Goal: Task Accomplishment & Management: Complete application form

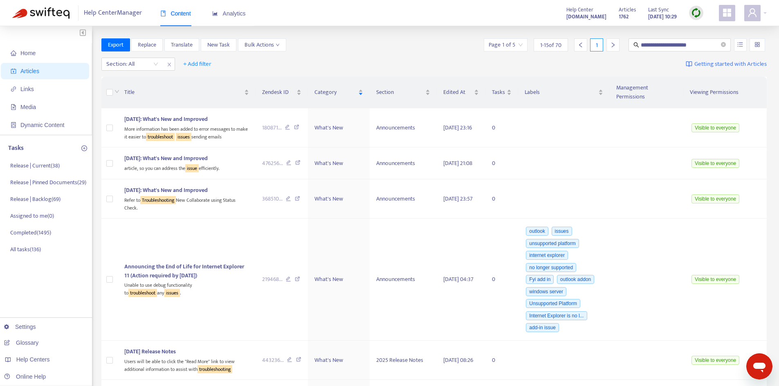
click at [45, 67] on span "Articles" at bounding box center [47, 71] width 72 height 16
drag, startPoint x: 724, startPoint y: 45, endPoint x: 718, endPoint y: 45, distance: 5.3
click at [724, 45] on icon "close-circle" at bounding box center [723, 44] width 5 height 5
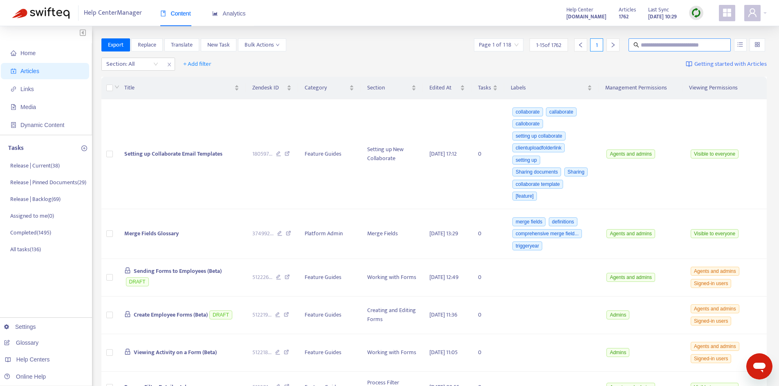
click at [659, 46] on input "text" at bounding box center [680, 44] width 79 height 9
type input "**********"
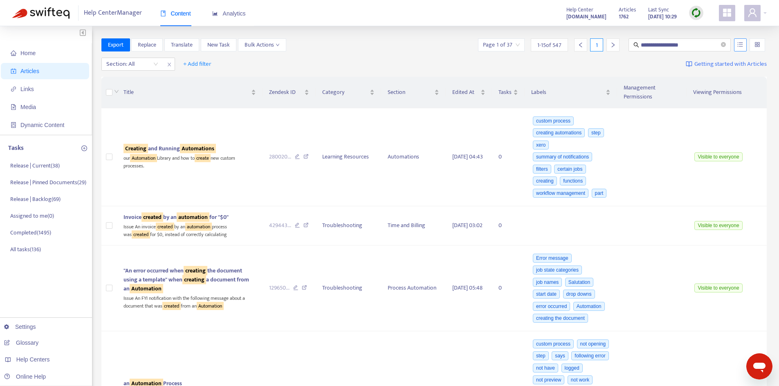
click at [739, 45] on icon "unordered-list" at bounding box center [740, 45] width 6 height 6
click at [707, 72] on span "Match Exact Phrase" at bounding box center [712, 72] width 53 height 9
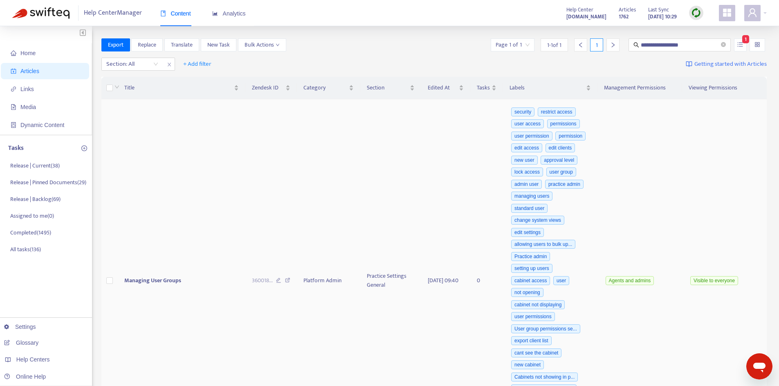
click at [161, 283] on span "Managing User Groups" at bounding box center [152, 280] width 57 height 9
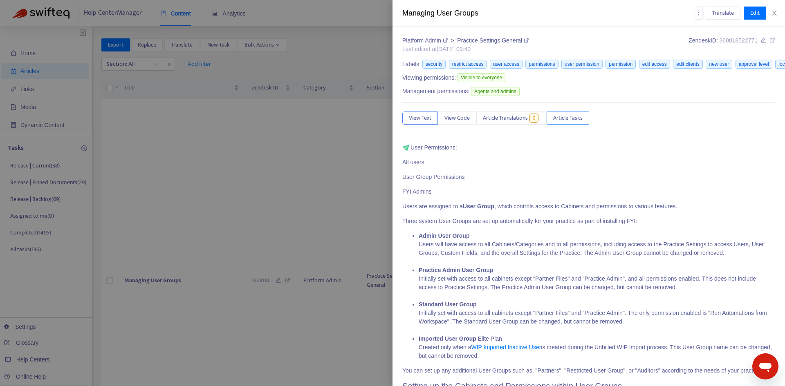
click at [572, 122] on span "Article Tasks" at bounding box center [567, 118] width 29 height 9
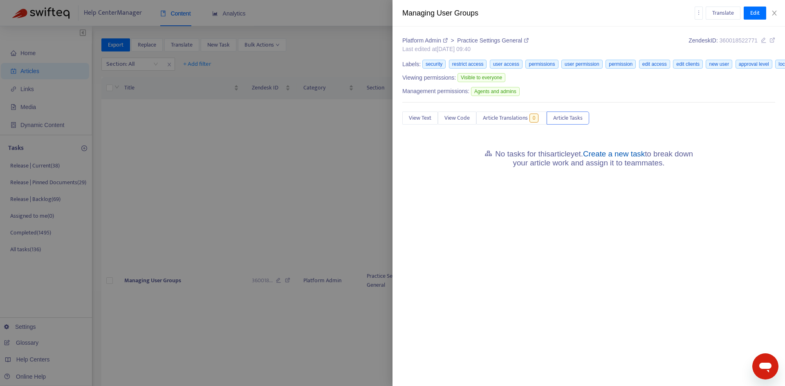
click at [610, 153] on link "Create a new task" at bounding box center [614, 154] width 62 height 9
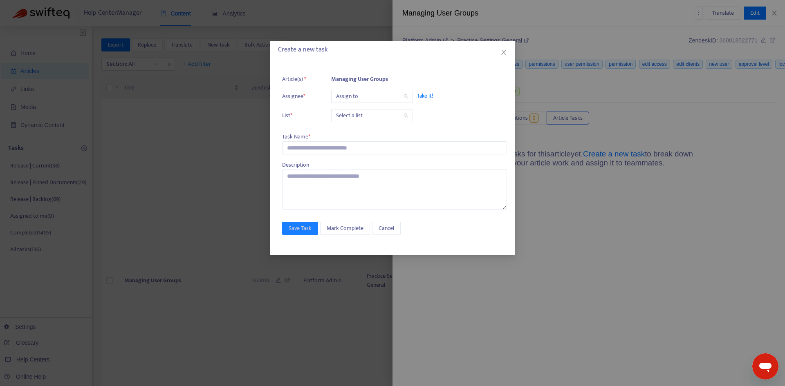
click at [365, 100] on input "search" at bounding box center [372, 96] width 72 height 12
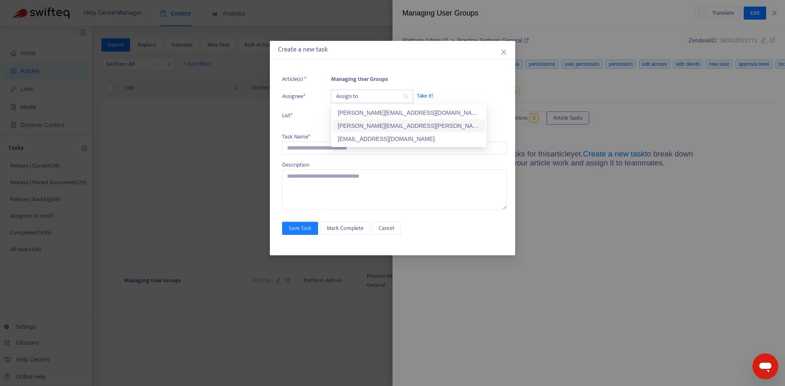
click at [366, 123] on div "[PERSON_NAME][EMAIL_ADDRESS][PERSON_NAME][DOMAIN_NAME]" at bounding box center [409, 125] width 142 height 9
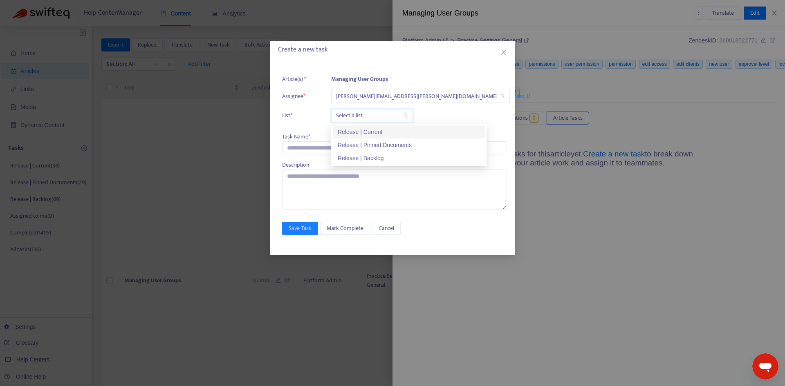
click at [360, 114] on input "search" at bounding box center [372, 116] width 72 height 12
click at [360, 127] on div "Release | Current" at bounding box center [409, 132] width 152 height 13
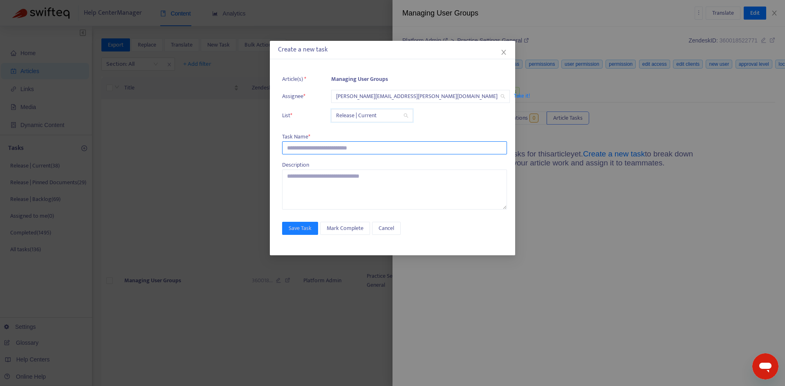
click at [314, 152] on input "text" at bounding box center [394, 147] width 225 height 13
paste input "**********"
type input "**********"
click at [298, 233] on span "Save Task" at bounding box center [300, 228] width 23 height 9
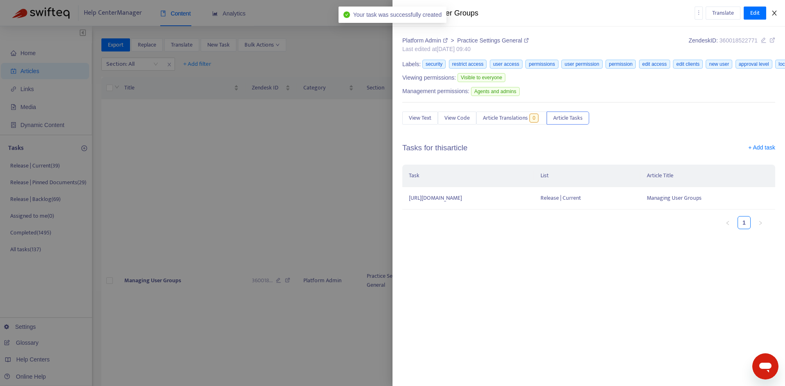
click at [778, 15] on button "Close" at bounding box center [774, 13] width 11 height 8
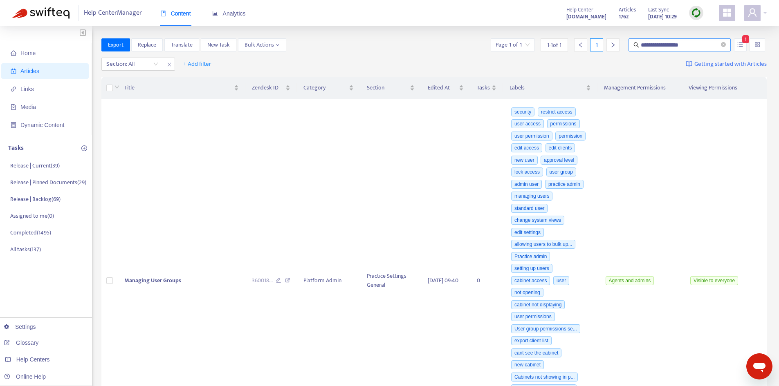
click at [697, 44] on input "**********" at bounding box center [680, 44] width 79 height 9
type input "**********"
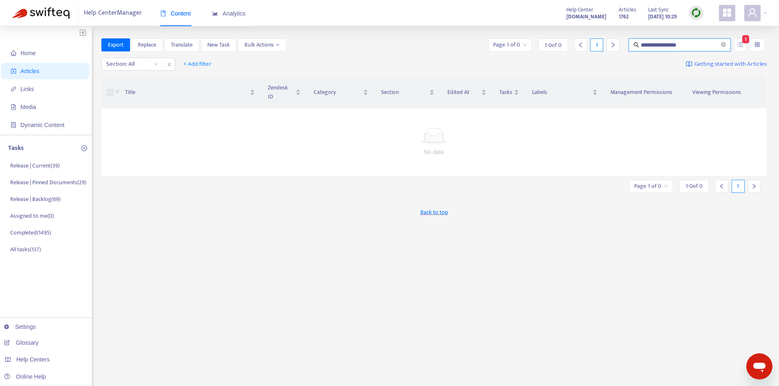
drag, startPoint x: 691, startPoint y: 44, endPoint x: 597, endPoint y: 43, distance: 93.6
click at [597, 43] on div "**********" at bounding box center [627, 44] width 280 height 13
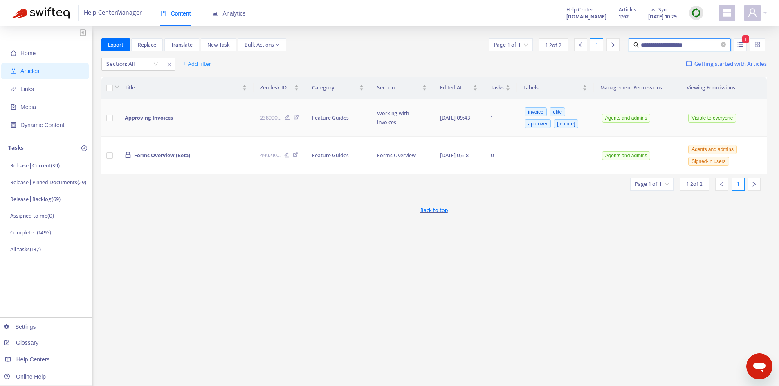
click at [197, 118] on td "Approving Invoices" at bounding box center [185, 118] width 135 height 38
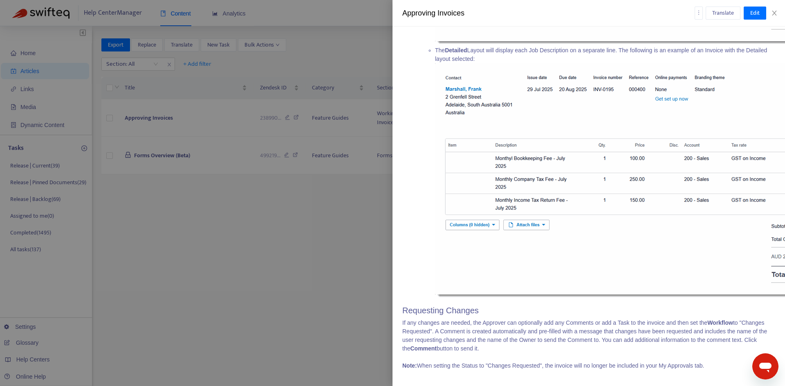
scroll to position [1715, 0]
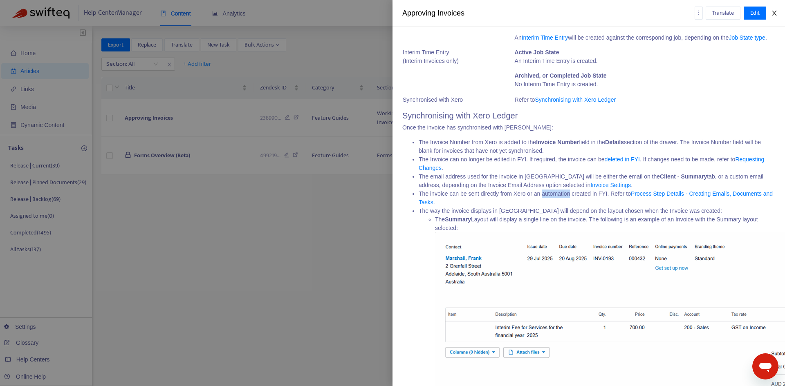
click at [776, 15] on icon "close" at bounding box center [774, 13] width 7 height 7
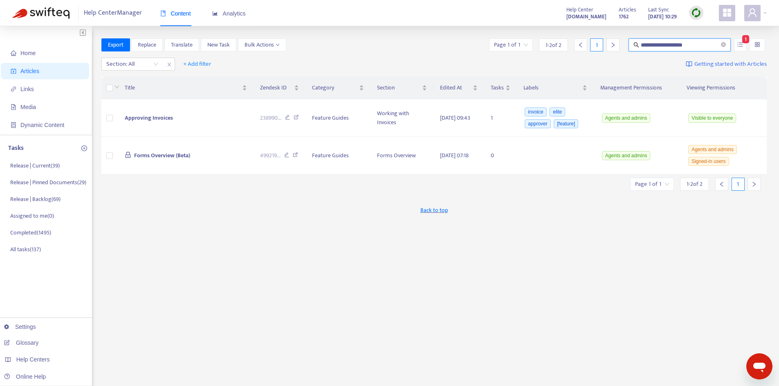
drag, startPoint x: 698, startPoint y: 45, endPoint x: 601, endPoint y: 45, distance: 97.3
click at [601, 45] on div "**********" at bounding box center [626, 44] width 279 height 13
click at [678, 46] on input "**********" at bounding box center [680, 44] width 79 height 9
drag, startPoint x: 704, startPoint y: 45, endPoint x: 619, endPoint y: 45, distance: 84.2
click at [619, 45] on div "**********" at bounding box center [626, 44] width 279 height 13
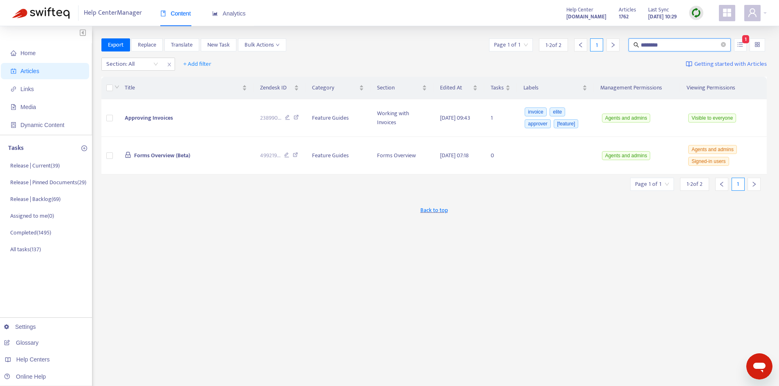
type input "********"
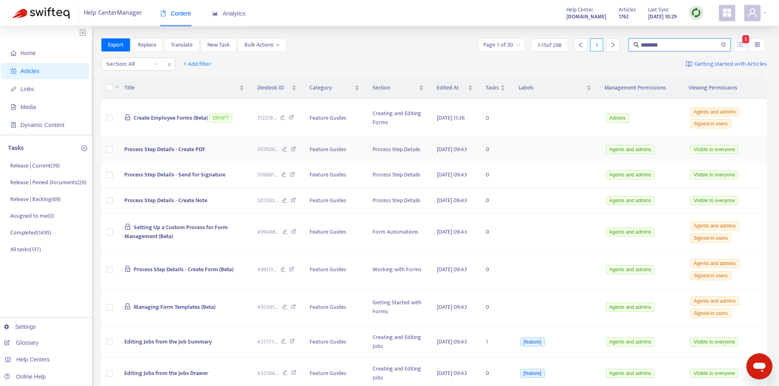
click at [190, 146] on td "Process Step Details - Create PDF" at bounding box center [184, 150] width 133 height 26
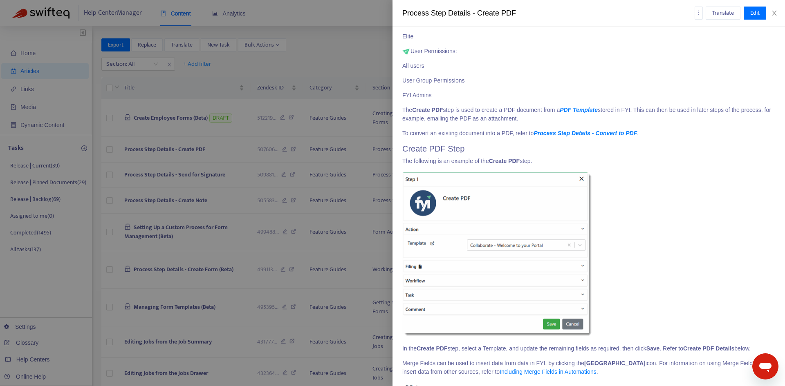
scroll to position [0, 0]
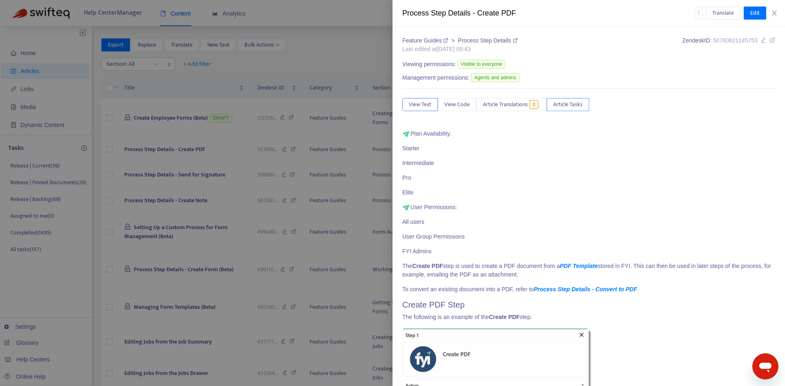
click at [559, 100] on span "Article Tasks" at bounding box center [567, 104] width 29 height 9
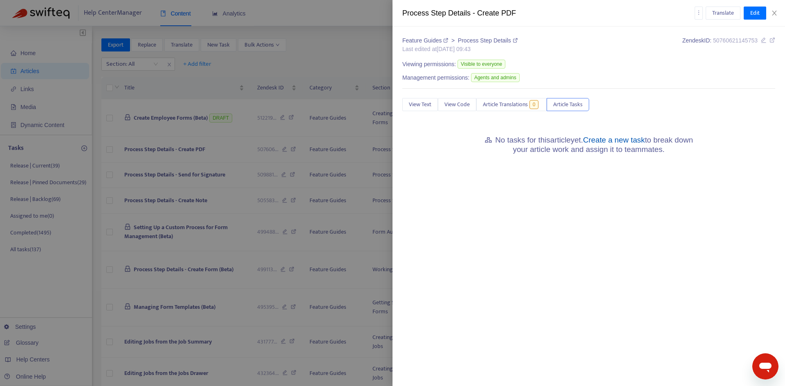
click at [620, 137] on link "Create a new task" at bounding box center [614, 140] width 62 height 9
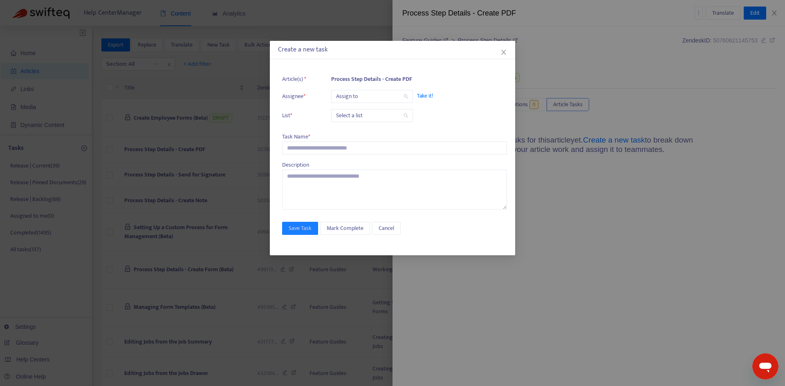
click at [377, 96] on input "search" at bounding box center [372, 96] width 72 height 12
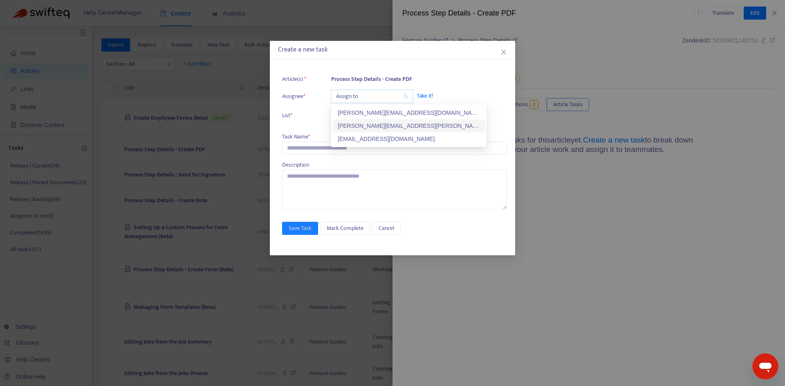
click at [368, 123] on div "[PERSON_NAME][EMAIL_ADDRESS][PERSON_NAME][DOMAIN_NAME]" at bounding box center [409, 125] width 142 height 9
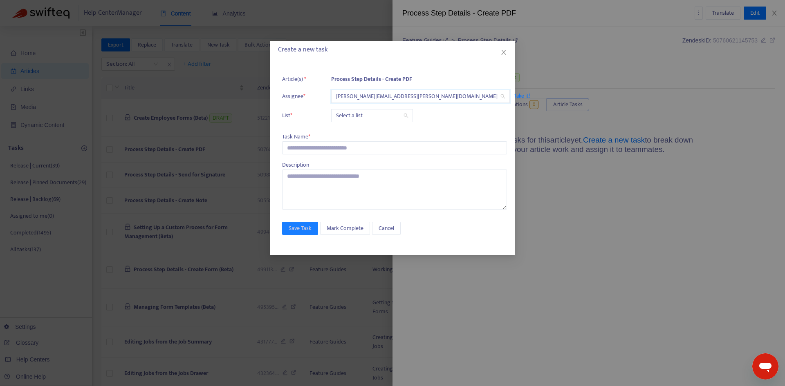
click at [364, 115] on input "search" at bounding box center [372, 116] width 72 height 12
click at [366, 130] on div "Release | Current" at bounding box center [409, 132] width 142 height 9
click at [315, 148] on input "text" at bounding box center [394, 147] width 225 height 13
paste input "**********"
type input "**********"
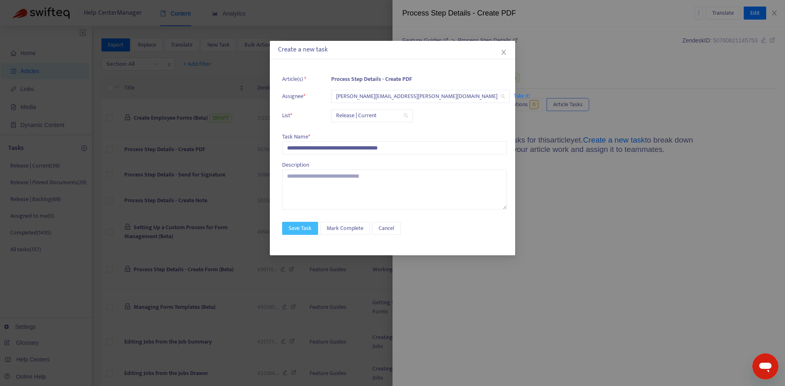
click at [296, 228] on span "Save Task" at bounding box center [300, 228] width 23 height 9
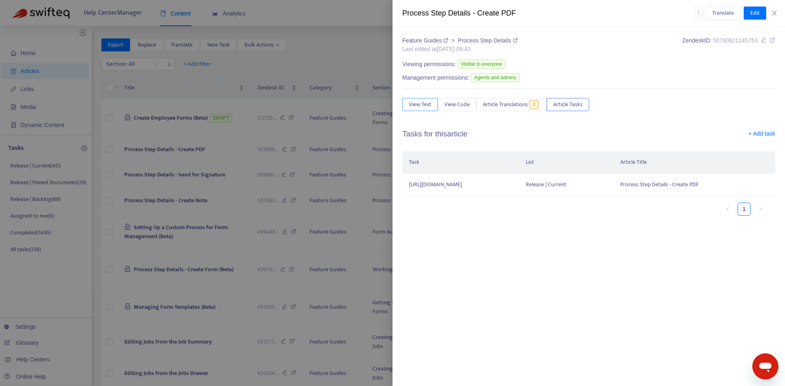
click at [422, 105] on span "View Text" at bounding box center [420, 104] width 22 height 9
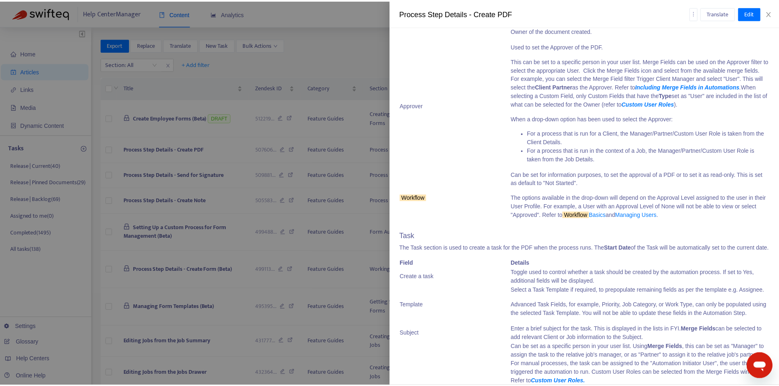
scroll to position [981, 0]
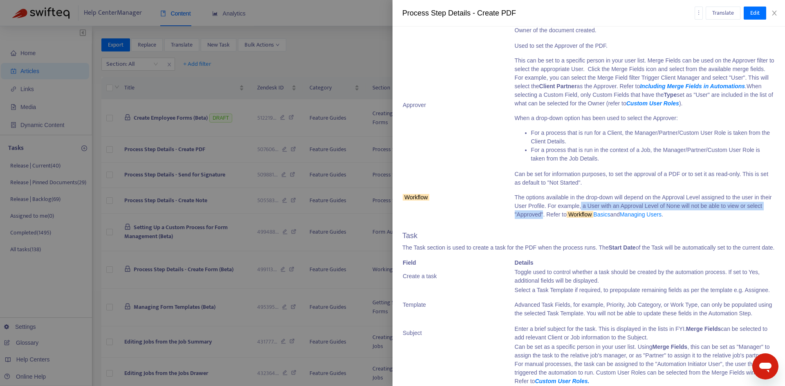
drag, startPoint x: 590, startPoint y: 206, endPoint x: 557, endPoint y: 216, distance: 34.3
click at [557, 216] on p "The options available in the drop-down will depend on the Approval Level assign…" at bounding box center [645, 206] width 260 height 26
copy p "a User with an Approval Level of None will not be able to view or select "Appro…"
click at [774, 13] on icon "close" at bounding box center [774, 13] width 4 height 5
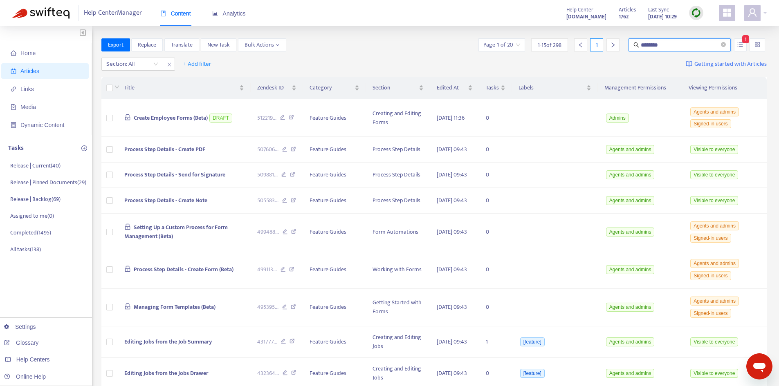
drag, startPoint x: 691, startPoint y: 45, endPoint x: 639, endPoint y: 46, distance: 51.1
click at [639, 46] on span "********" at bounding box center [679, 44] width 102 height 13
paste input "**********"
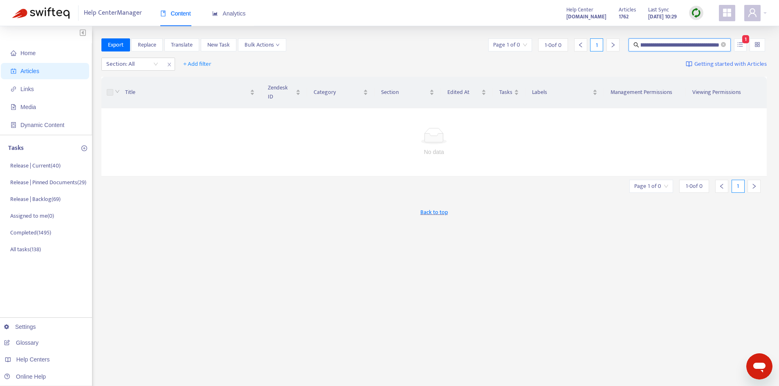
scroll to position [0, 0]
drag, startPoint x: 719, startPoint y: 46, endPoint x: 543, endPoint y: 46, distance: 175.4
click at [543, 46] on div "**********" at bounding box center [627, 44] width 280 height 13
click at [671, 45] on input "**********" at bounding box center [680, 44] width 79 height 9
click at [679, 45] on input "**********" at bounding box center [680, 44] width 79 height 9
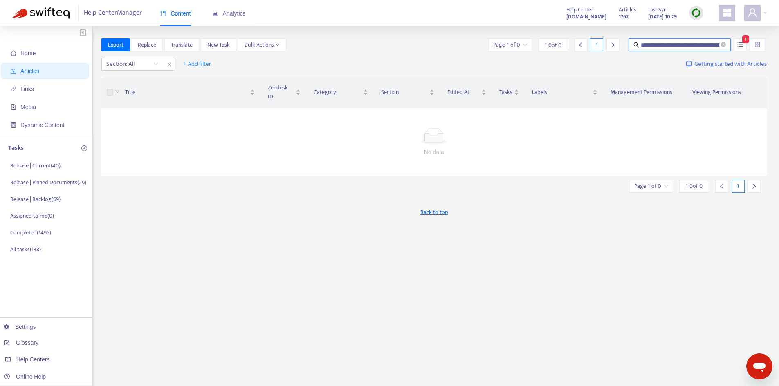
drag, startPoint x: 717, startPoint y: 45, endPoint x: 785, endPoint y: 46, distance: 67.5
click at [779, 46] on html "**********" at bounding box center [389, 258] width 779 height 517
type input "**********"
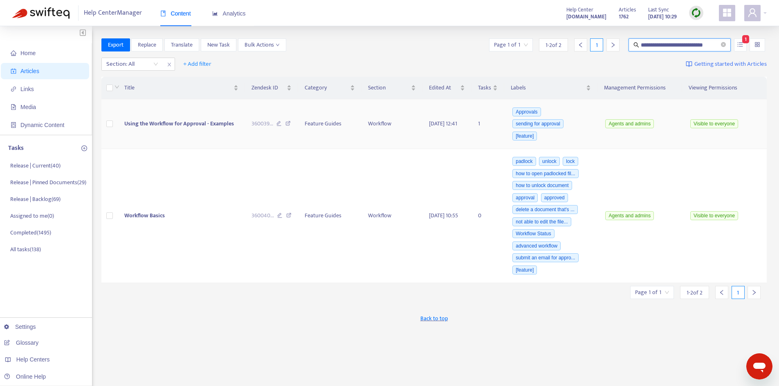
click at [172, 117] on td "Using the Workflow for Approval - Examples" at bounding box center [181, 124] width 127 height 50
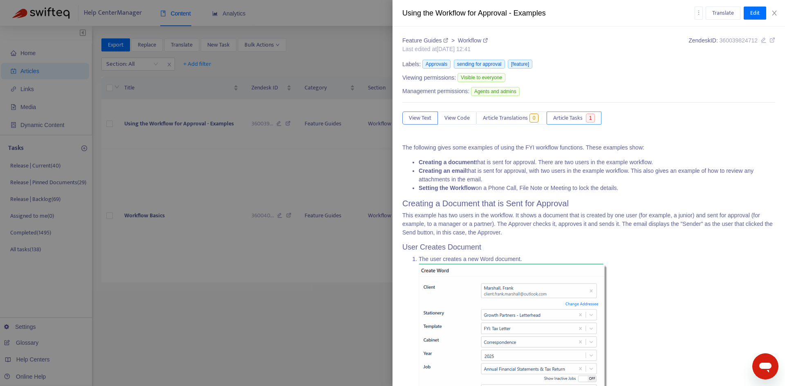
click at [583, 119] on span "Article Tasks" at bounding box center [567, 118] width 29 height 9
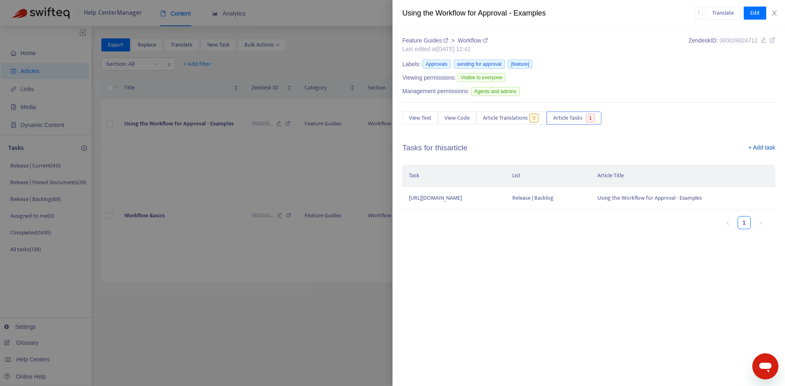
click at [763, 146] on link "+ Add task" at bounding box center [761, 150] width 27 height 12
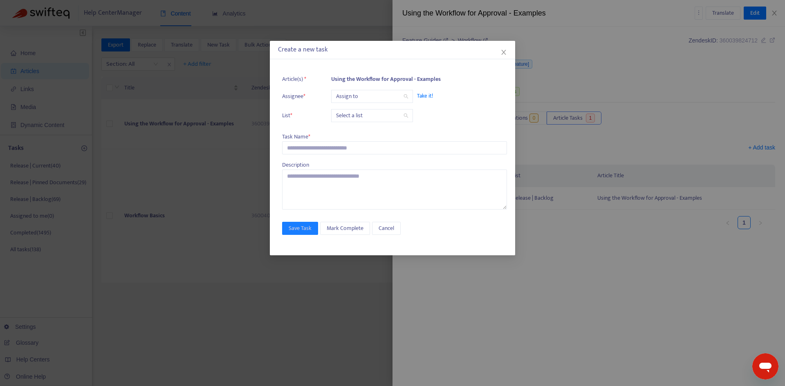
click at [377, 92] on input "search" at bounding box center [372, 96] width 72 height 12
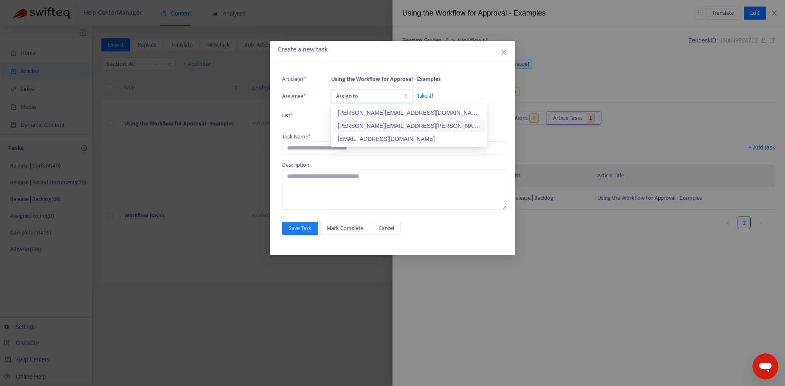
click at [365, 127] on div "[PERSON_NAME][EMAIL_ADDRESS][PERSON_NAME][DOMAIN_NAME]" at bounding box center [409, 125] width 142 height 9
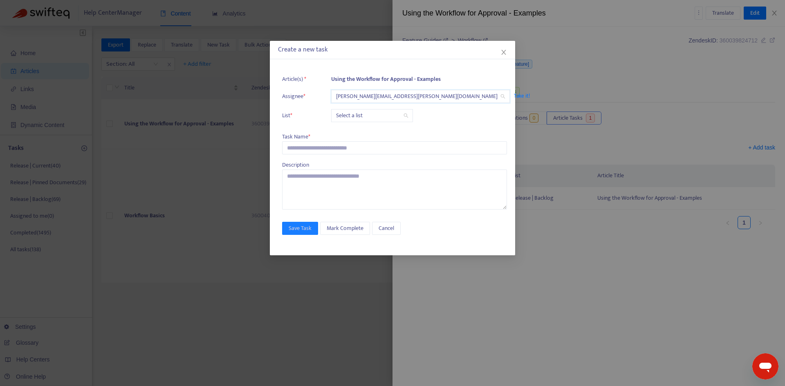
click at [361, 121] on input "search" at bounding box center [372, 116] width 72 height 12
drag, startPoint x: 367, startPoint y: 132, endPoint x: 319, endPoint y: 150, distance: 51.5
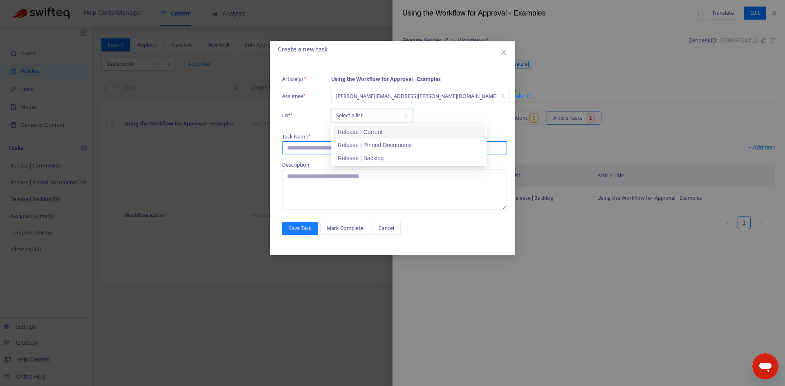
click at [366, 132] on div "Release | Current" at bounding box center [409, 132] width 142 height 9
click at [316, 150] on input "text" at bounding box center [394, 147] width 225 height 13
paste input "**********"
type input "**********"
click at [323, 150] on input "text" at bounding box center [394, 147] width 225 height 13
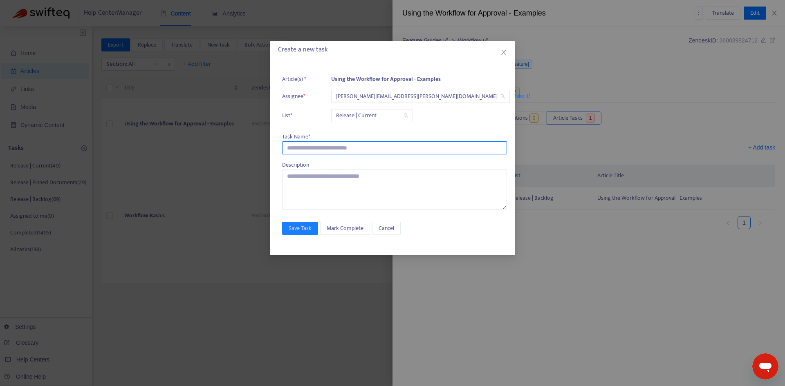
paste input "**********"
type input "**********"
click at [305, 228] on span "Save Task" at bounding box center [300, 228] width 23 height 9
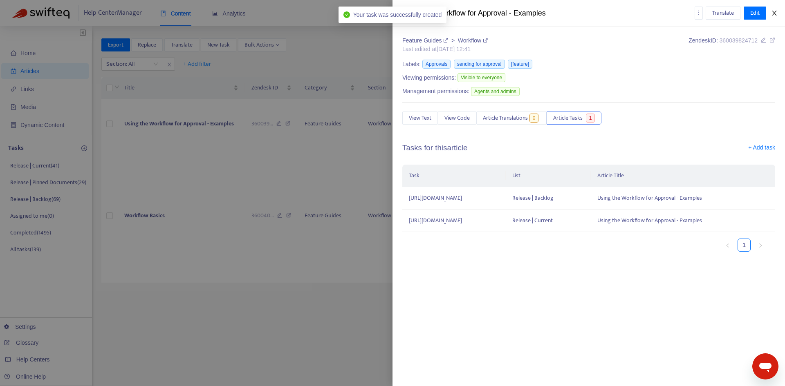
click at [775, 12] on icon "close" at bounding box center [774, 13] width 7 height 7
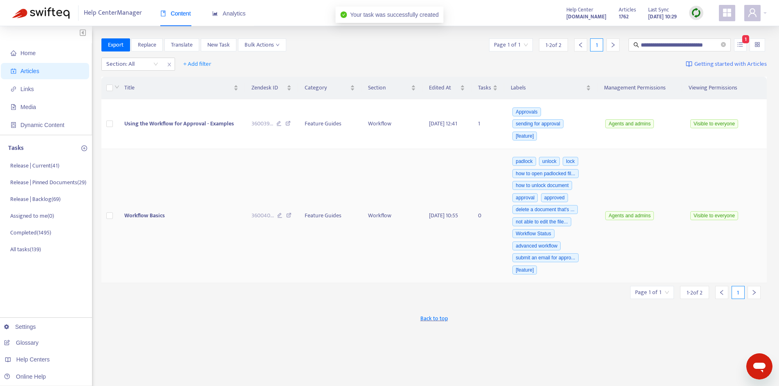
click at [172, 211] on td "Workflow Basics" at bounding box center [181, 216] width 127 height 134
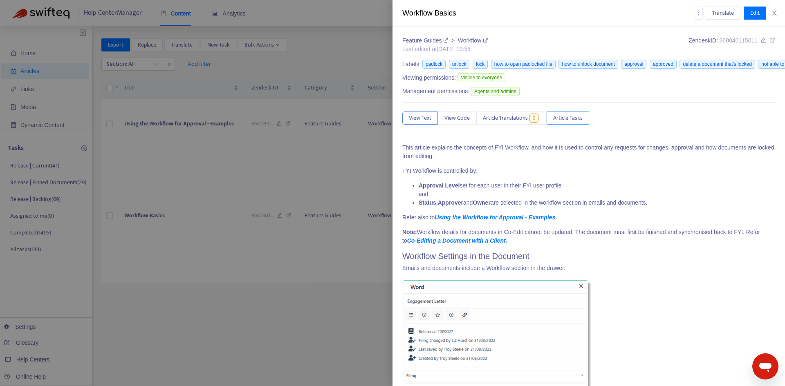
click at [580, 114] on span "Article Tasks" at bounding box center [567, 118] width 29 height 9
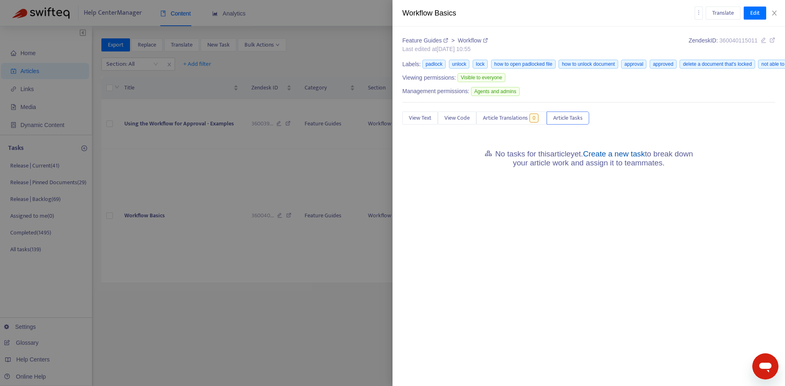
click at [628, 150] on link "Create a new task" at bounding box center [614, 154] width 62 height 9
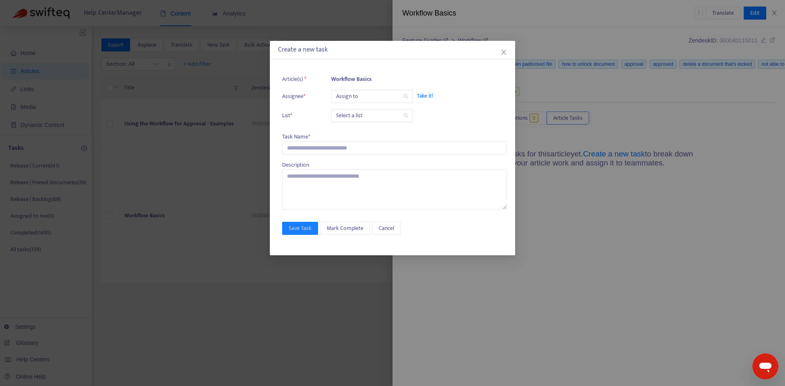
click at [363, 101] on input "search" at bounding box center [372, 96] width 72 height 12
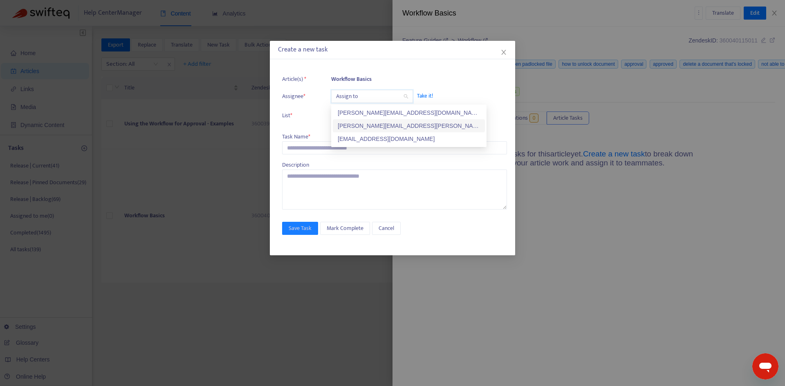
click at [355, 123] on div "[PERSON_NAME][EMAIL_ADDRESS][PERSON_NAME][DOMAIN_NAME]" at bounding box center [409, 125] width 142 height 9
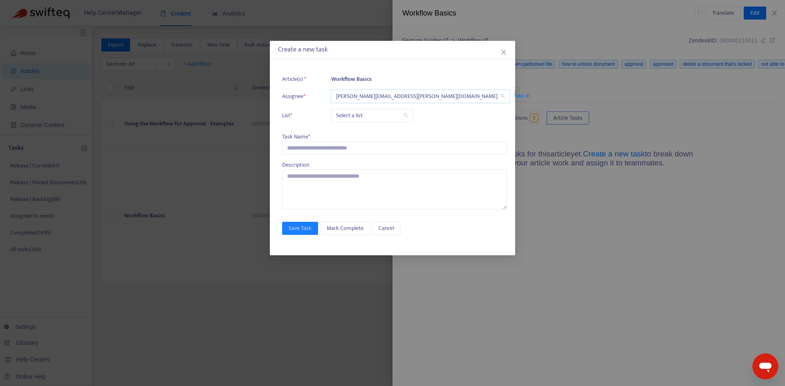
click at [355, 117] on input "search" at bounding box center [372, 116] width 72 height 12
click at [359, 133] on div "Release | Current" at bounding box center [409, 132] width 142 height 9
click at [334, 147] on input "text" at bounding box center [394, 147] width 225 height 13
paste input "**********"
type input "**********"
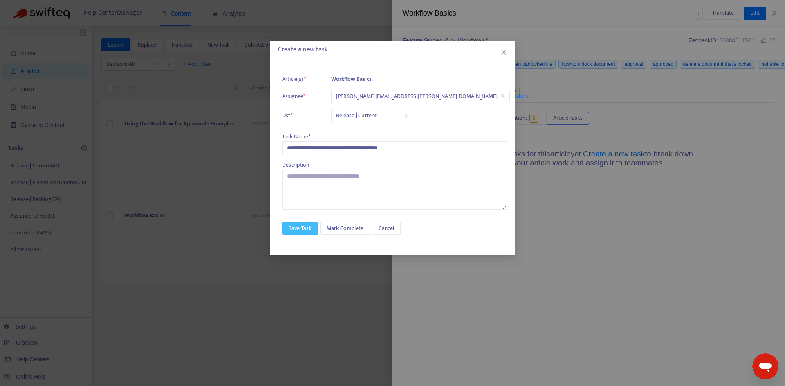
click at [294, 225] on span "Save Task" at bounding box center [300, 228] width 23 height 9
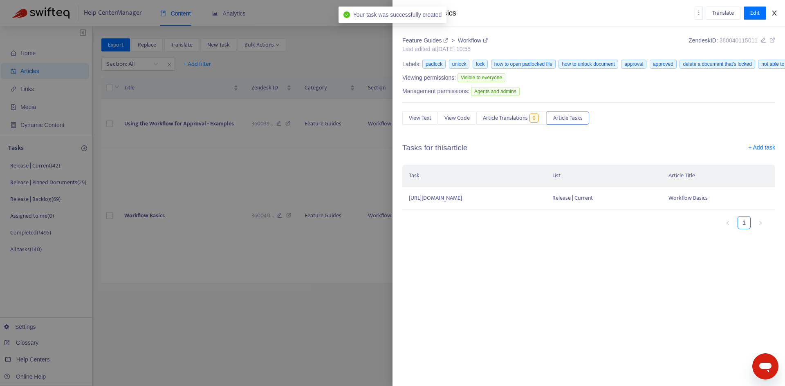
click at [774, 13] on icon "close" at bounding box center [774, 13] width 7 height 7
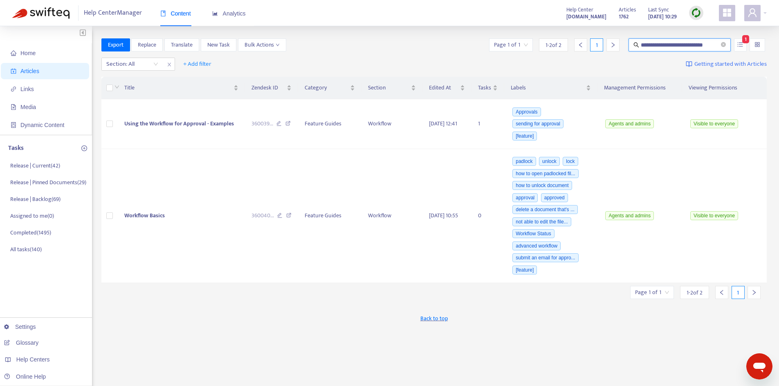
drag, startPoint x: 717, startPoint y: 44, endPoint x: 406, endPoint y: 47, distance: 310.3
click at [406, 47] on div "**********" at bounding box center [434, 44] width 666 height 13
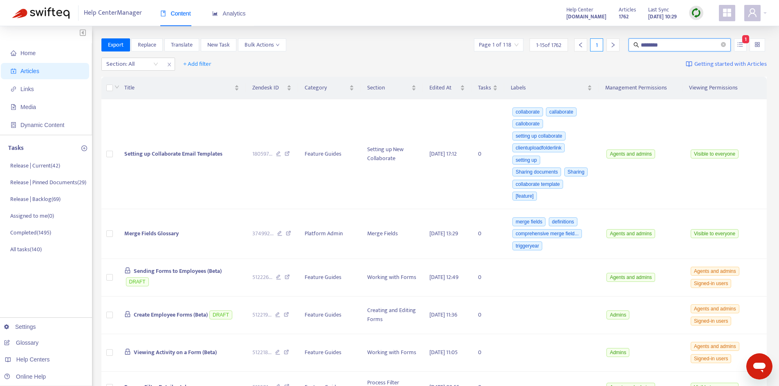
type input "********"
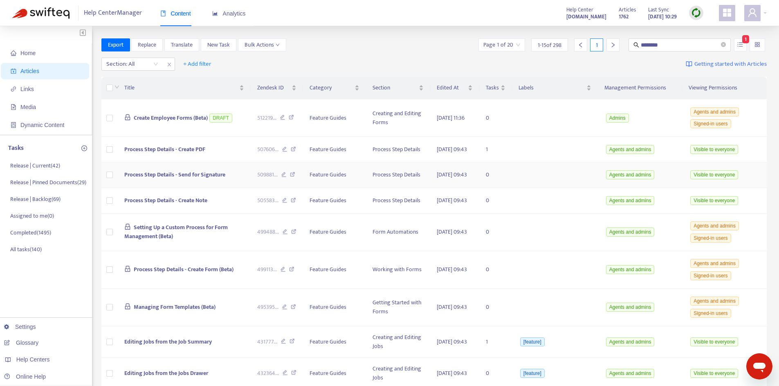
click at [192, 178] on td "Process Step Details - Send for Signature" at bounding box center [184, 176] width 133 height 26
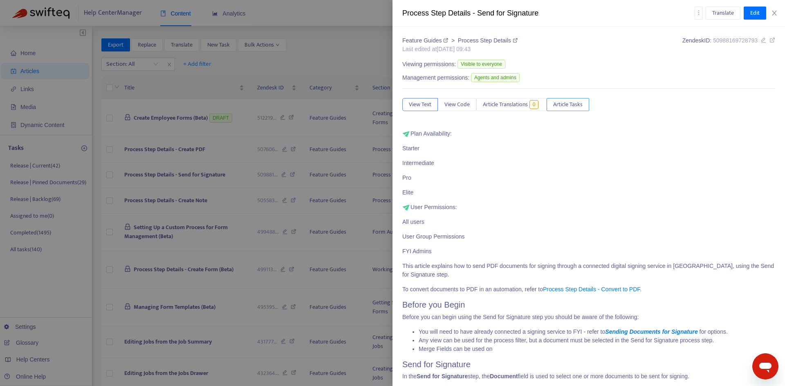
click at [565, 104] on span "Article Tasks" at bounding box center [567, 104] width 29 height 9
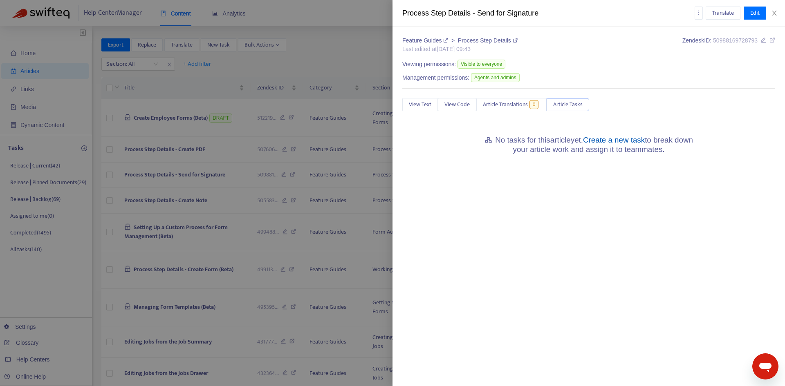
click at [611, 143] on link "Create a new task" at bounding box center [614, 140] width 62 height 9
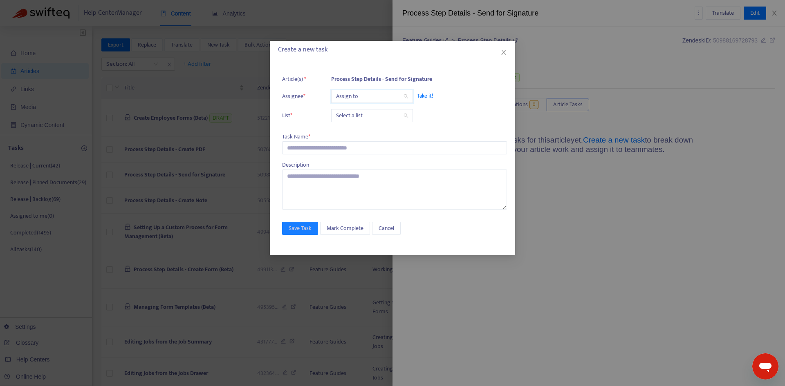
click at [341, 98] on input "search" at bounding box center [372, 96] width 72 height 12
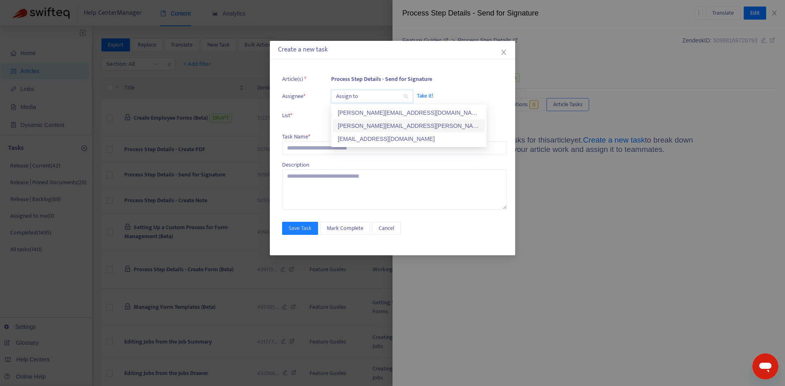
click at [368, 121] on div "[PERSON_NAME][EMAIL_ADDRESS][PERSON_NAME][DOMAIN_NAME]" at bounding box center [409, 125] width 142 height 9
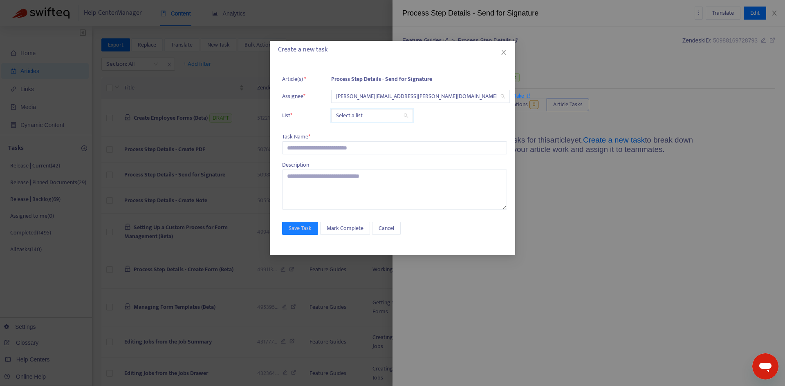
click at [346, 116] on input "search" at bounding box center [372, 116] width 72 height 12
click at [348, 128] on div "Release | Current" at bounding box center [409, 132] width 142 height 9
click at [316, 142] on input "text" at bounding box center [394, 147] width 225 height 13
paste input "**********"
type input "**********"
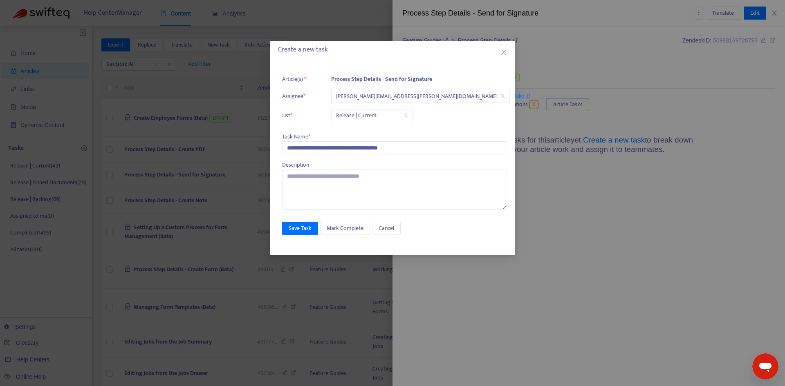
click at [300, 220] on div "**********" at bounding box center [392, 159] width 245 height 193
click at [297, 226] on span "Save Task" at bounding box center [300, 228] width 23 height 9
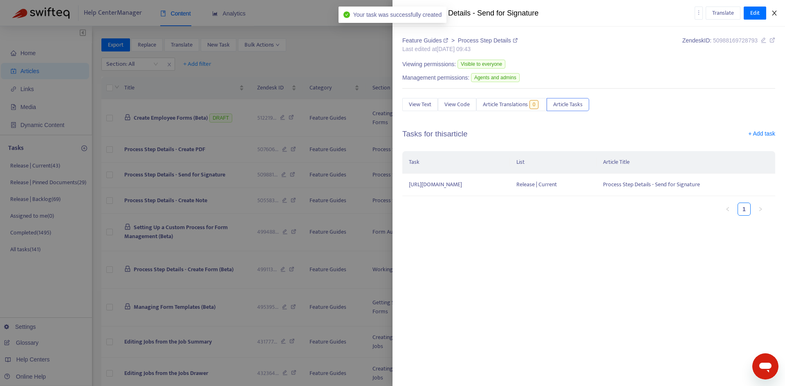
click at [774, 13] on icon "close" at bounding box center [774, 13] width 7 height 7
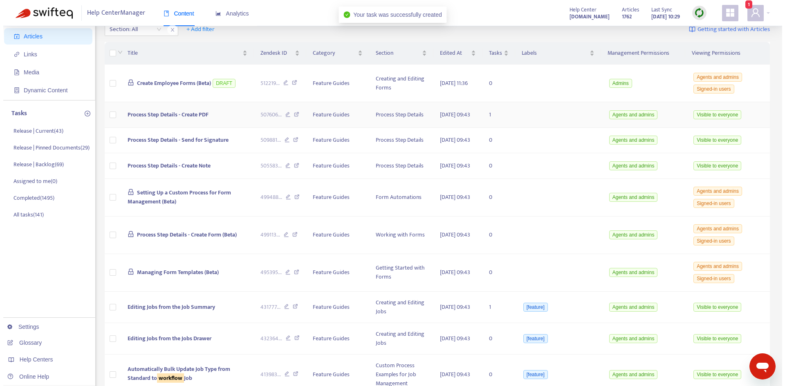
scroll to position [82, 0]
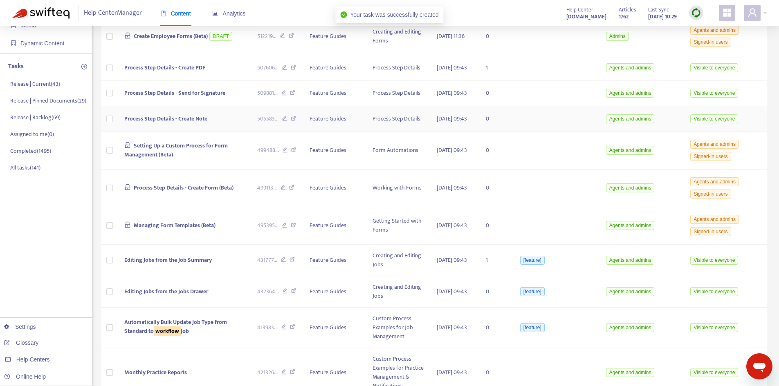
click at [206, 128] on td "Process Step Details - Create Note" at bounding box center [184, 119] width 133 height 26
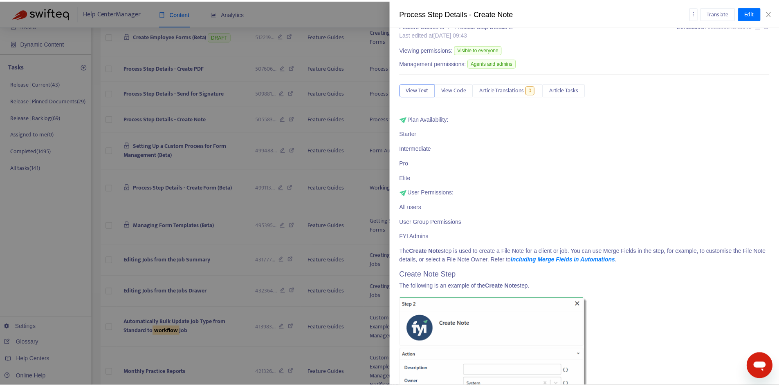
scroll to position [0, 0]
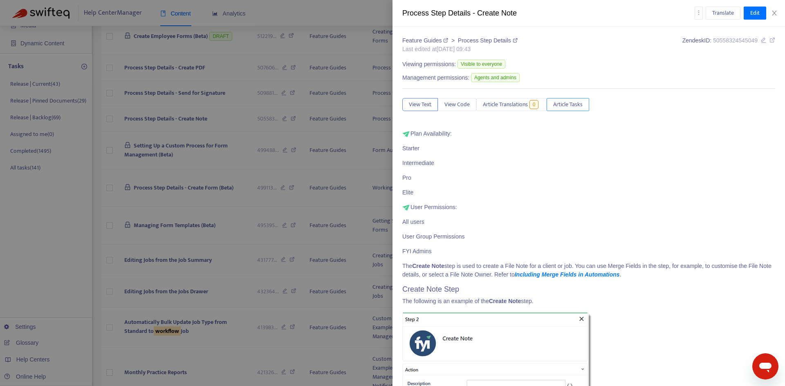
click at [564, 103] on span "Article Tasks" at bounding box center [567, 104] width 29 height 9
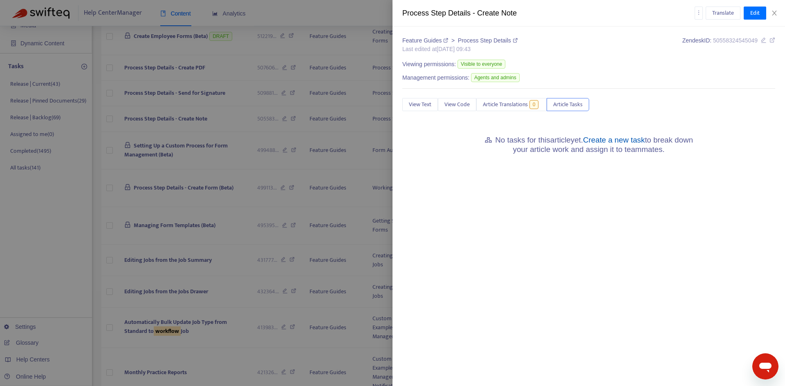
click at [619, 140] on link "Create a new task" at bounding box center [614, 140] width 62 height 9
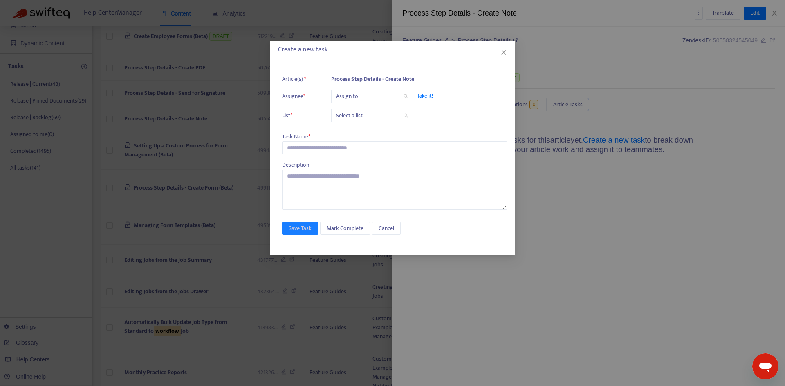
click at [368, 99] on input "search" at bounding box center [372, 96] width 72 height 12
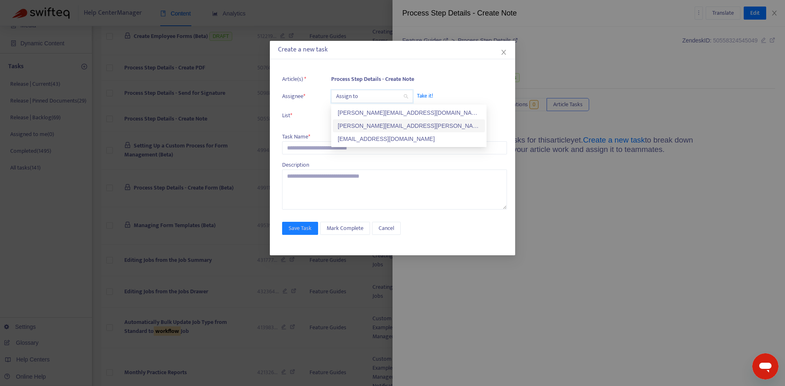
click at [362, 120] on div "[PERSON_NAME][EMAIL_ADDRESS][PERSON_NAME][DOMAIN_NAME]" at bounding box center [409, 125] width 152 height 13
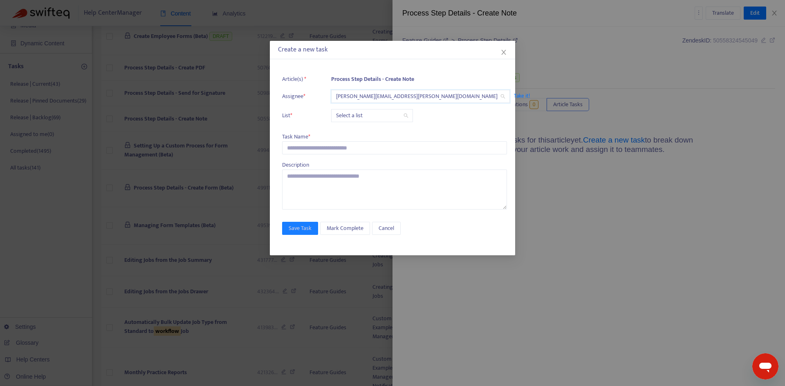
drag, startPoint x: 352, startPoint y: 115, endPoint x: 353, endPoint y: 122, distance: 7.0
click at [353, 115] on input "search" at bounding box center [372, 116] width 72 height 12
click at [354, 131] on div "Release | Current" at bounding box center [409, 132] width 142 height 9
click at [327, 139] on div "Task Name *" at bounding box center [394, 136] width 225 height 9
click at [324, 147] on input "text" at bounding box center [394, 147] width 225 height 13
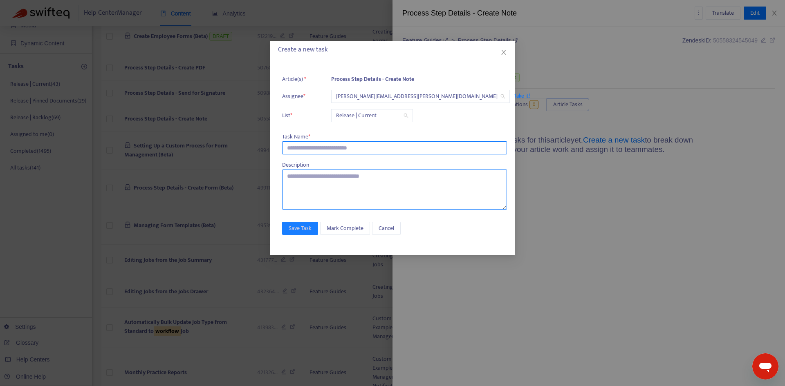
paste input "**********"
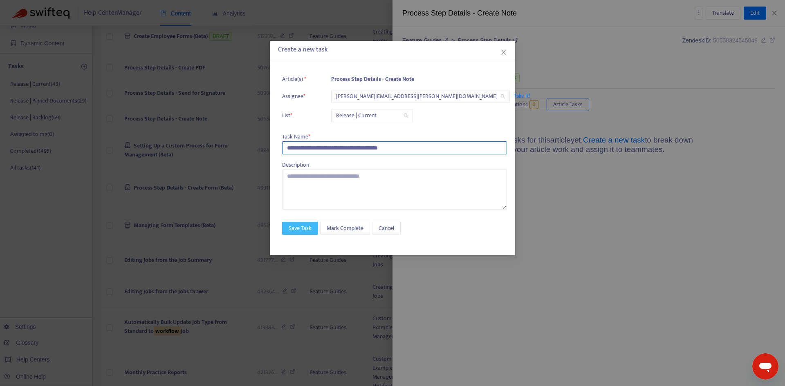
type input "**********"
click at [307, 231] on span "Save Task" at bounding box center [300, 228] width 23 height 9
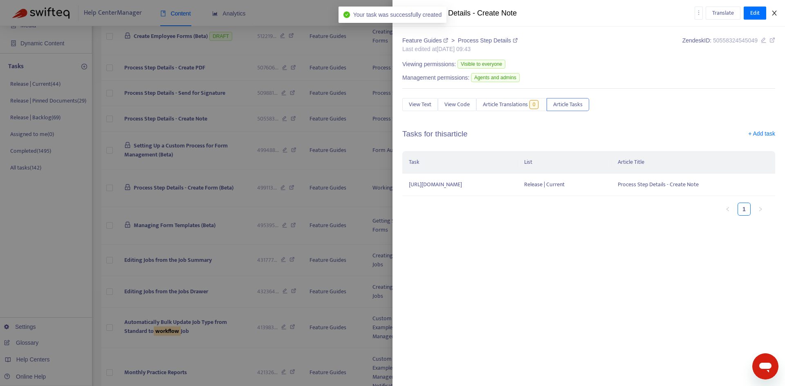
click at [774, 14] on icon "close" at bounding box center [774, 13] width 7 height 7
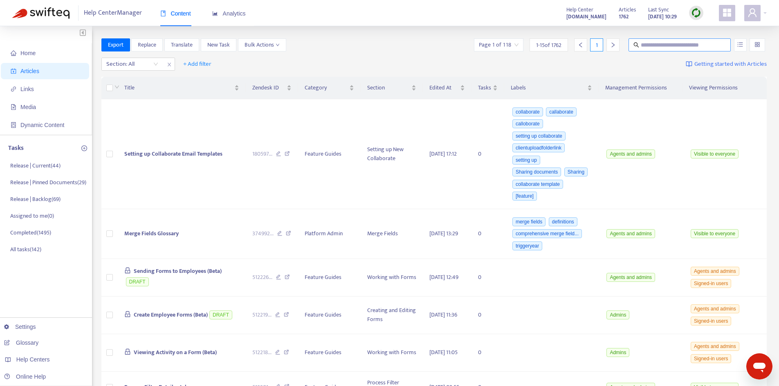
click at [668, 44] on input "text" at bounding box center [680, 44] width 79 height 9
type input "********"
click at [739, 45] on icon "unordered-list" at bounding box center [740, 45] width 6 height 6
click at [700, 71] on span "Match Exact Phrase" at bounding box center [712, 72] width 53 height 9
click at [686, 45] on input "********" at bounding box center [680, 44] width 79 height 9
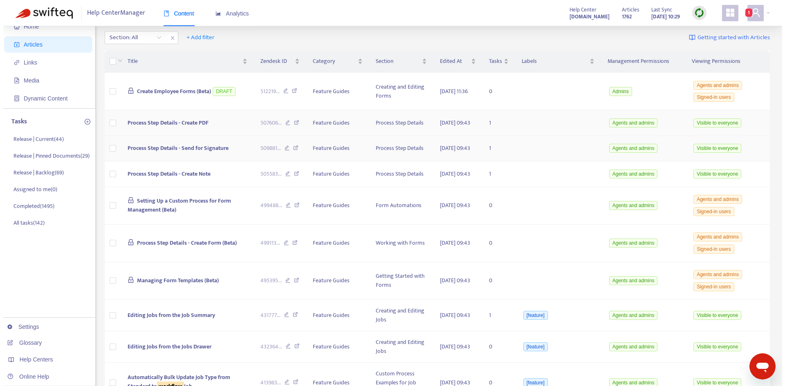
scroll to position [41, 0]
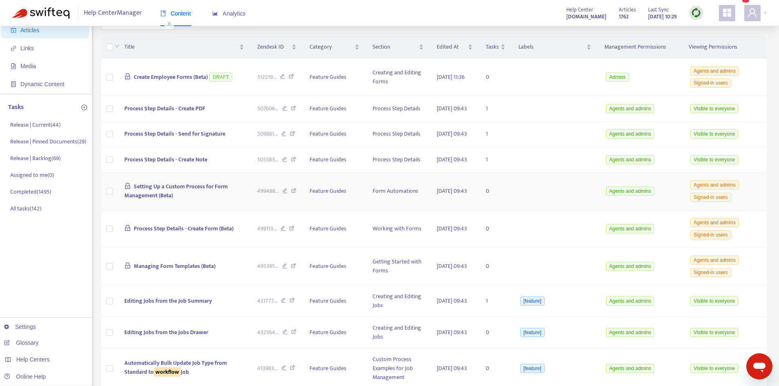
click at [195, 200] on span "Setting Up a Custom Process for Form Management (Beta)" at bounding box center [176, 191] width 104 height 18
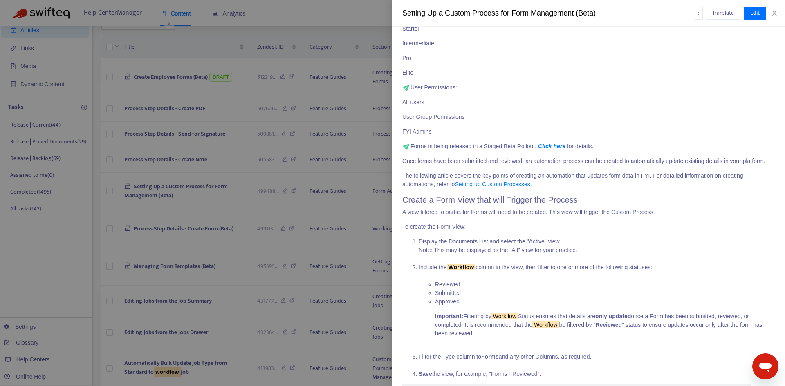
scroll to position [245, 0]
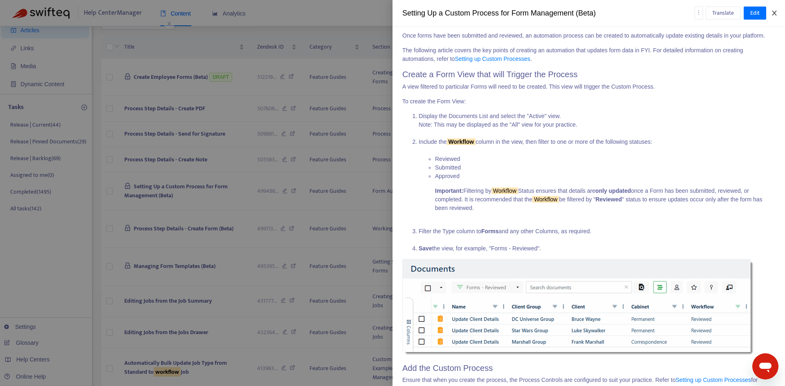
click at [774, 11] on icon "close" at bounding box center [774, 13] width 7 height 7
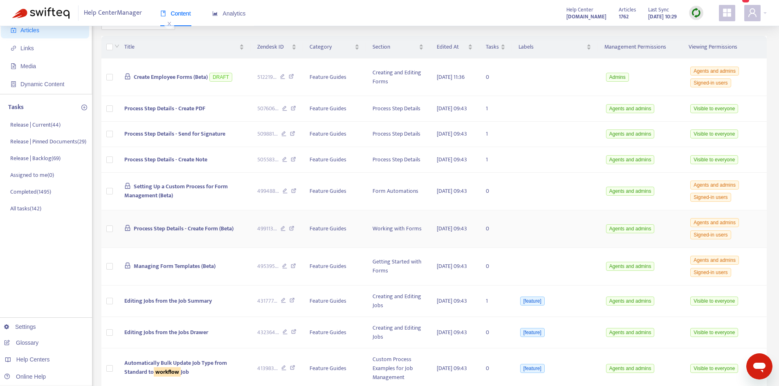
click at [189, 233] on span "Process Step Details - Create Form (Beta)" at bounding box center [184, 228] width 100 height 9
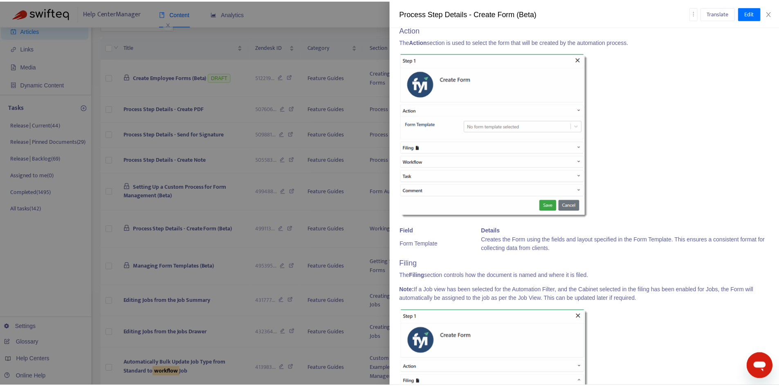
scroll to position [5, 0]
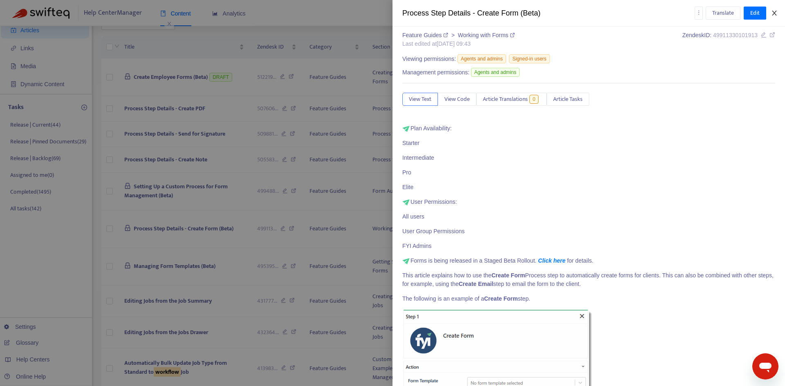
click at [775, 11] on icon "close" at bounding box center [774, 13] width 7 height 7
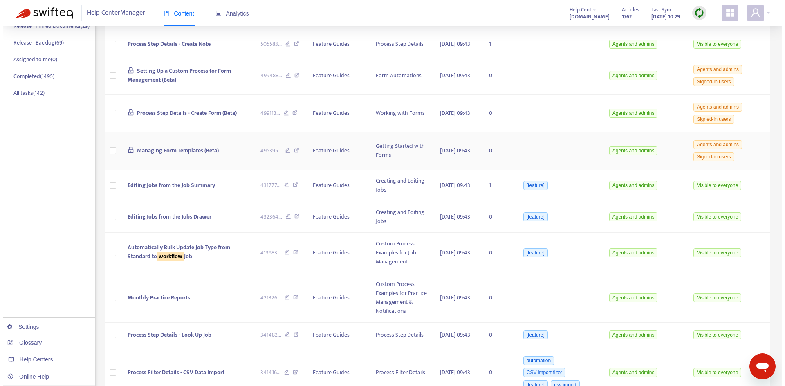
scroll to position [164, 0]
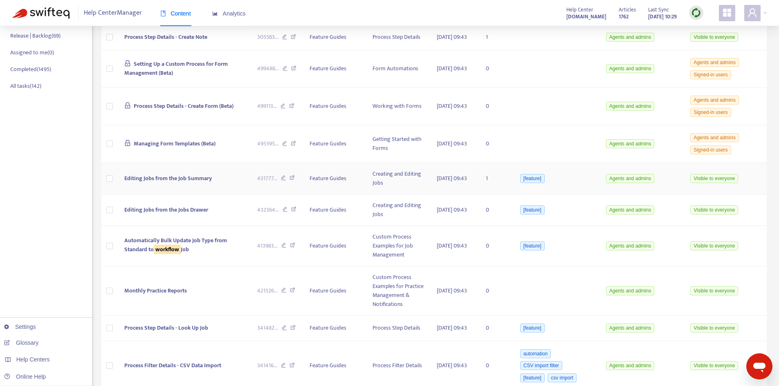
click at [193, 183] on span "Editing Jobs from the Job Summary" at bounding box center [167, 178] width 87 height 9
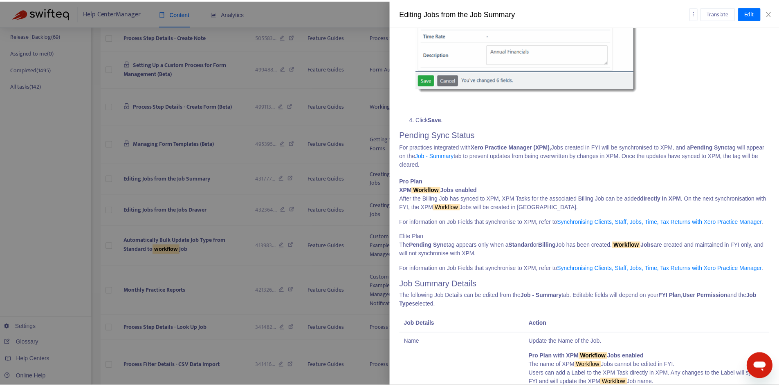
scroll to position [1635, 0]
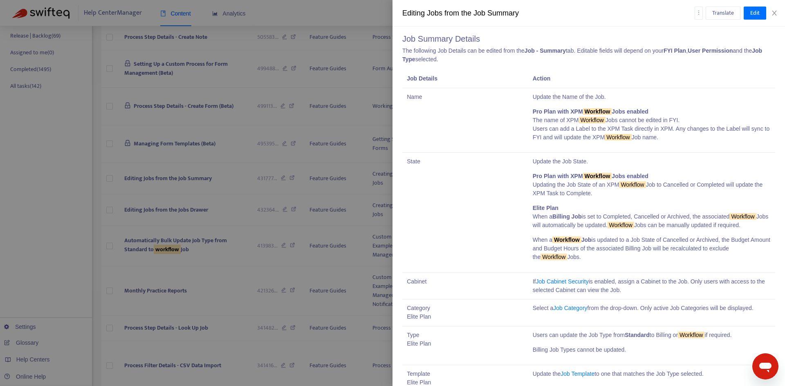
click at [776, 17] on div "Editing Jobs from the Job Summary Translate Edit" at bounding box center [589, 13] width 393 height 27
click at [776, 16] on icon "close" at bounding box center [774, 13] width 7 height 7
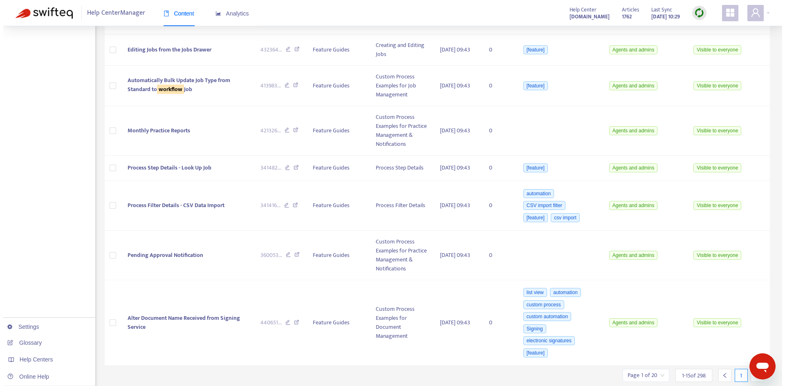
scroll to position [327, 0]
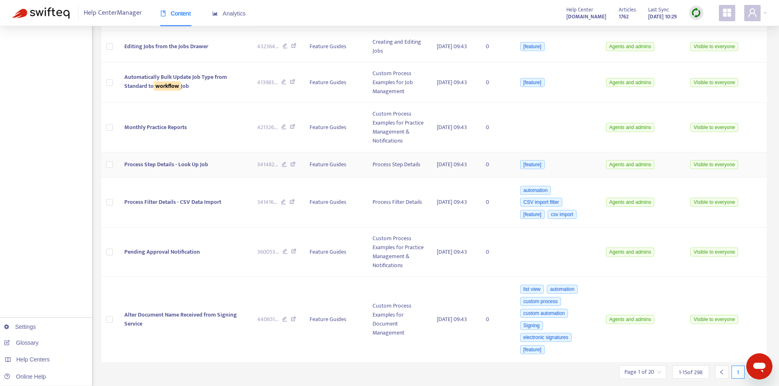
click at [180, 178] on td "Process Step Details - Look Up Job" at bounding box center [184, 166] width 133 height 26
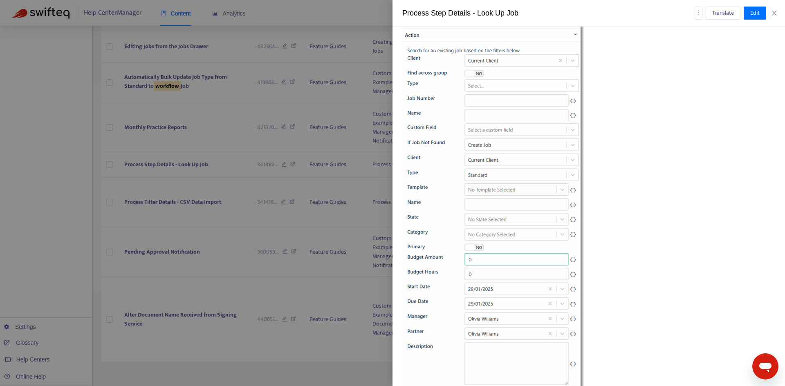
scroll to position [1392, 0]
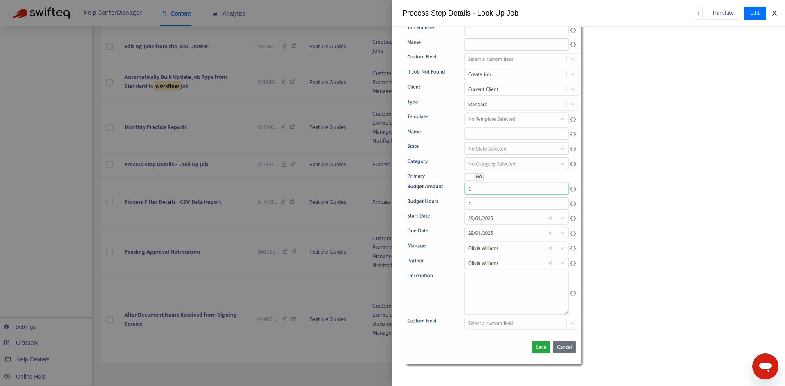
click at [773, 14] on icon "close" at bounding box center [774, 13] width 7 height 7
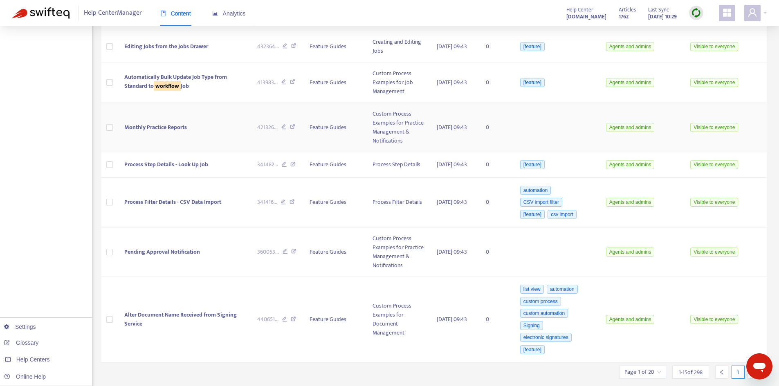
click at [167, 150] on td "Monthly Practice Reports" at bounding box center [184, 127] width 133 height 49
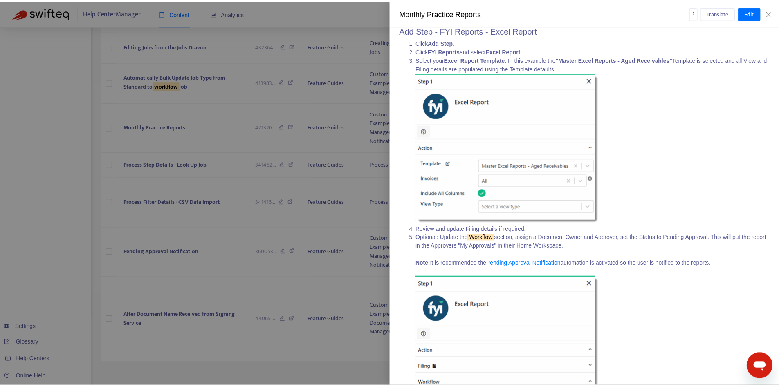
scroll to position [440, 0]
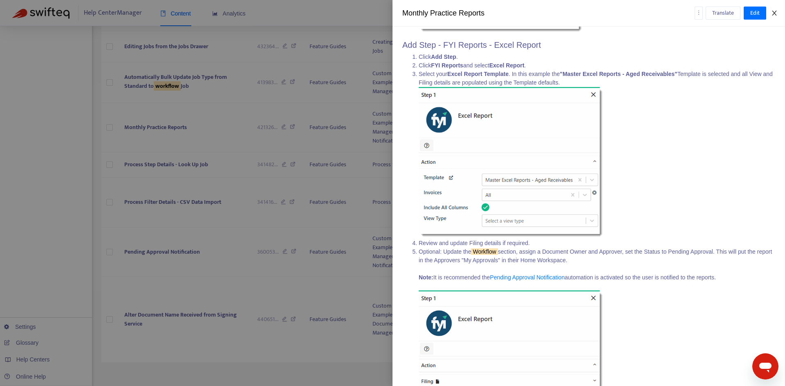
click at [775, 11] on icon "close" at bounding box center [774, 13] width 7 height 7
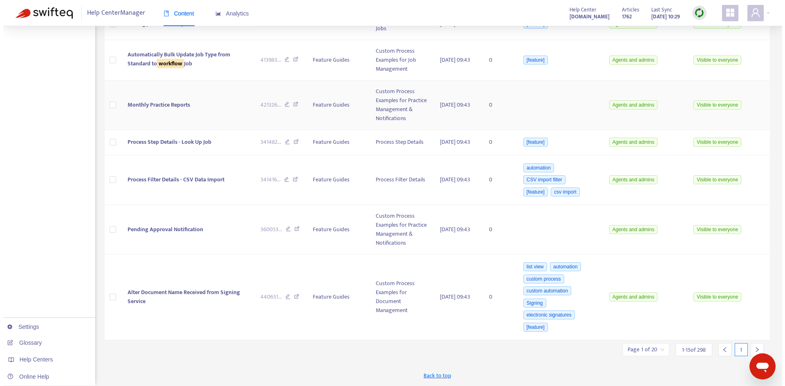
scroll to position [368, 0]
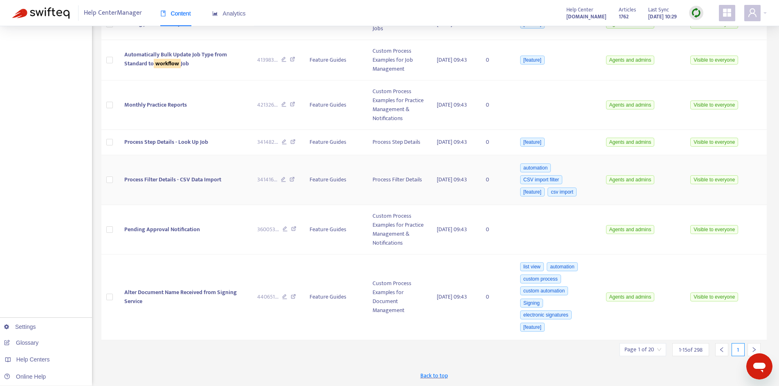
click at [179, 184] on span "Process Filter Details - CSV Data Import" at bounding box center [172, 179] width 97 height 9
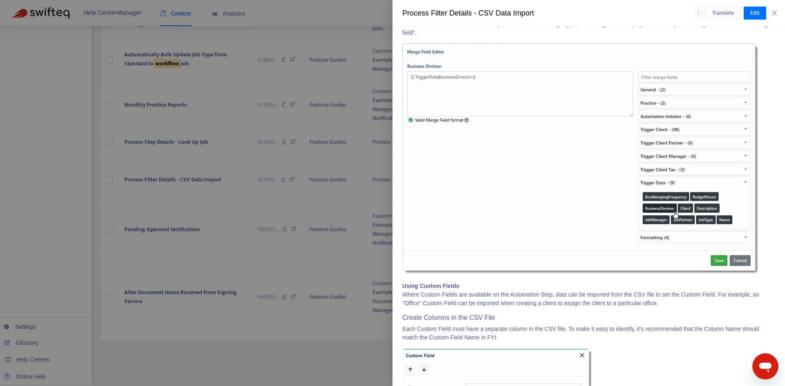
scroll to position [16477, 0]
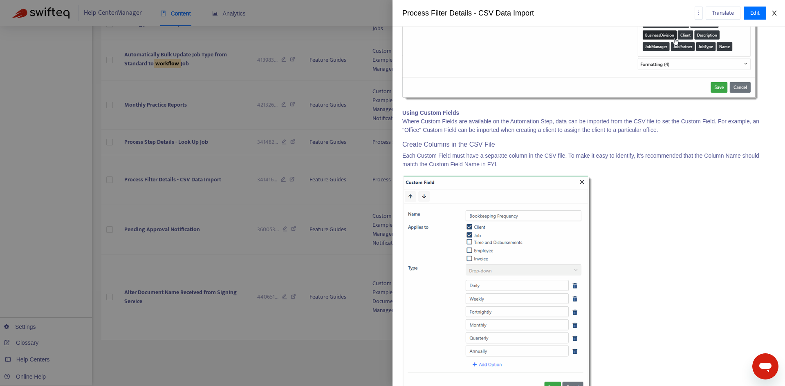
click at [777, 14] on icon "close" at bounding box center [774, 13] width 7 height 7
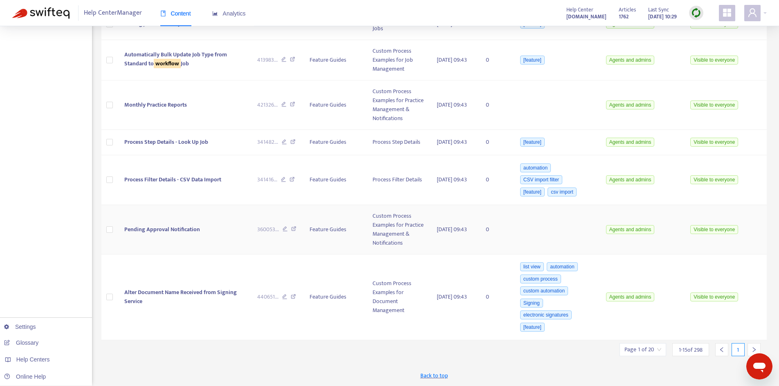
click at [198, 234] on span "Pending Approval Notification" at bounding box center [162, 229] width 76 height 9
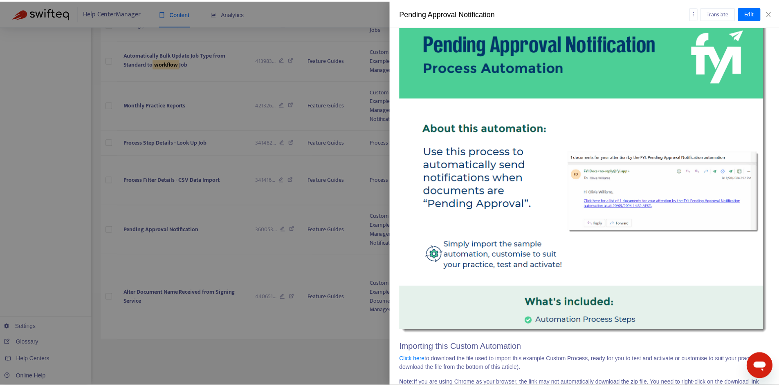
scroll to position [354, 0]
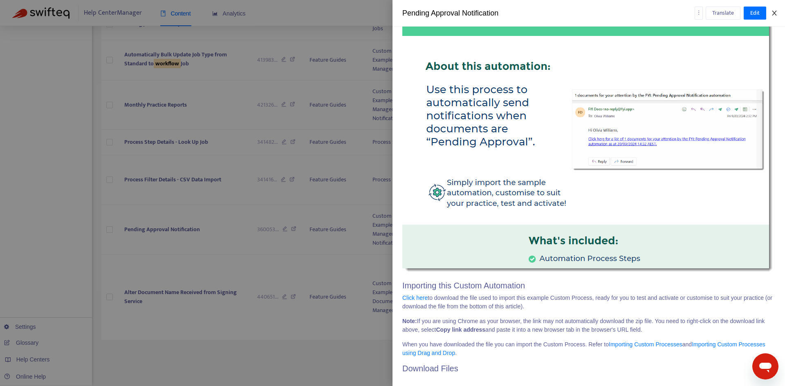
click at [778, 13] on button "Close" at bounding box center [774, 13] width 11 height 8
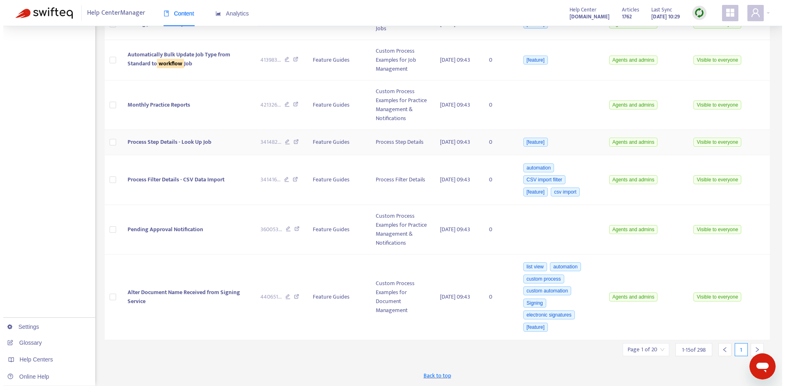
scroll to position [373, 0]
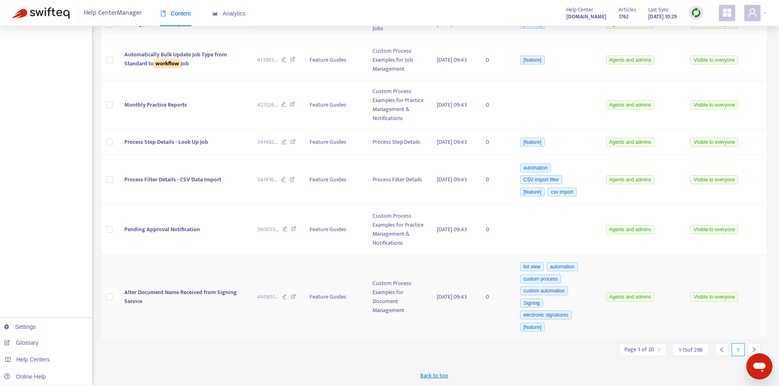
click at [207, 294] on span "Alter Document Name Received from Signing Service" at bounding box center [180, 297] width 112 height 18
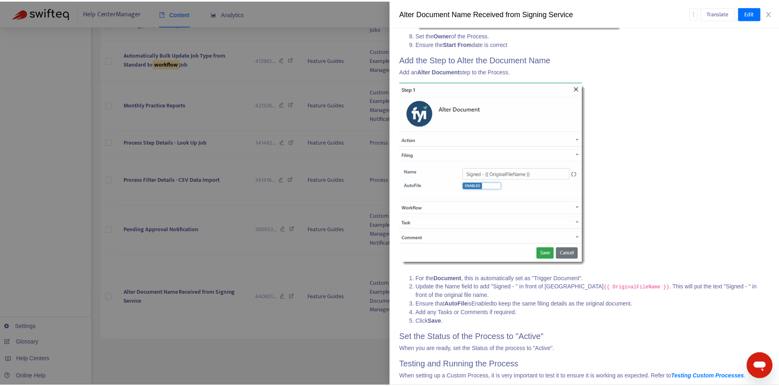
scroll to position [1392, 0]
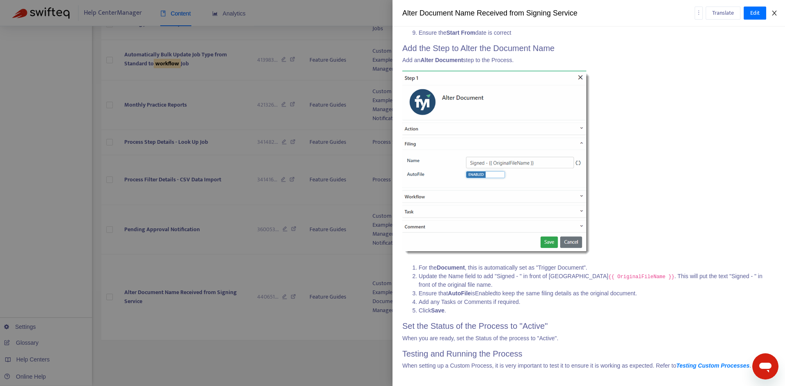
click at [773, 13] on icon "close" at bounding box center [774, 13] width 7 height 7
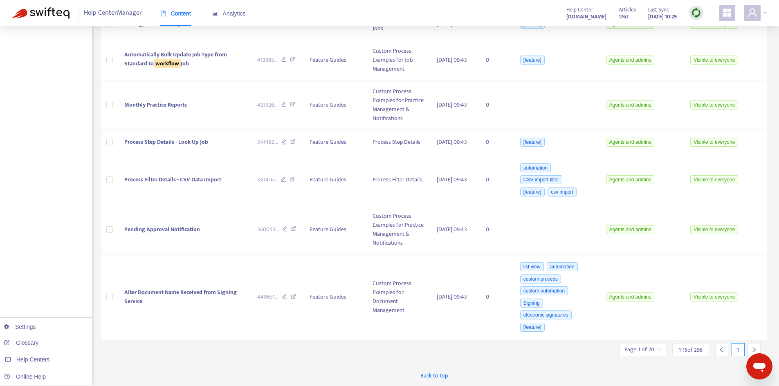
click at [654, 352] on input "search" at bounding box center [642, 350] width 37 height 12
click at [724, 324] on span "15" at bounding box center [733, 327] width 52 height 12
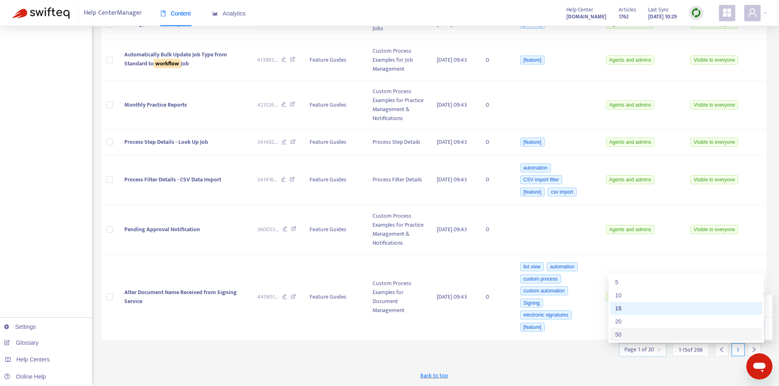
click at [646, 330] on div "50" at bounding box center [686, 334] width 142 height 9
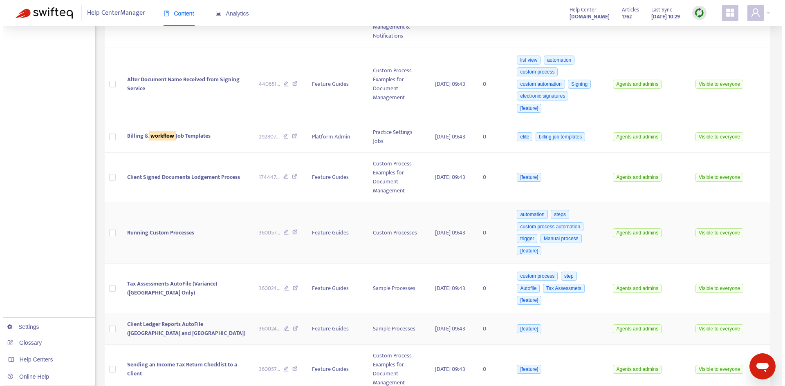
scroll to position [659, 0]
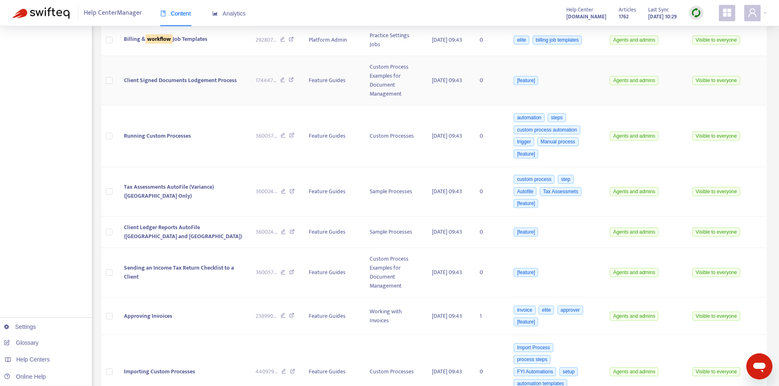
click at [191, 85] on span "Client Signed Documents Lodgement Process" at bounding box center [180, 80] width 113 height 9
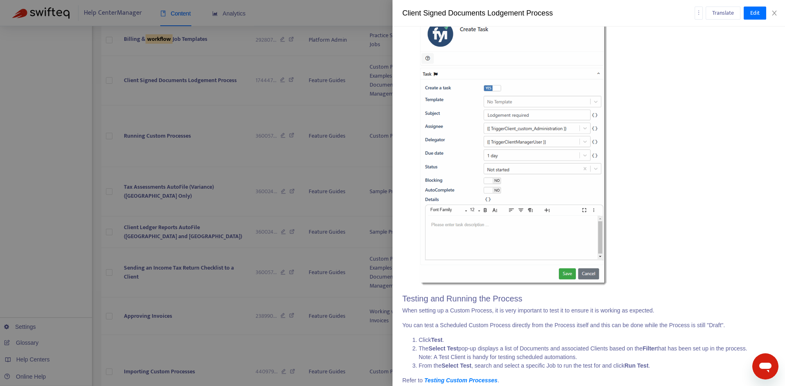
scroll to position [1676, 0]
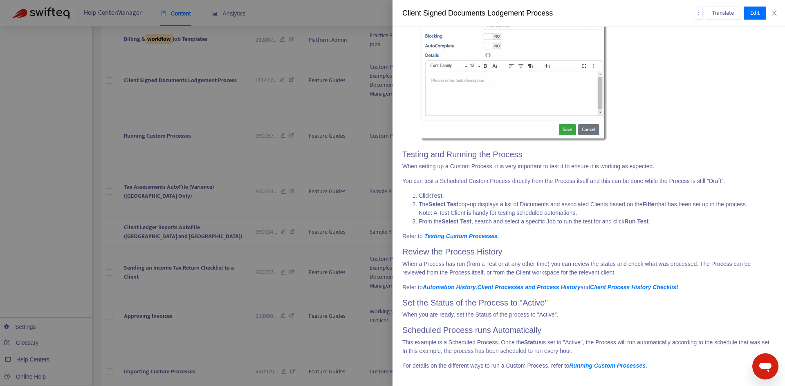
click at [776, 17] on div "Client Signed Documents Lodgement Process Translate Edit" at bounding box center [589, 13] width 393 height 27
click at [774, 12] on icon "close" at bounding box center [774, 13] width 4 height 5
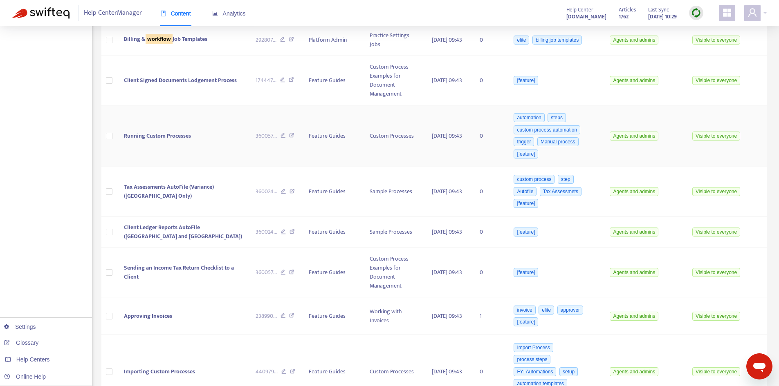
click at [178, 167] on td "Running Custom Processes" at bounding box center [183, 136] width 132 height 62
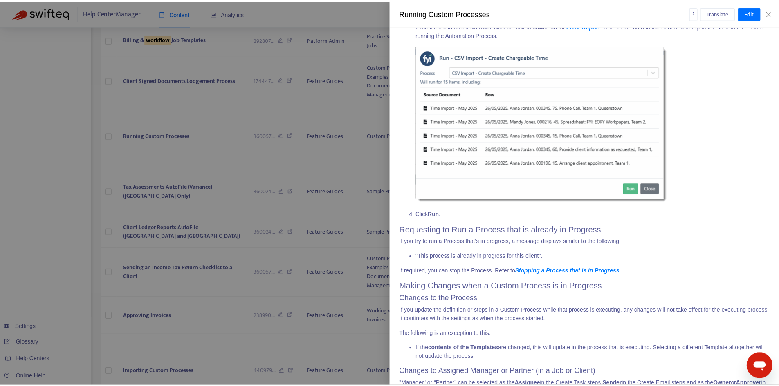
scroll to position [3462, 0]
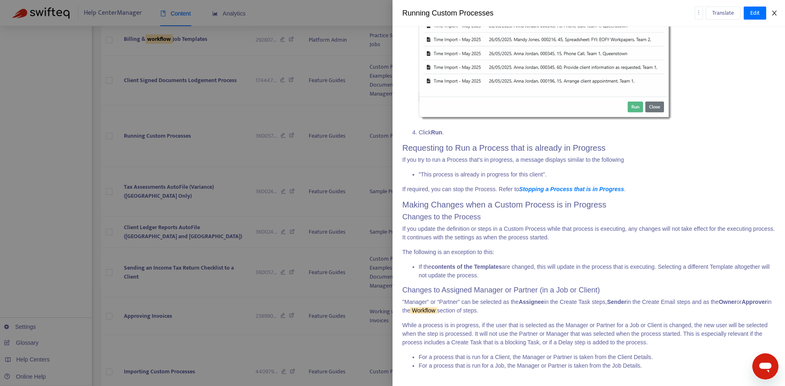
click at [773, 16] on icon "close" at bounding box center [774, 13] width 7 height 7
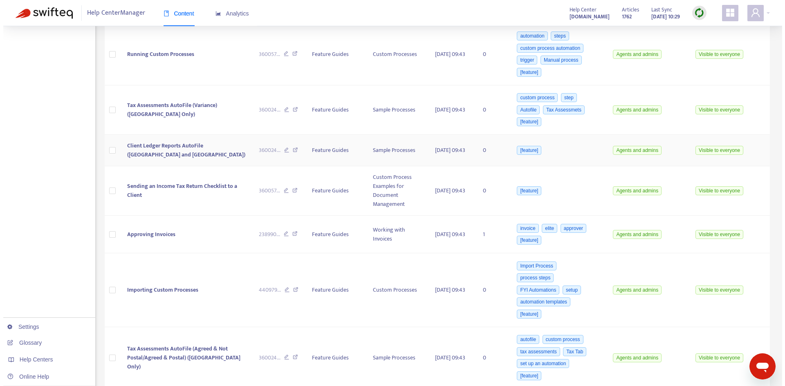
scroll to position [782, 0]
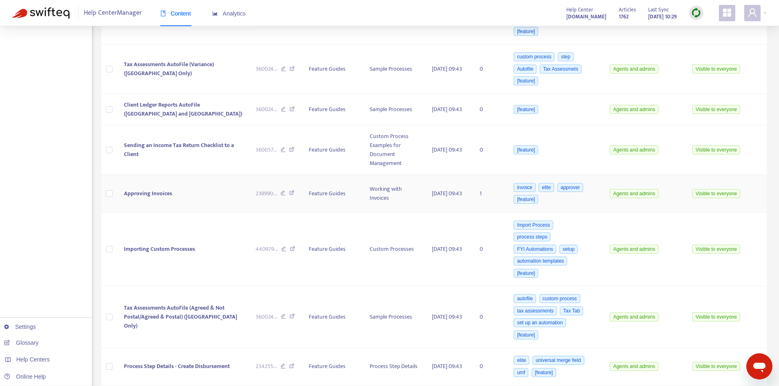
click at [203, 213] on td "Approving Invoices" at bounding box center [183, 194] width 132 height 38
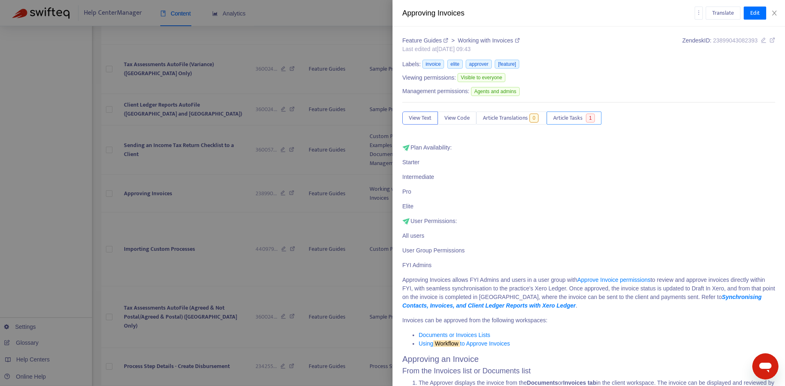
click at [569, 120] on span "Article Tasks" at bounding box center [567, 118] width 29 height 9
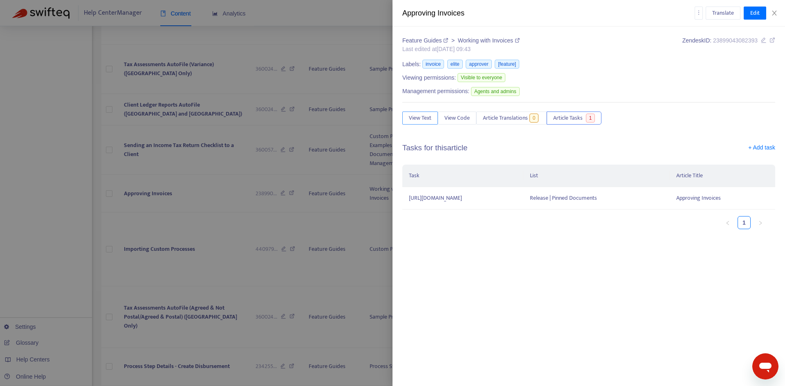
click at [427, 121] on span "View Text" at bounding box center [420, 118] width 22 height 9
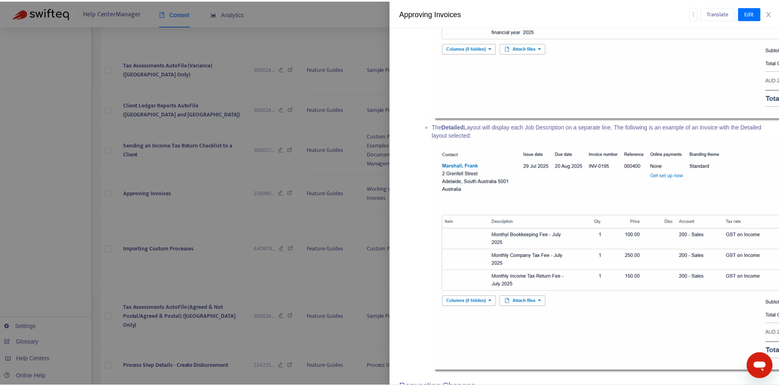
scroll to position [2111, 0]
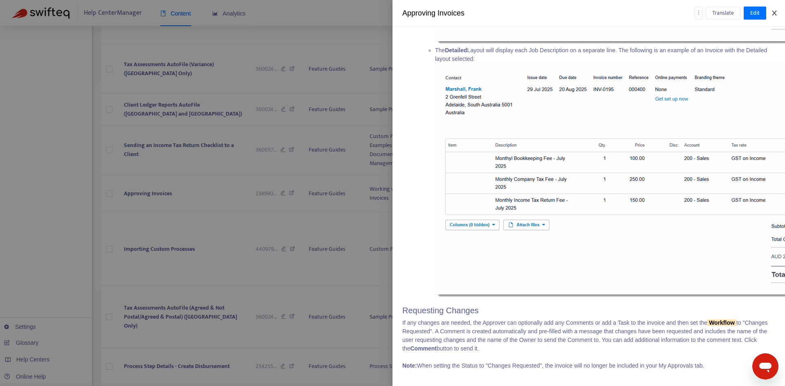
click at [772, 13] on icon "close" at bounding box center [774, 13] width 7 height 7
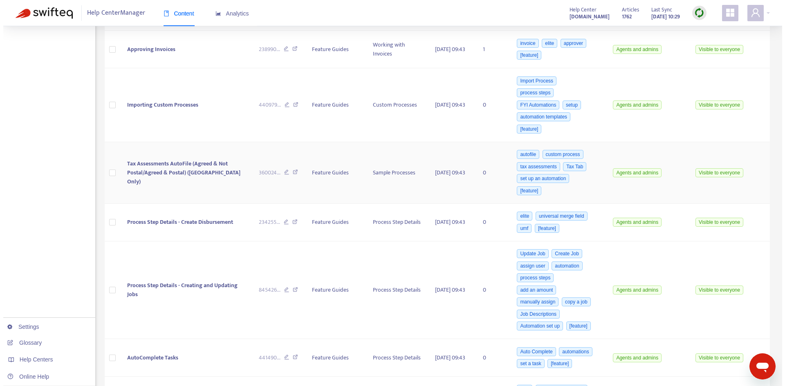
scroll to position [946, 0]
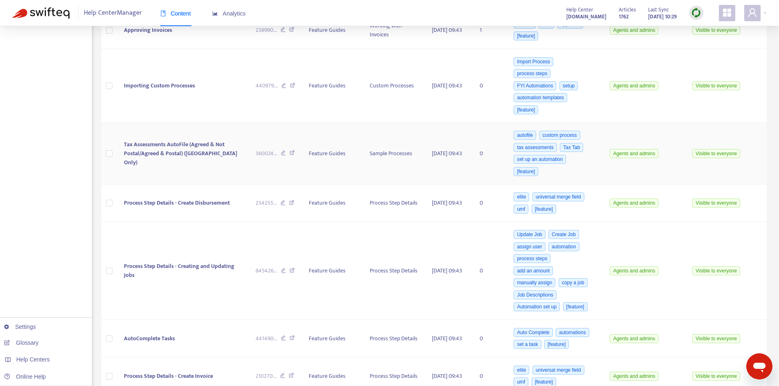
click at [200, 167] on span "Tax Assessments AutoFile (Agreed & Not Postal/Agreed & Postal) ([GEOGRAPHIC_DAT…" at bounding box center [180, 153] width 113 height 27
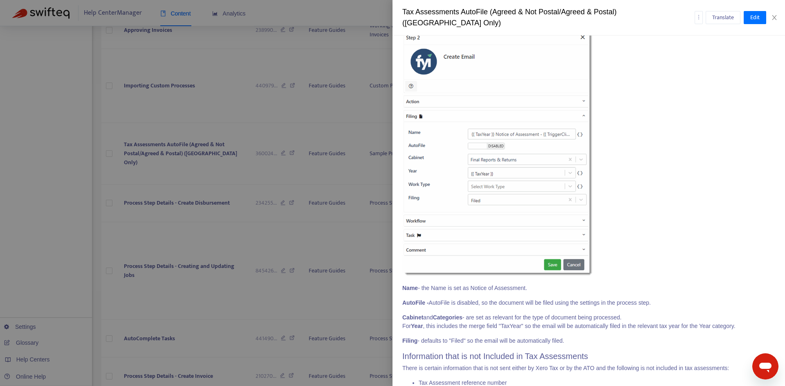
scroll to position [2747, 0]
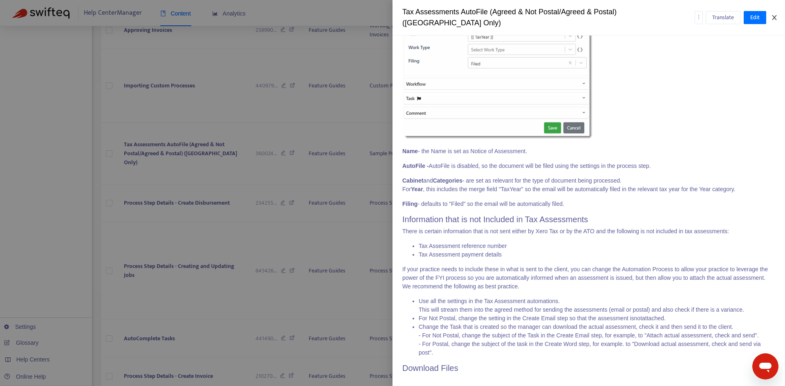
click at [774, 14] on icon "close" at bounding box center [774, 17] width 7 height 7
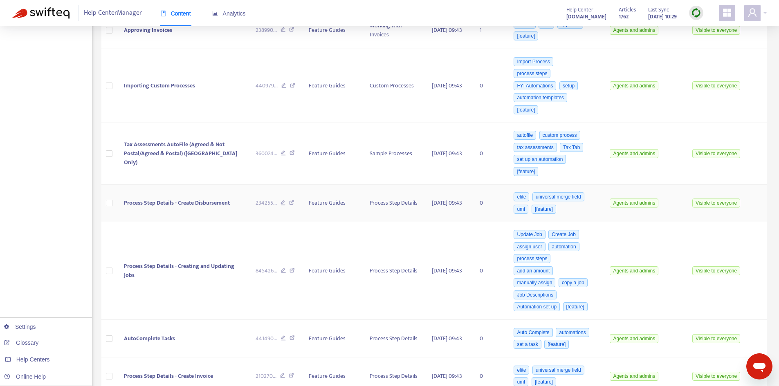
click at [203, 221] on td "Process Step Details - Create Disbursement" at bounding box center [183, 204] width 132 height 38
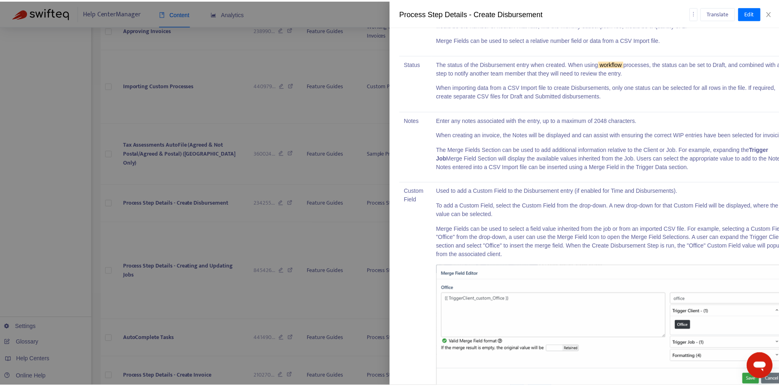
scroll to position [1070, 0]
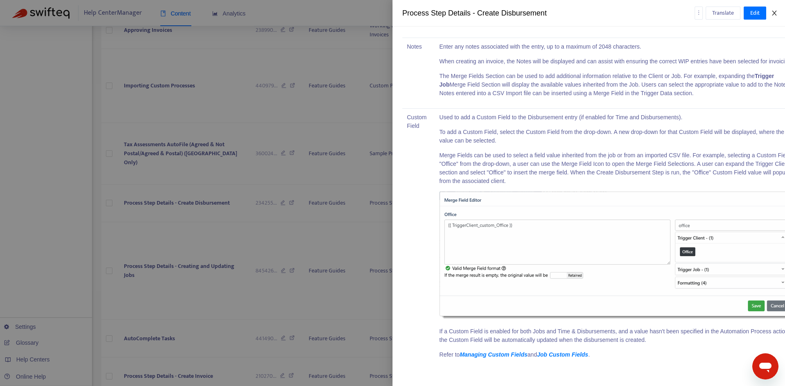
click at [772, 10] on icon "close" at bounding box center [774, 13] width 7 height 7
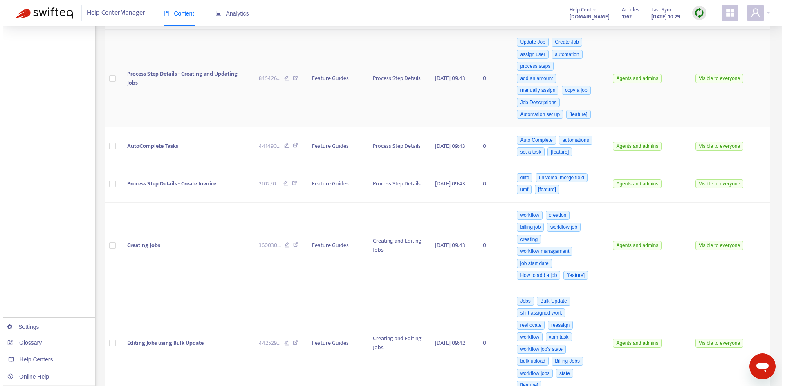
scroll to position [1150, 0]
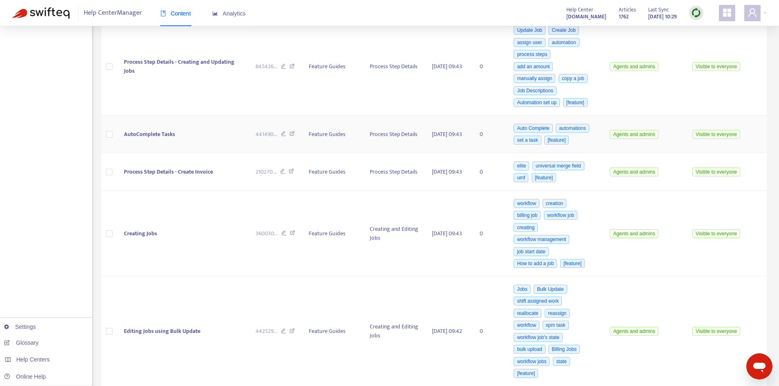
click at [195, 128] on td "AutoComplete Tasks" at bounding box center [183, 135] width 132 height 38
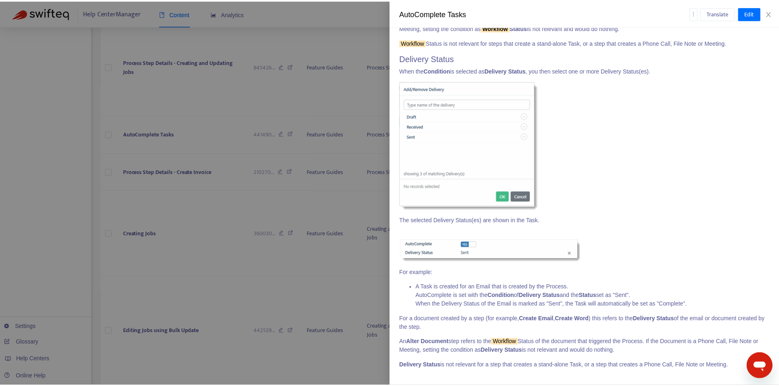
scroll to position [2373, 0]
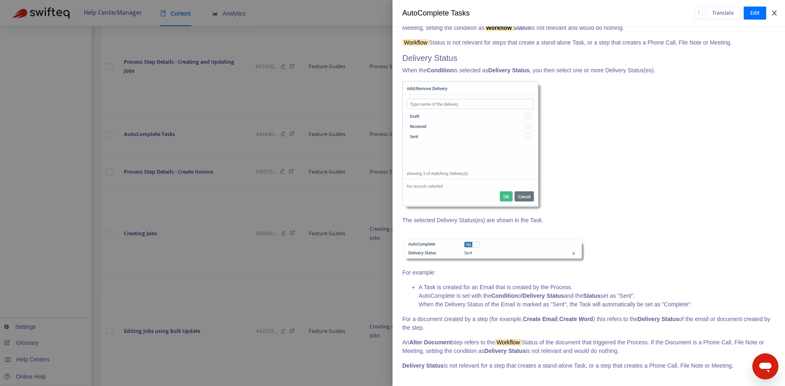
click at [778, 13] on button "Close" at bounding box center [774, 13] width 11 height 8
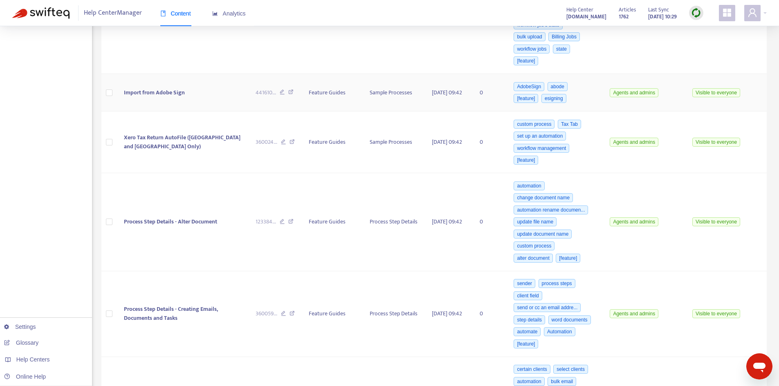
scroll to position [1477, 0]
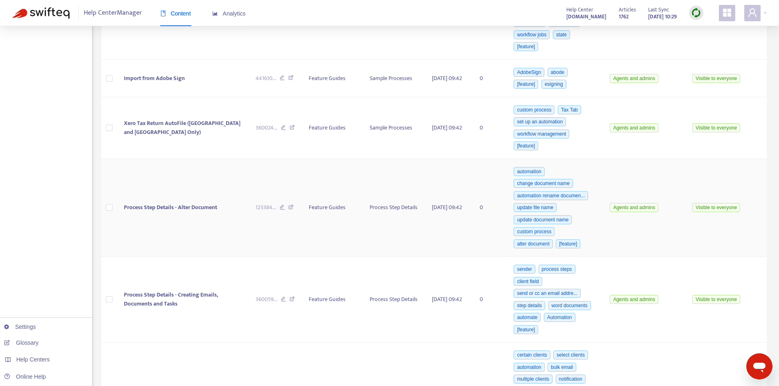
click at [184, 203] on span "Process Step Details - Alter Document" at bounding box center [170, 207] width 93 height 9
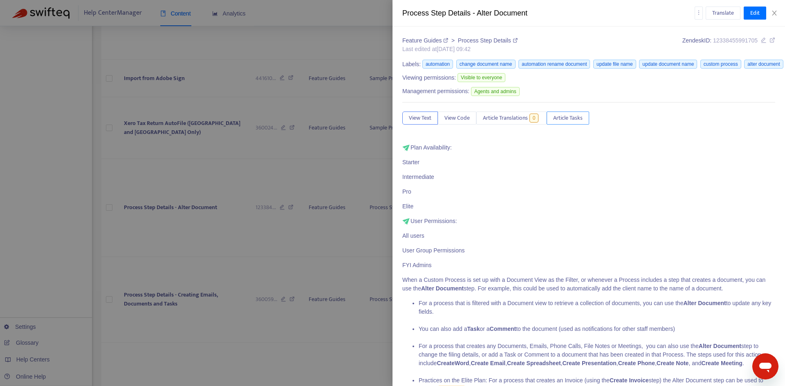
click at [574, 118] on span "Article Tasks" at bounding box center [567, 118] width 29 height 9
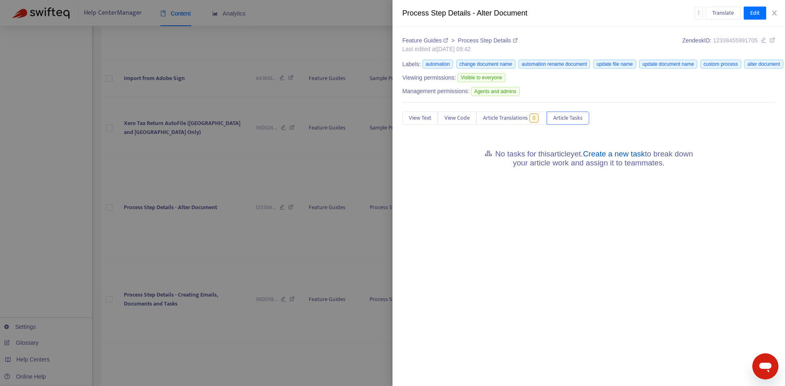
click at [612, 152] on link "Create a new task" at bounding box center [614, 154] width 62 height 9
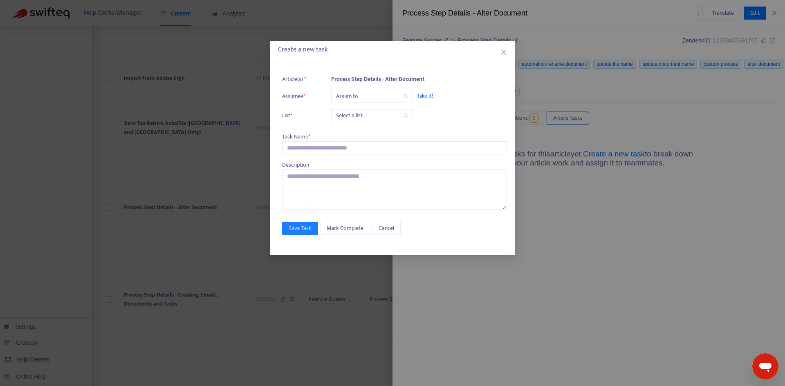
click at [370, 101] on input "search" at bounding box center [372, 96] width 72 height 12
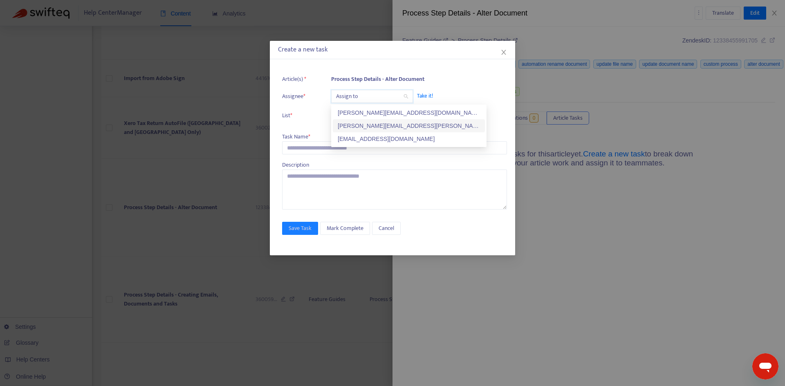
click at [364, 123] on div "[PERSON_NAME][EMAIL_ADDRESS][PERSON_NAME][DOMAIN_NAME]" at bounding box center [409, 125] width 142 height 9
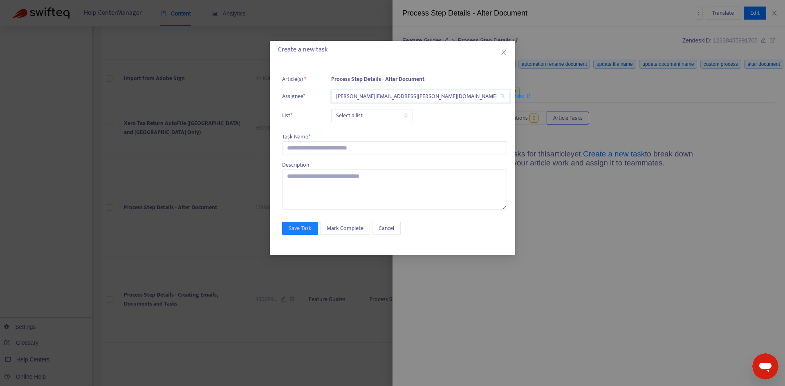
click at [354, 124] on ul "Article(s) * Process Step Details - Alter Document Assignee * [PERSON_NAME][EMA…" at bounding box center [394, 99] width 225 height 56
click at [358, 119] on input "search" at bounding box center [372, 116] width 72 height 12
click at [354, 133] on div "Release | Current" at bounding box center [409, 132] width 142 height 9
click at [317, 147] on input "text" at bounding box center [394, 147] width 225 height 13
paste input "**********"
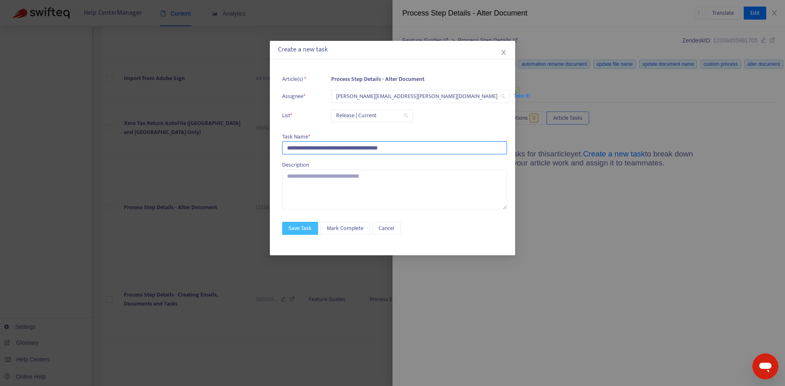
type input "**********"
click at [296, 233] on button "Save Task" at bounding box center [300, 228] width 36 height 13
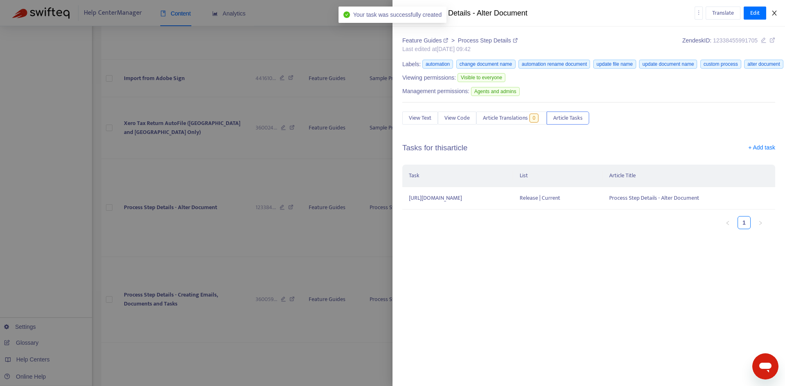
click at [776, 13] on icon "close" at bounding box center [774, 13] width 7 height 7
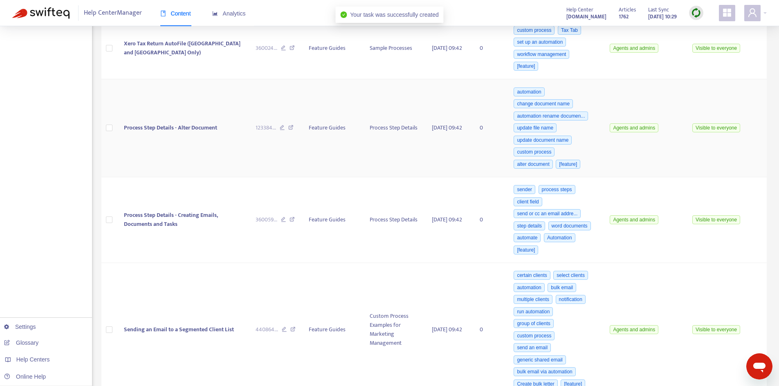
scroll to position [1559, 0]
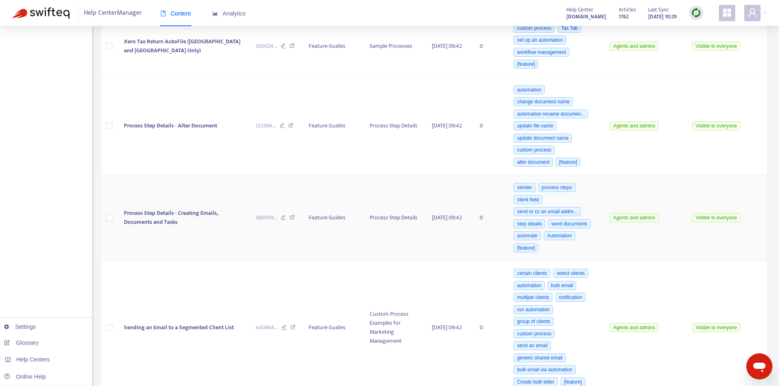
click at [188, 210] on td "Process Step Details - Creating Emails, Documents and Tasks" at bounding box center [183, 218] width 132 height 86
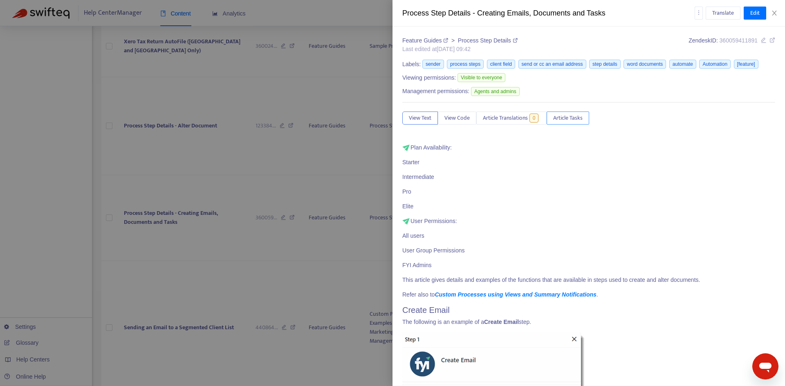
click at [573, 119] on span "Article Tasks" at bounding box center [567, 118] width 29 height 9
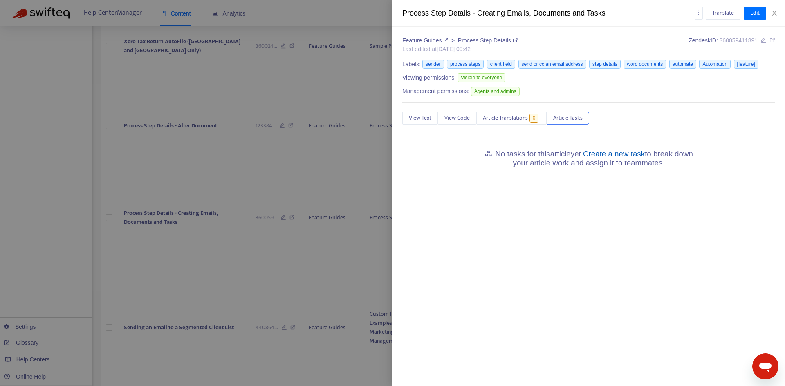
click at [612, 155] on link "Create a new task" at bounding box center [614, 154] width 62 height 9
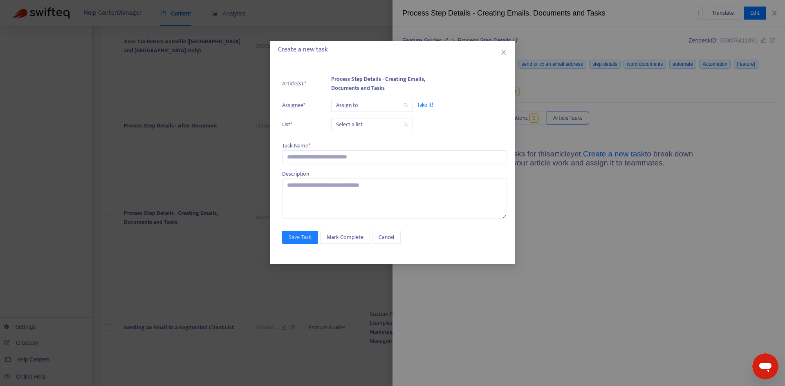
click at [346, 106] on input "search" at bounding box center [372, 105] width 72 height 12
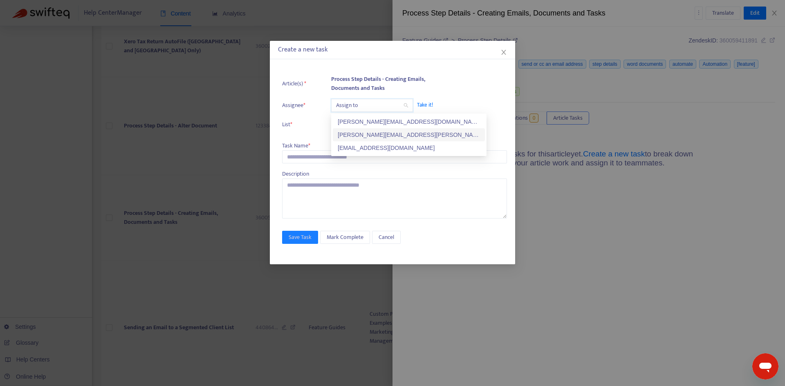
click at [344, 135] on div "[PERSON_NAME][EMAIL_ADDRESS][PERSON_NAME][DOMAIN_NAME]" at bounding box center [409, 134] width 142 height 9
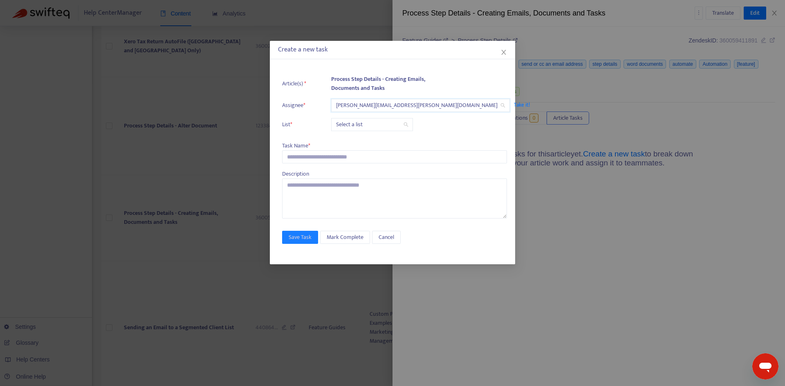
click at [339, 123] on input "search" at bounding box center [372, 125] width 72 height 12
click at [338, 138] on div "Release | Current" at bounding box center [409, 141] width 142 height 9
click at [310, 153] on input "text" at bounding box center [394, 156] width 225 height 13
paste input "**********"
type input "**********"
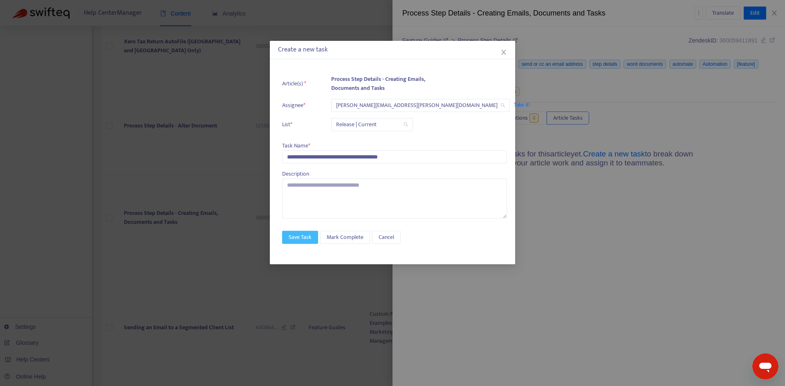
click at [299, 233] on span "Save Task" at bounding box center [300, 237] width 23 height 9
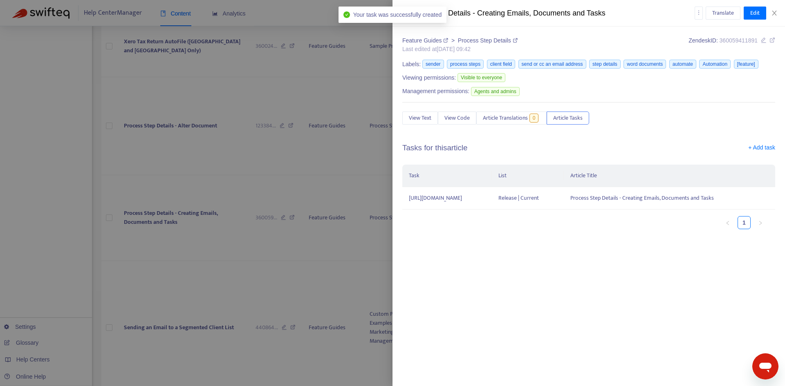
click at [774, 18] on div "Translate Edit" at bounding box center [735, 13] width 81 height 13
click at [775, 17] on div "Translate Edit" at bounding box center [735, 13] width 81 height 13
click at [773, 13] on icon "close" at bounding box center [774, 13] width 7 height 7
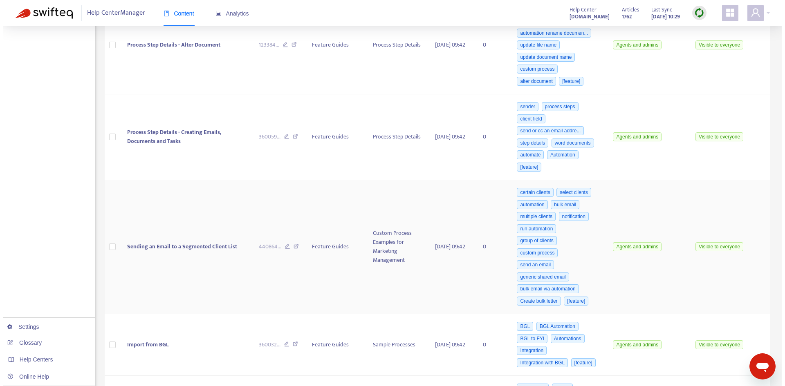
scroll to position [1641, 0]
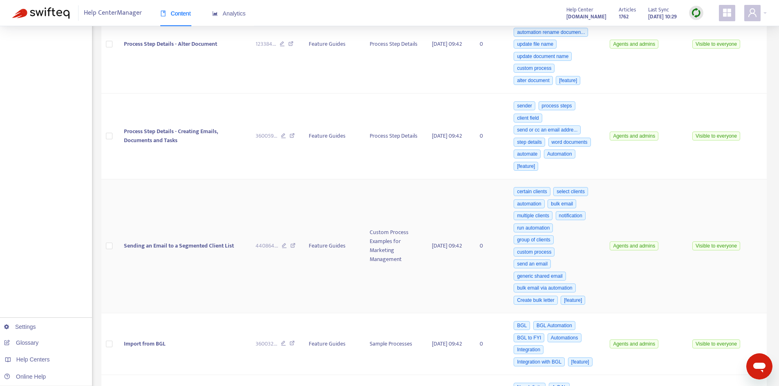
click at [169, 241] on span "Sending an Email to a Segmented Client List" at bounding box center [179, 245] width 110 height 9
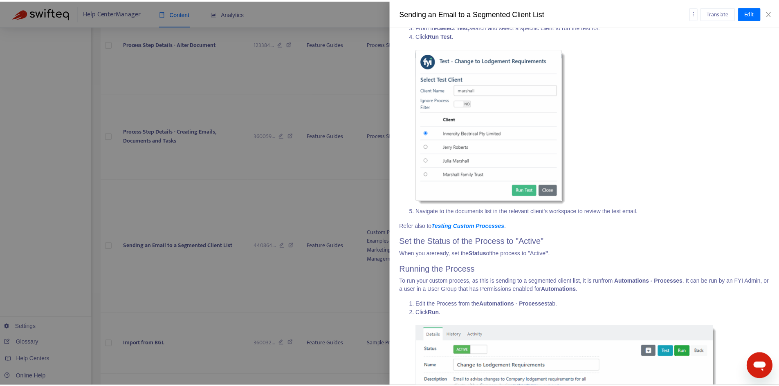
scroll to position [1933, 0]
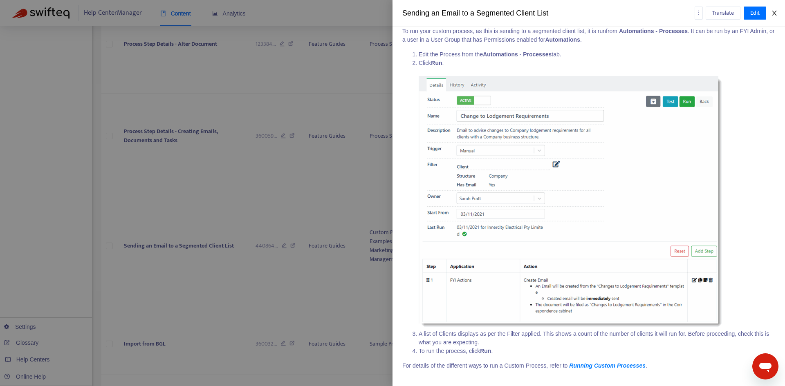
click at [772, 15] on icon "close" at bounding box center [774, 13] width 7 height 7
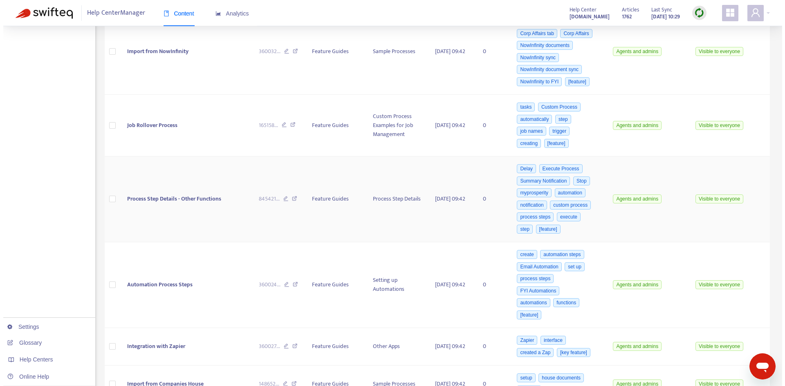
scroll to position [2009, 0]
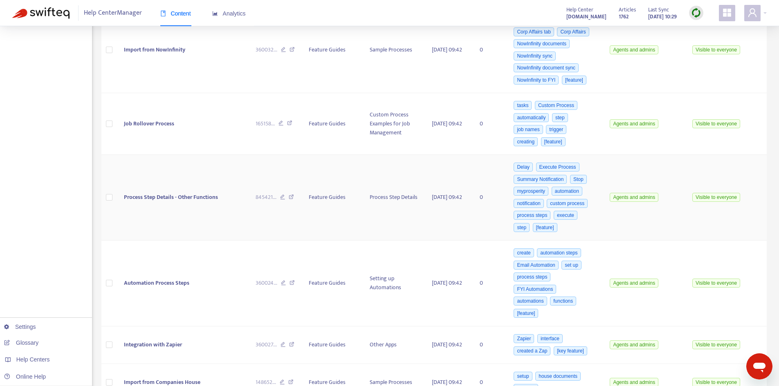
click at [171, 207] on td "Process Step Details - Other Functions" at bounding box center [183, 198] width 132 height 86
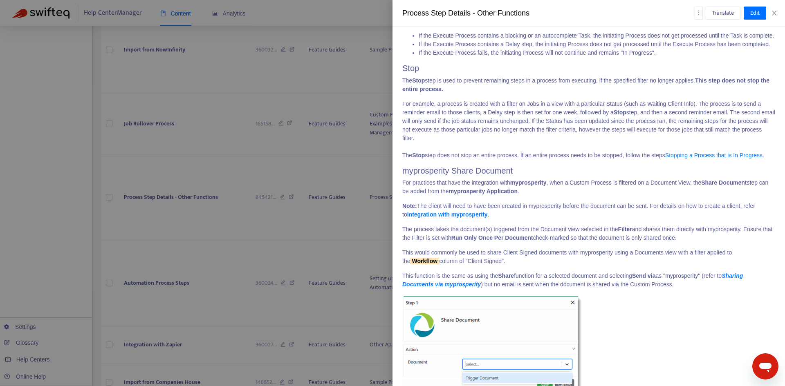
scroll to position [624, 0]
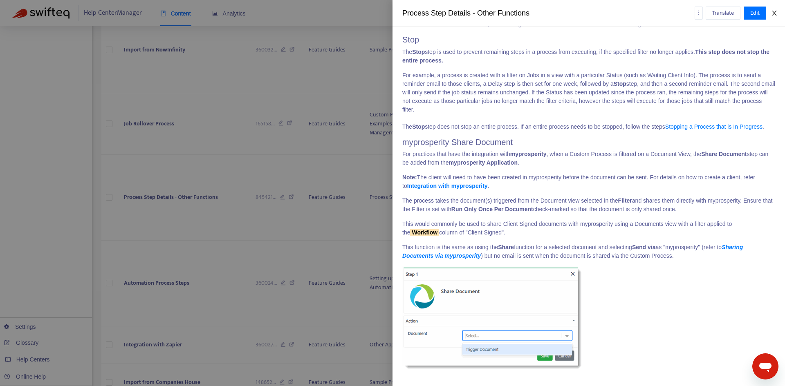
click at [774, 13] on icon "close" at bounding box center [774, 13] width 7 height 7
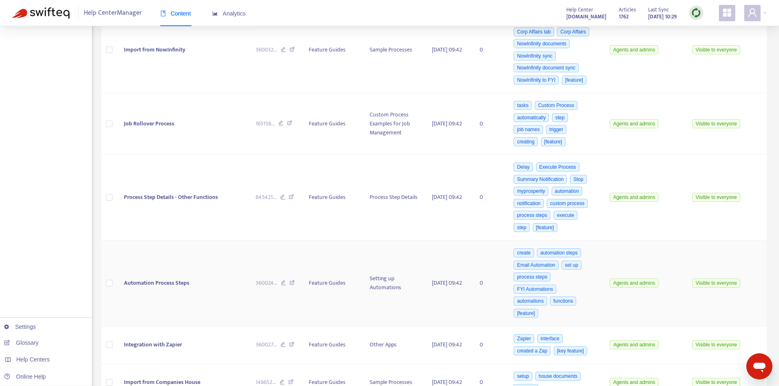
click at [168, 256] on td "Automation Process Steps" at bounding box center [183, 284] width 132 height 86
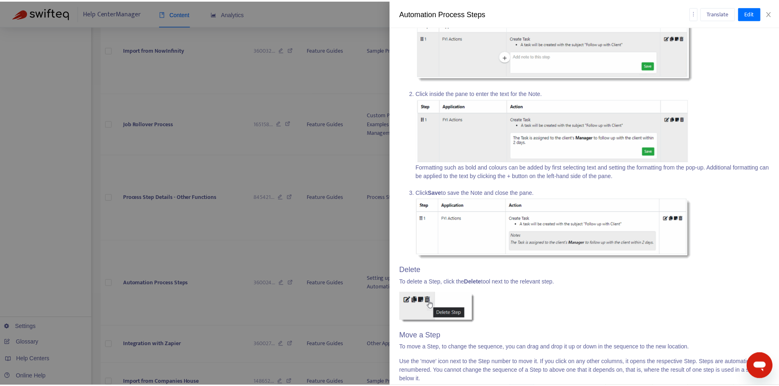
scroll to position [2847, 0]
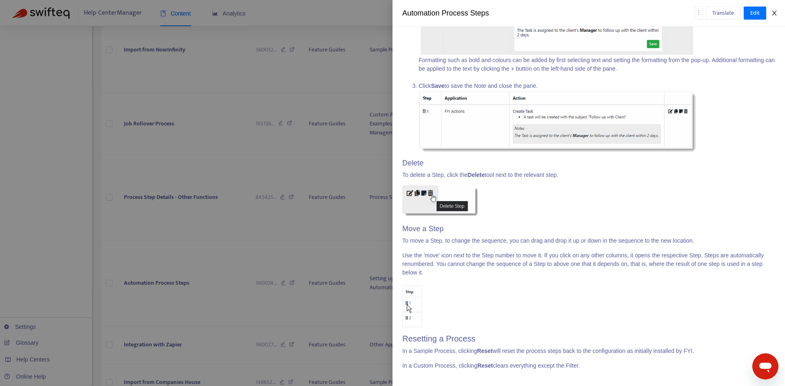
click at [780, 11] on button "Close" at bounding box center [774, 13] width 11 height 8
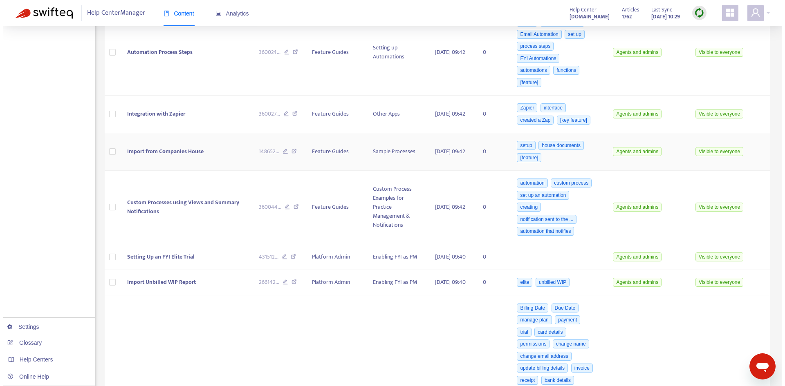
scroll to position [2254, 0]
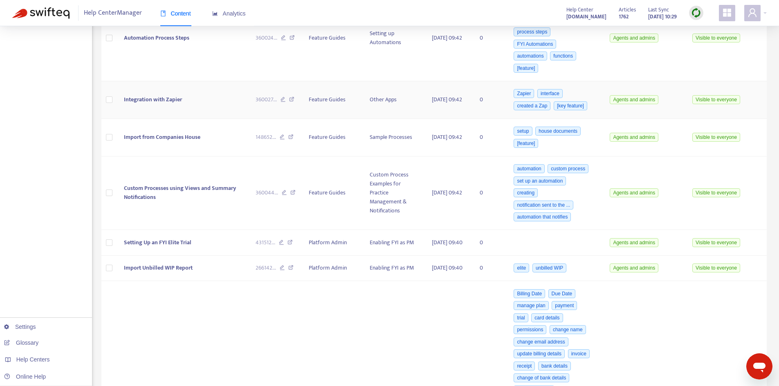
click at [199, 88] on td "Integration with Zapier" at bounding box center [183, 100] width 132 height 38
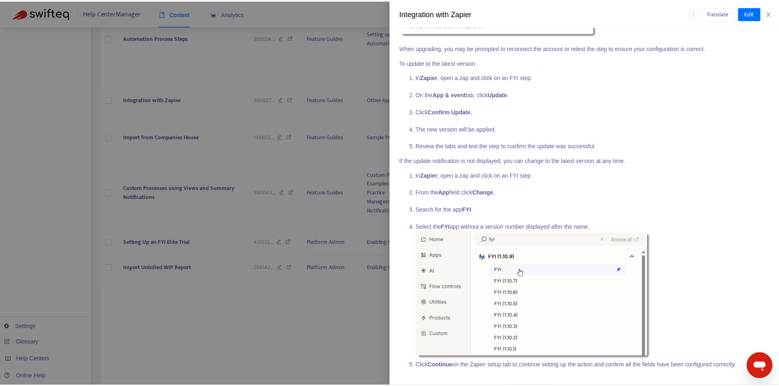
scroll to position [6433, 0]
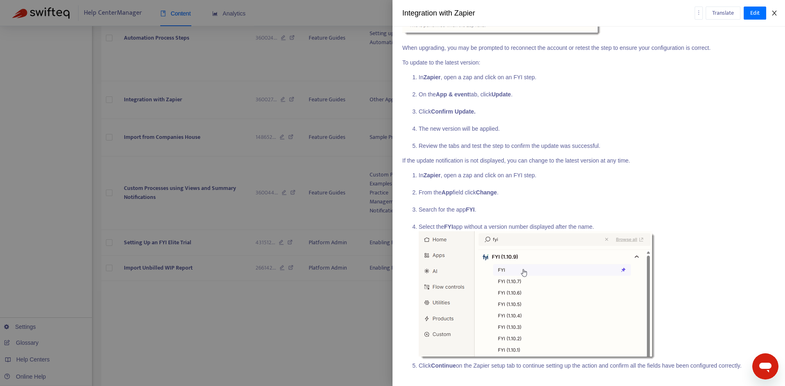
drag, startPoint x: 772, startPoint y: 13, endPoint x: 766, endPoint y: 16, distance: 6.0
click at [772, 12] on icon "close" at bounding box center [774, 13] width 7 height 7
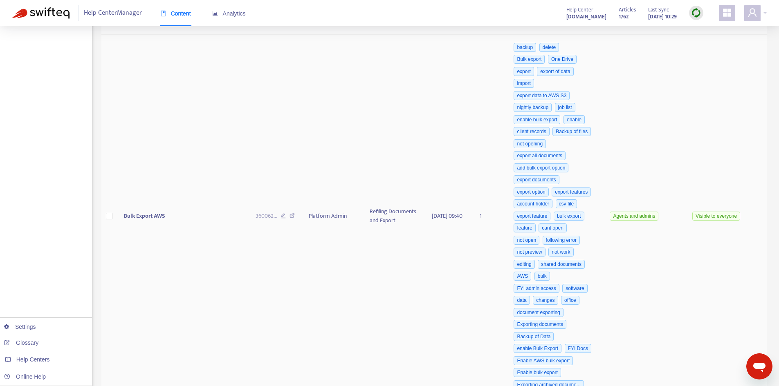
scroll to position [3088, 0]
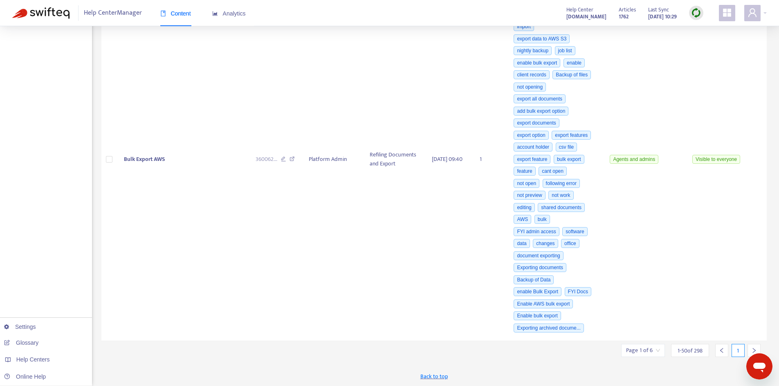
click at [750, 348] on div at bounding box center [753, 350] width 13 height 13
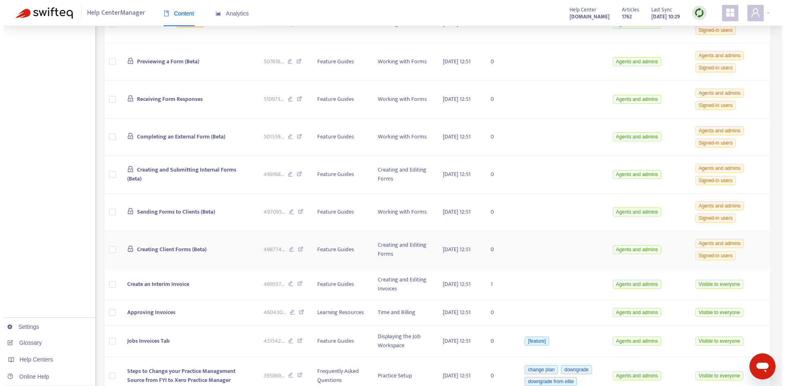
scroll to position [675, 0]
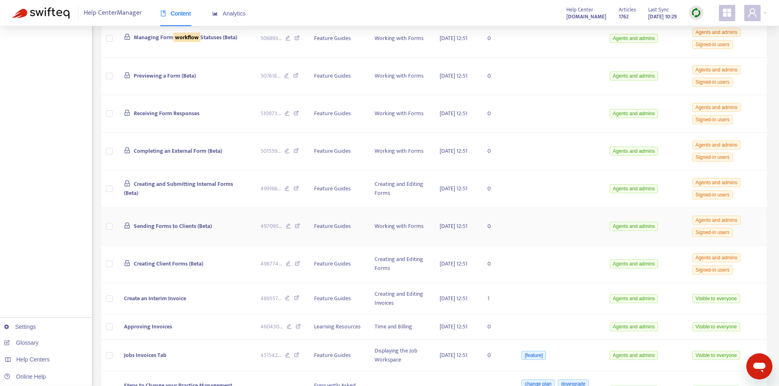
click at [169, 246] on td "Sending Forms to Clients (Beta)" at bounding box center [185, 227] width 137 height 38
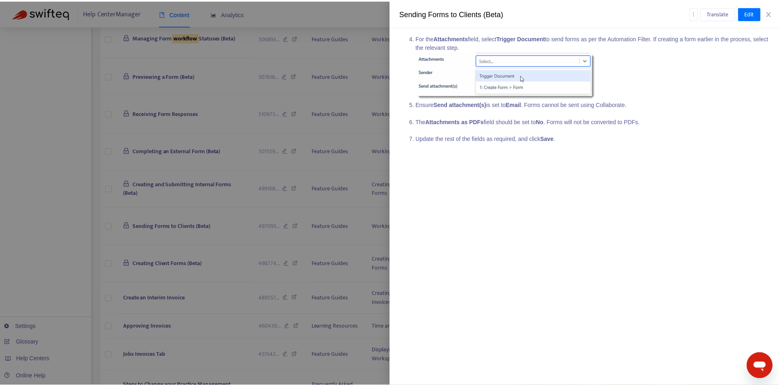
scroll to position [1866, 0]
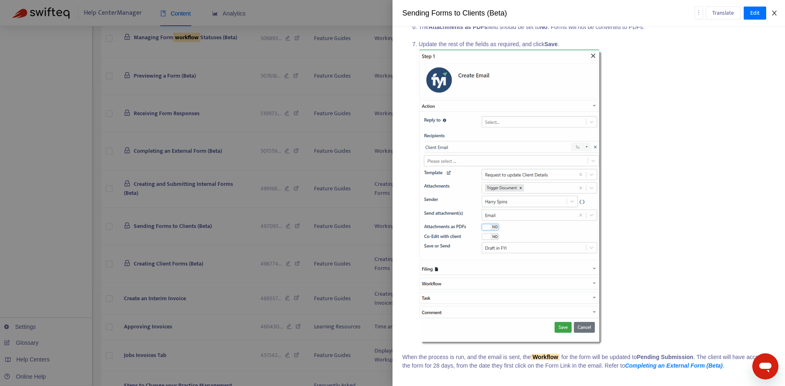
click at [776, 13] on icon "close" at bounding box center [774, 13] width 7 height 7
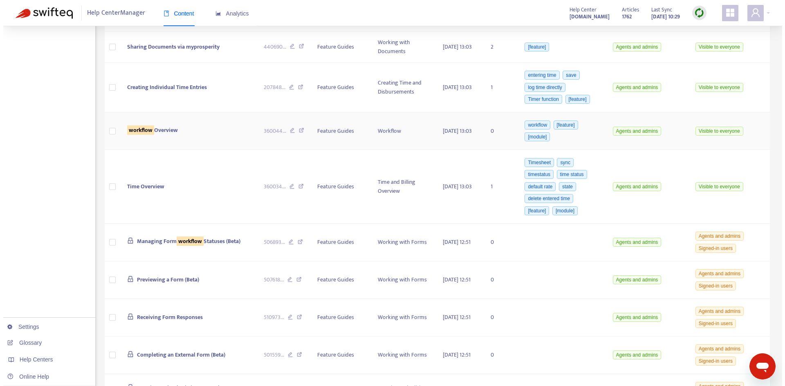
scroll to position [471, 0]
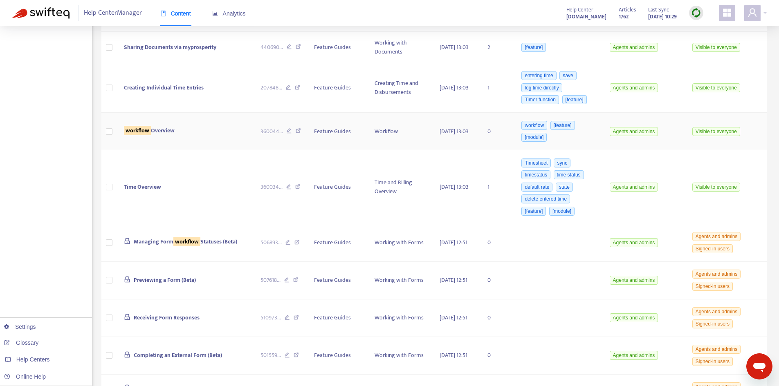
click at [155, 137] on div at bounding box center [185, 136] width 123 height 2
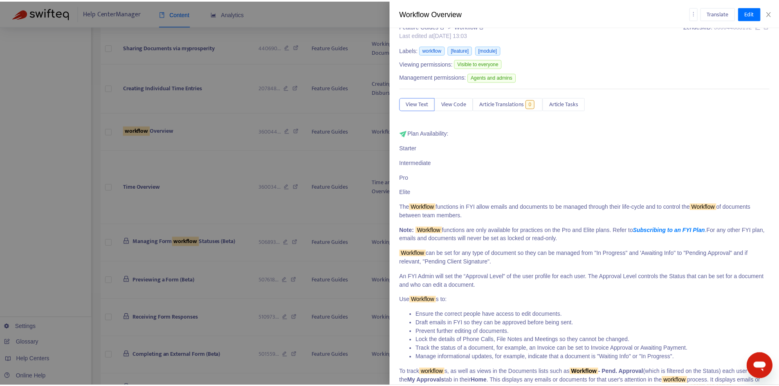
scroll to position [0, 0]
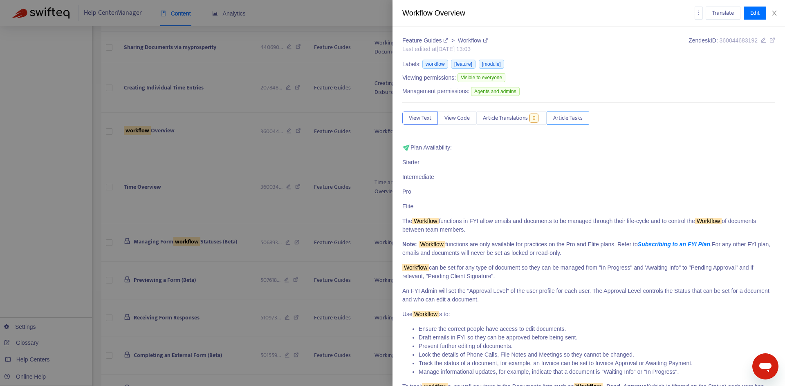
click at [571, 118] on span "Article Tasks" at bounding box center [567, 118] width 29 height 9
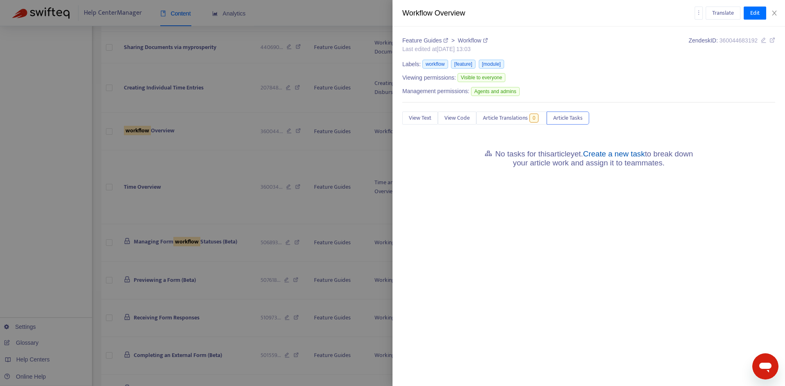
click at [606, 154] on link "Create a new task" at bounding box center [614, 154] width 62 height 9
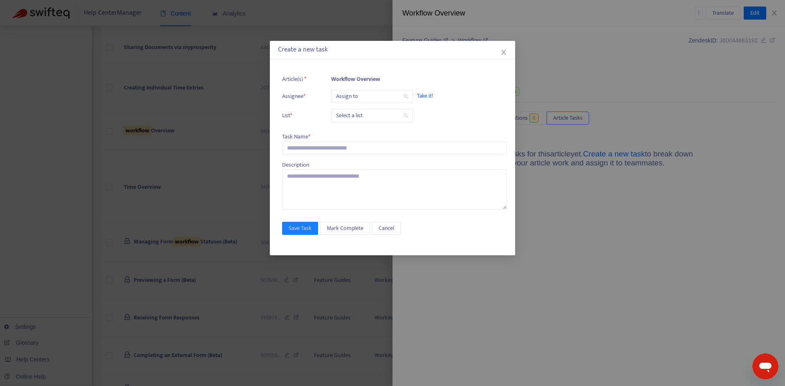
click at [372, 99] on input "search" at bounding box center [372, 96] width 72 height 12
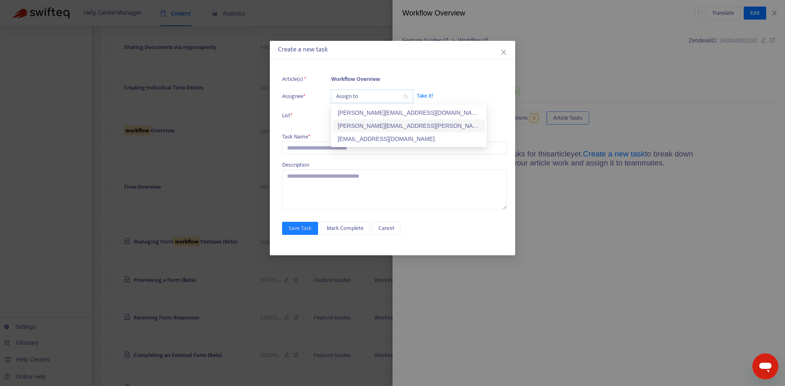
click at [366, 119] on div "[PERSON_NAME][EMAIL_ADDRESS][PERSON_NAME][DOMAIN_NAME]" at bounding box center [409, 125] width 152 height 13
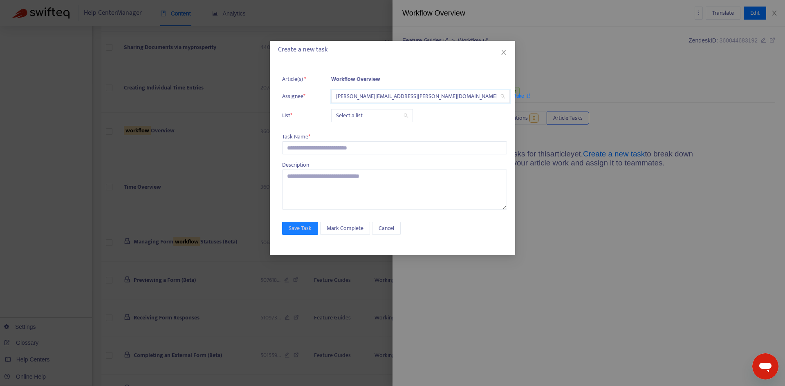
click at [365, 117] on input "search" at bounding box center [372, 116] width 72 height 12
click at [361, 131] on div "Release | Current" at bounding box center [409, 132] width 142 height 9
click at [324, 149] on input "text" at bounding box center [394, 147] width 225 height 13
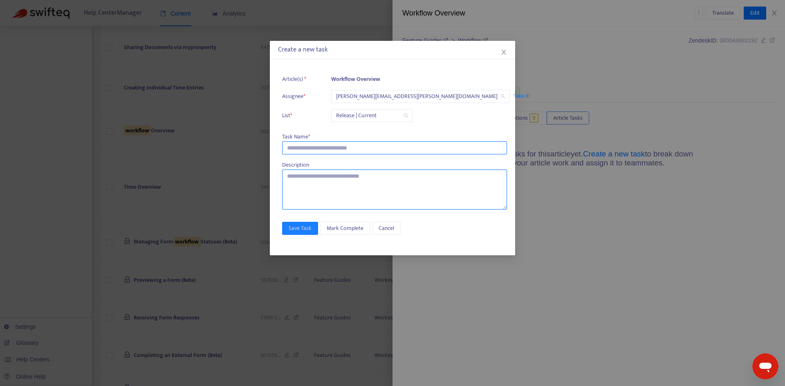
paste input "**********"
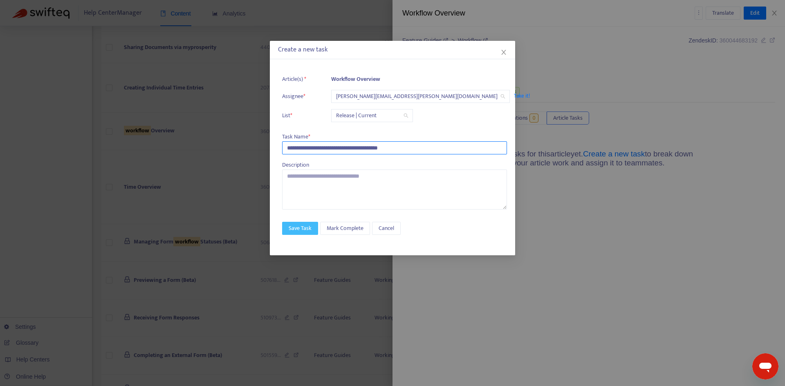
type input "**********"
click at [304, 229] on span "Save Task" at bounding box center [300, 228] width 23 height 9
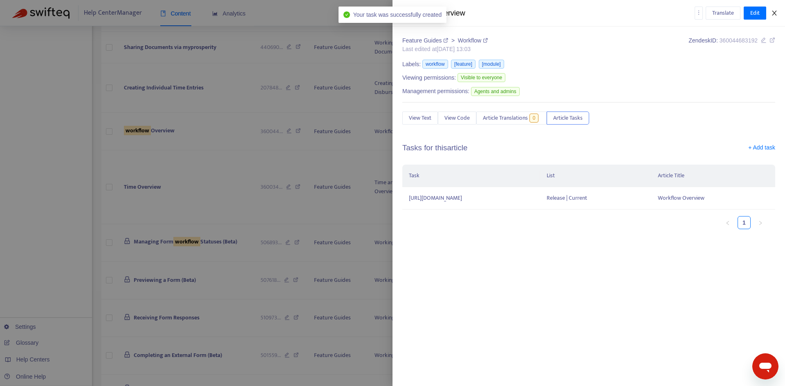
click at [776, 14] on icon "close" at bounding box center [774, 13] width 7 height 7
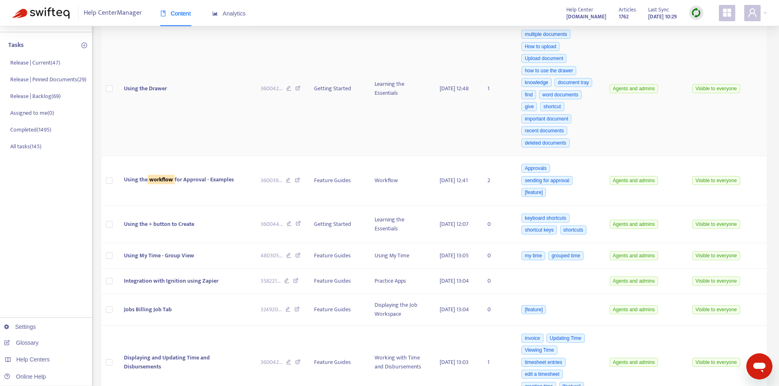
scroll to position [62, 0]
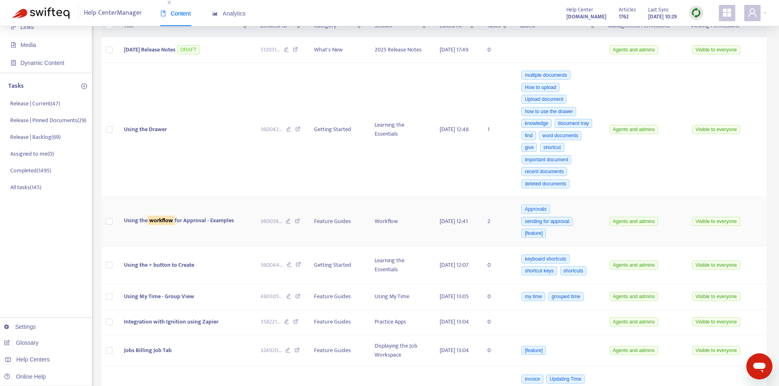
click at [169, 220] on td "Using the workflow for Approval - Examples" at bounding box center [185, 222] width 137 height 50
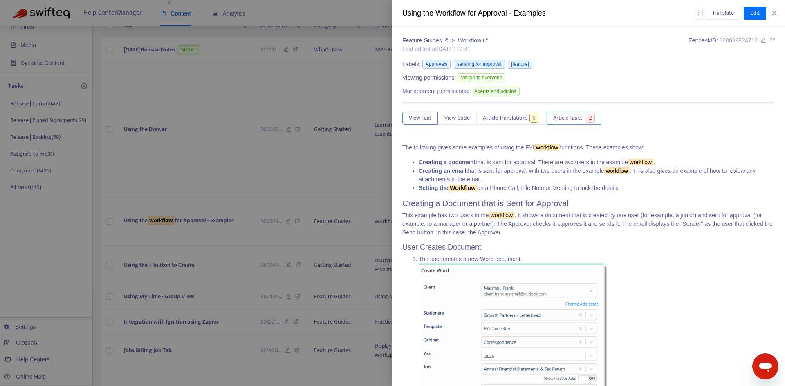
click at [570, 117] on span "Article Tasks" at bounding box center [567, 118] width 29 height 9
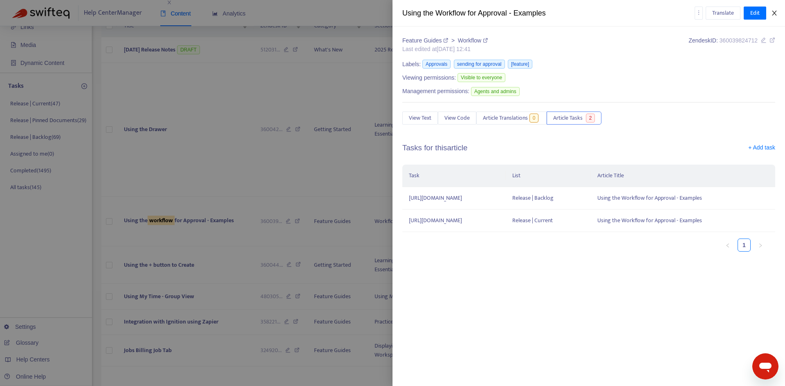
click at [778, 15] on button "Close" at bounding box center [774, 13] width 11 height 8
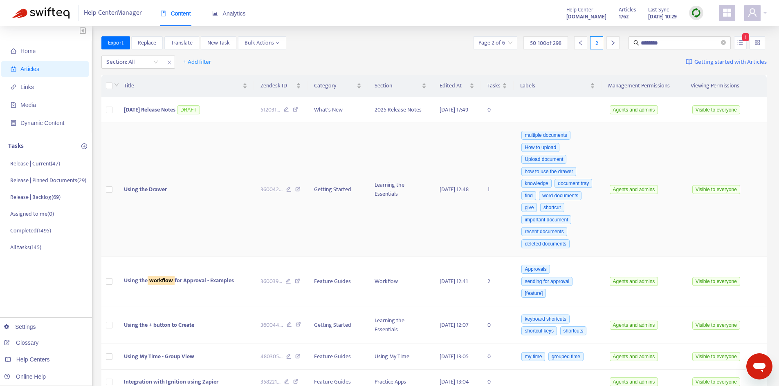
scroll to position [0, 0]
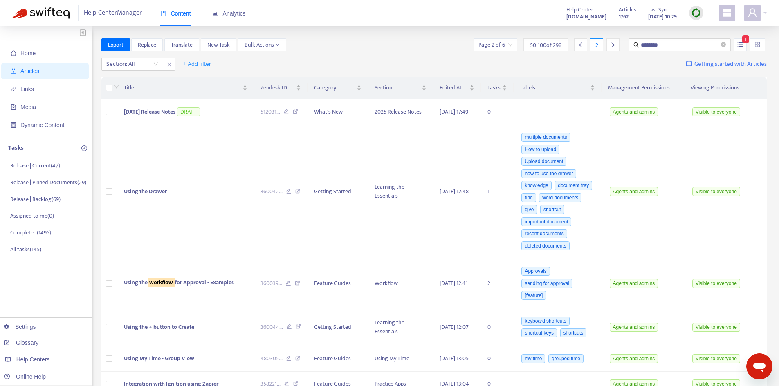
click at [614, 46] on icon "right" at bounding box center [613, 45] width 6 height 6
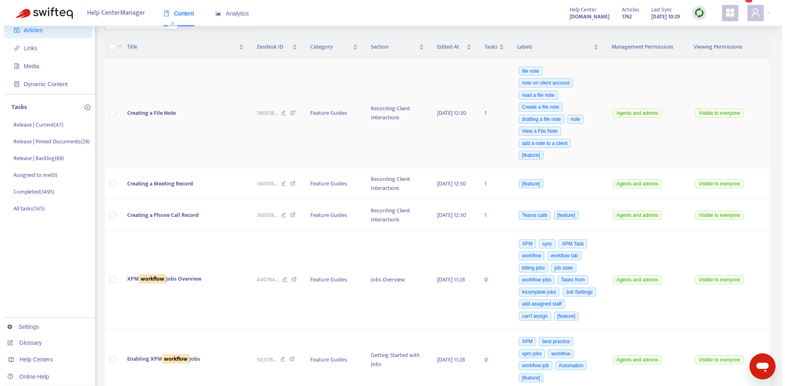
scroll to position [82, 0]
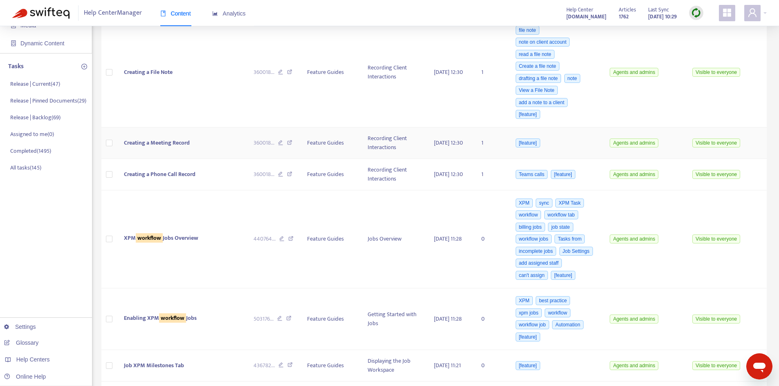
click at [180, 146] on span "Creating a Meeting Record" at bounding box center [157, 142] width 66 height 9
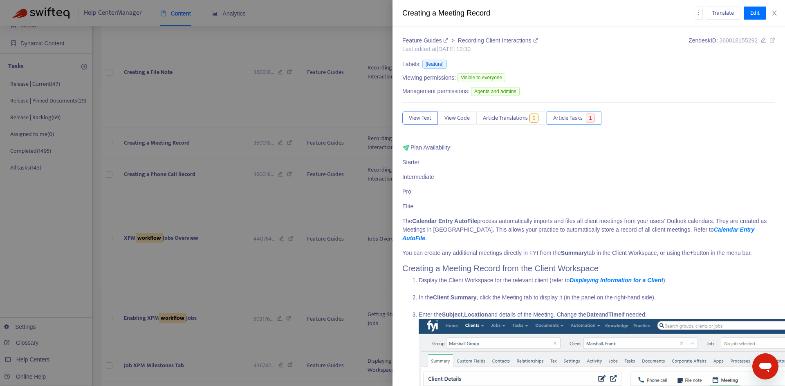
click at [585, 121] on button "Article Tasks 1" at bounding box center [574, 118] width 55 height 13
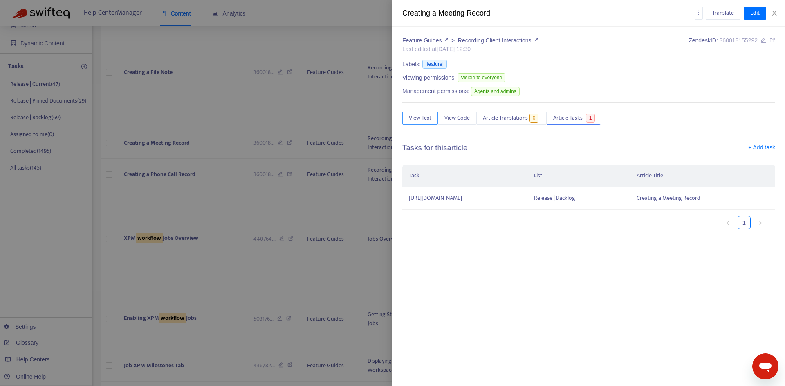
click at [419, 122] on span "View Text" at bounding box center [420, 118] width 22 height 9
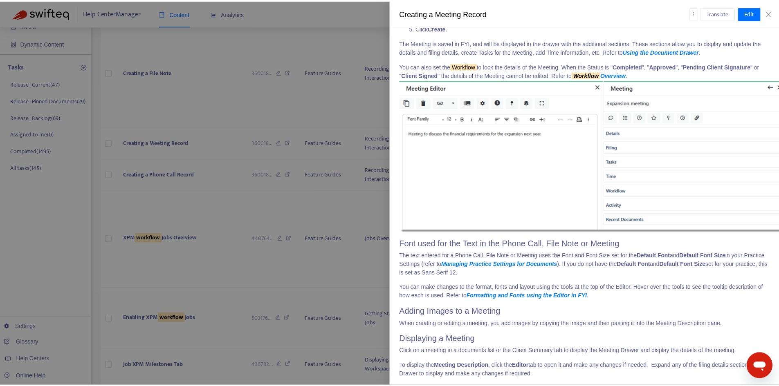
scroll to position [1366, 0]
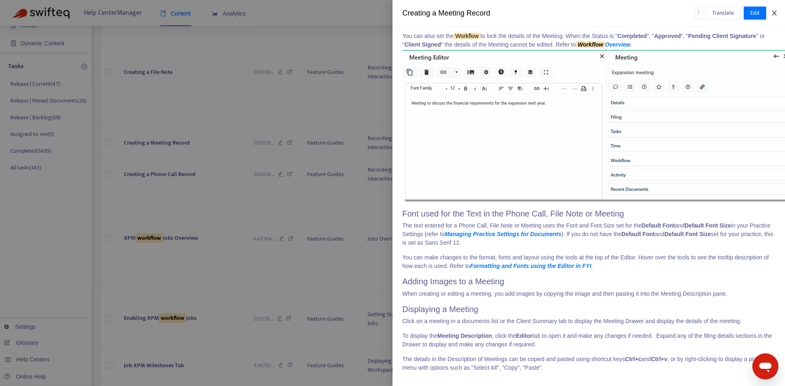
click at [775, 11] on icon "close" at bounding box center [774, 13] width 7 height 7
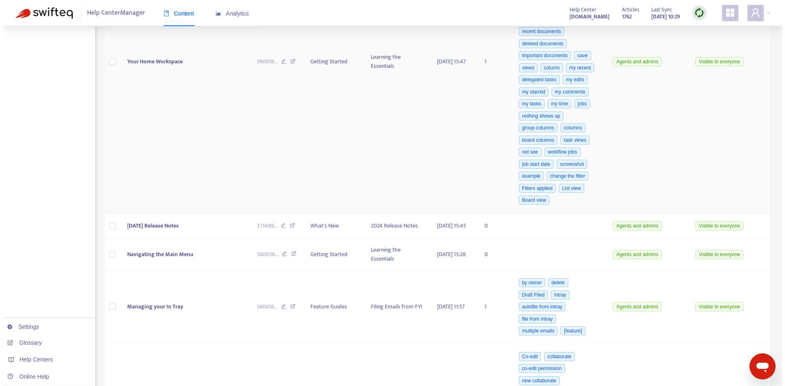
scroll to position [613, 0]
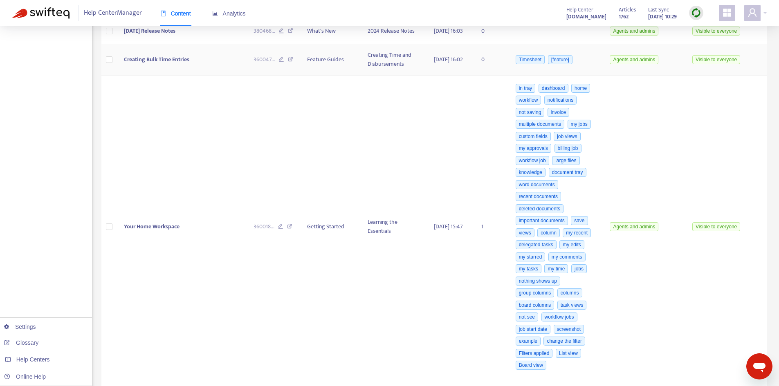
click at [191, 73] on td "Creating Bulk Time Entries" at bounding box center [182, 59] width 130 height 31
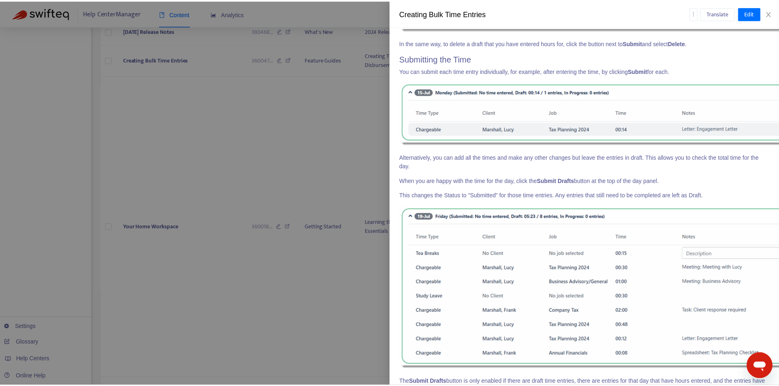
scroll to position [2816, 0]
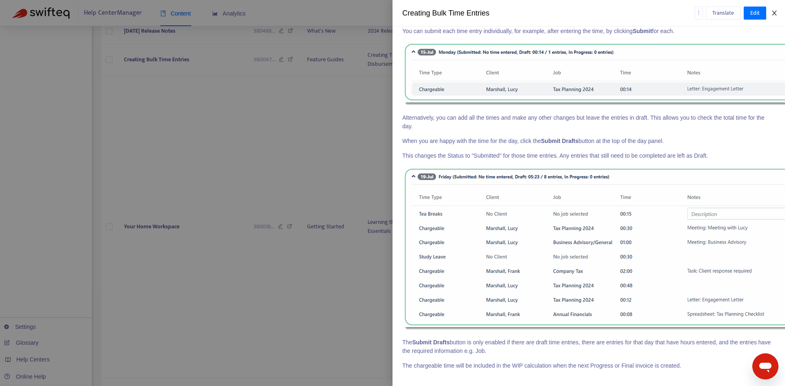
drag, startPoint x: 774, startPoint y: 12, endPoint x: 763, endPoint y: 18, distance: 12.4
click at [774, 12] on icon "close" at bounding box center [774, 13] width 4 height 5
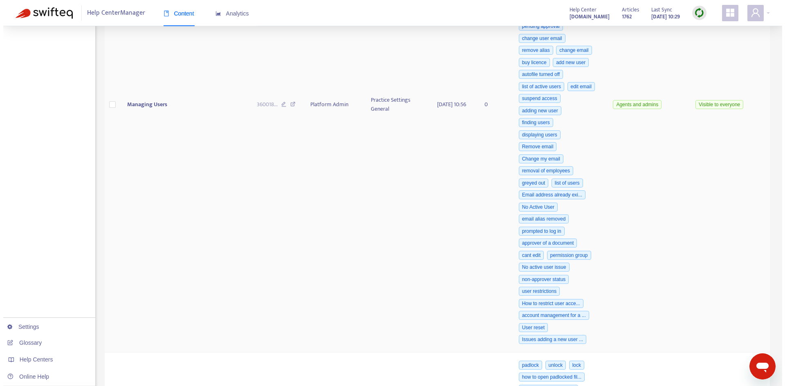
scroll to position [1390, 0]
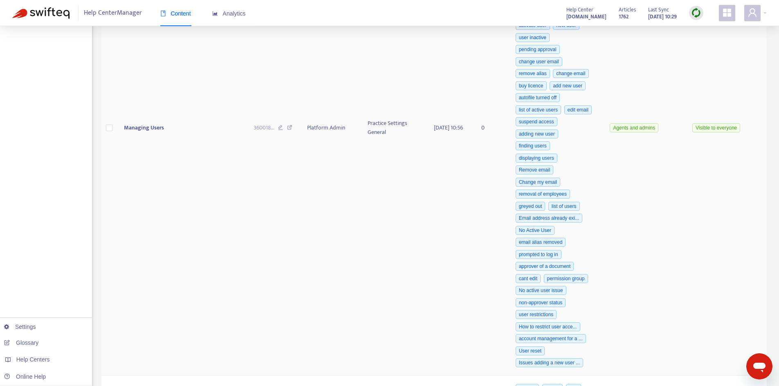
click at [163, 153] on td "Managing Users" at bounding box center [182, 128] width 130 height 496
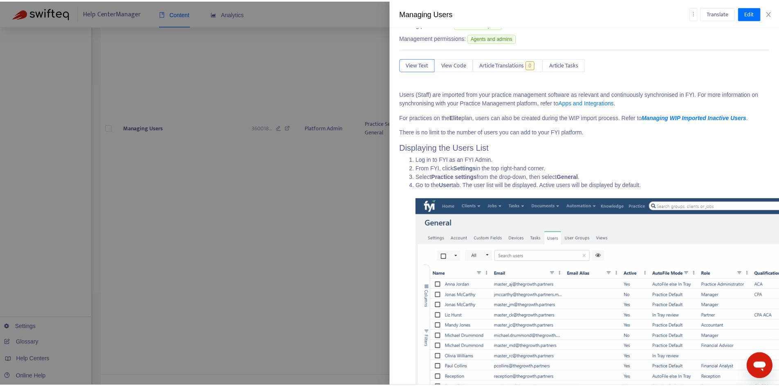
scroll to position [0, 0]
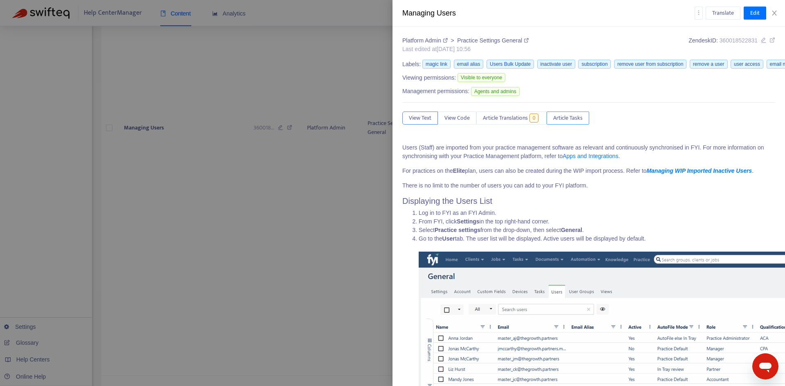
click at [567, 118] on span "Article Tasks" at bounding box center [567, 118] width 29 height 9
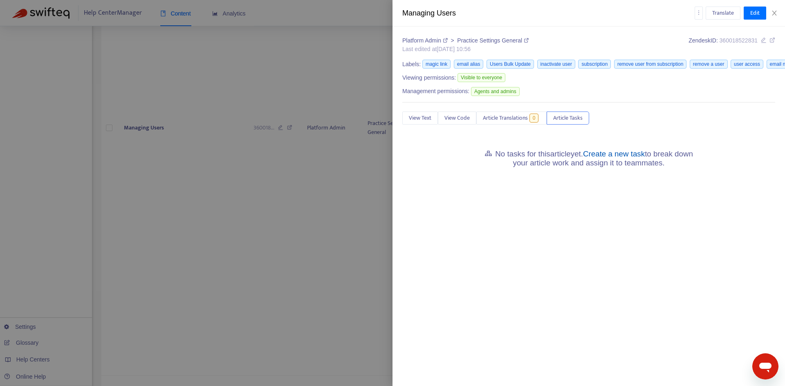
click at [608, 156] on link "Create a new task" at bounding box center [614, 154] width 62 height 9
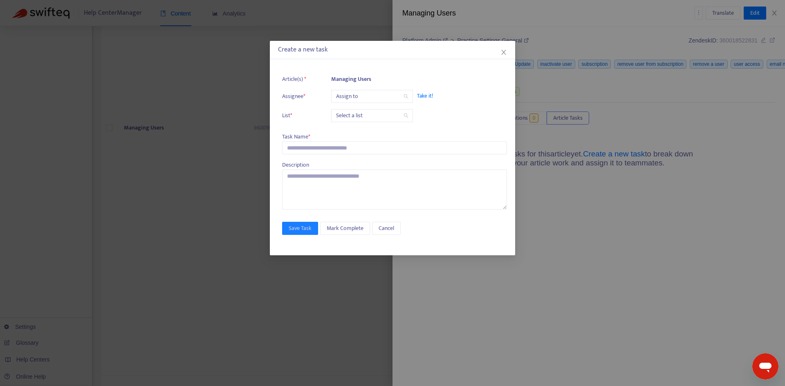
click at [348, 96] on input "search" at bounding box center [372, 96] width 72 height 12
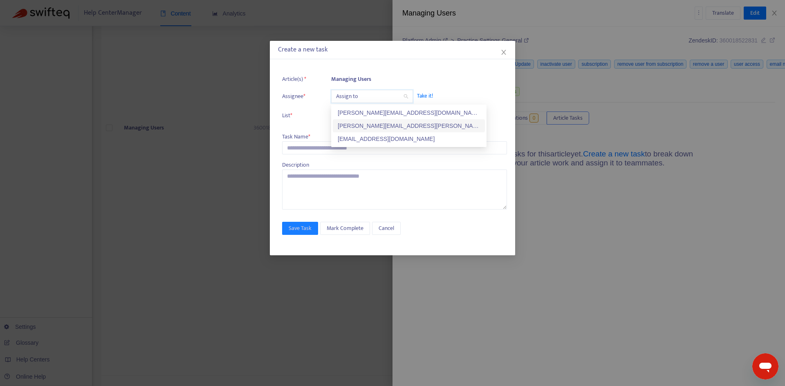
drag, startPoint x: 356, startPoint y: 125, endPoint x: 344, endPoint y: 119, distance: 13.0
click at [355, 125] on div "[PERSON_NAME][EMAIL_ADDRESS][PERSON_NAME][DOMAIN_NAME]" at bounding box center [409, 125] width 142 height 9
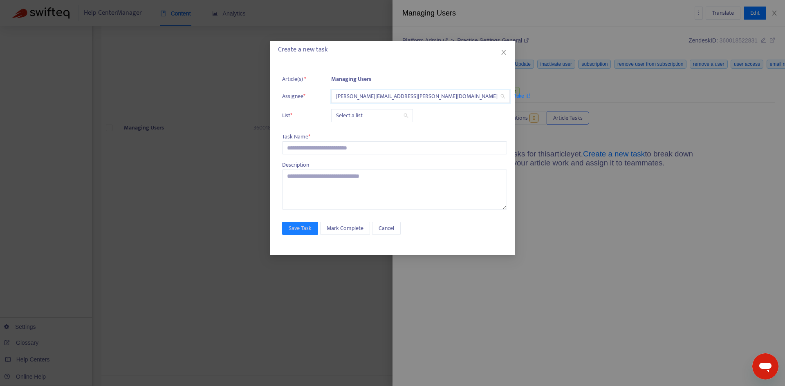
click at [347, 113] on input "search" at bounding box center [372, 116] width 72 height 12
click at [350, 127] on div "Release | Current" at bounding box center [409, 132] width 152 height 13
click at [310, 148] on input "text" at bounding box center [394, 147] width 225 height 13
type input "*"
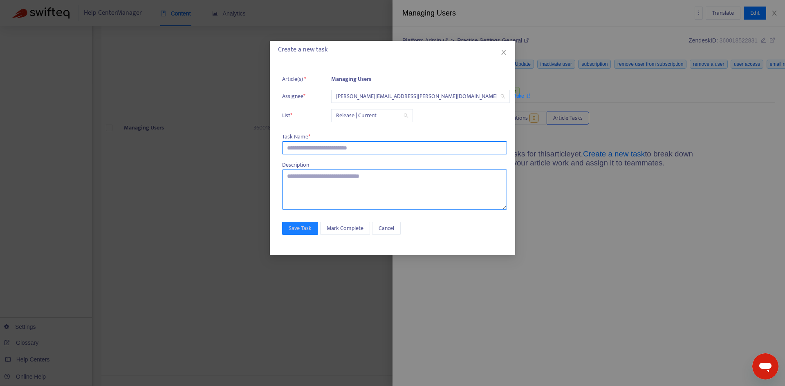
paste input "**********"
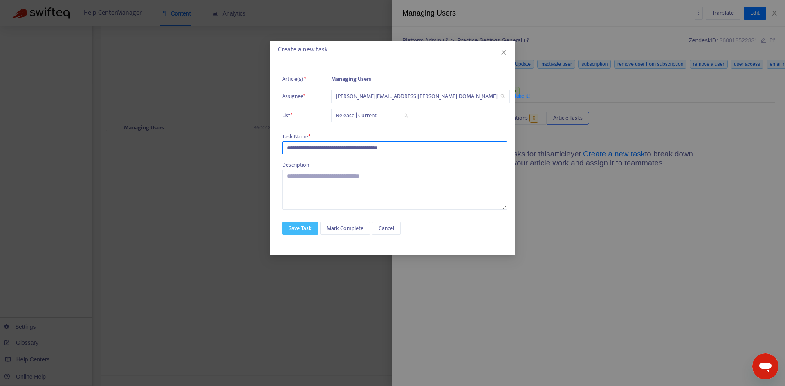
type input "**********"
click at [294, 227] on span "Save Task" at bounding box center [300, 228] width 23 height 9
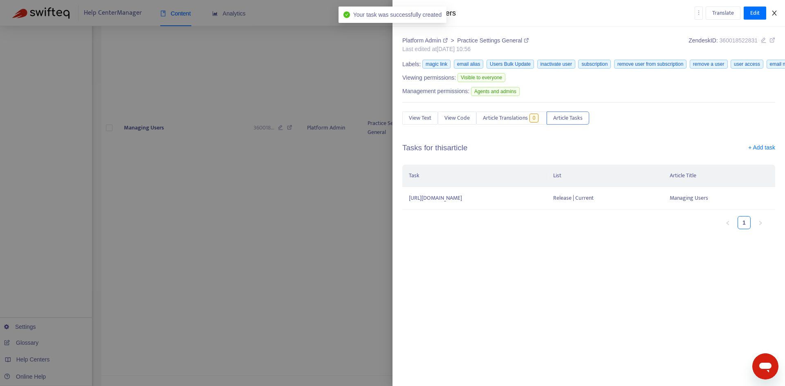
click at [773, 15] on icon "close" at bounding box center [774, 13] width 7 height 7
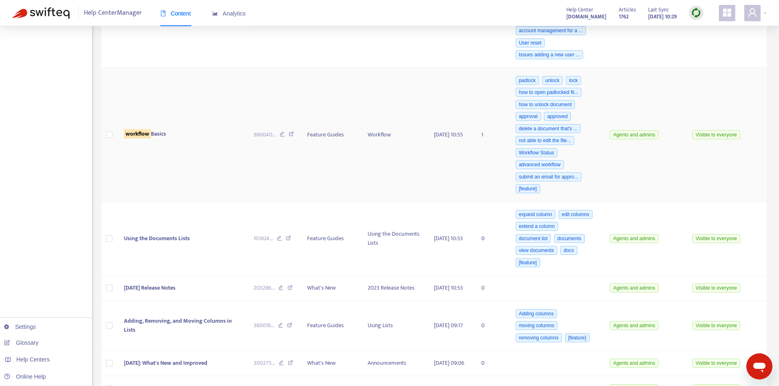
scroll to position [1717, 0]
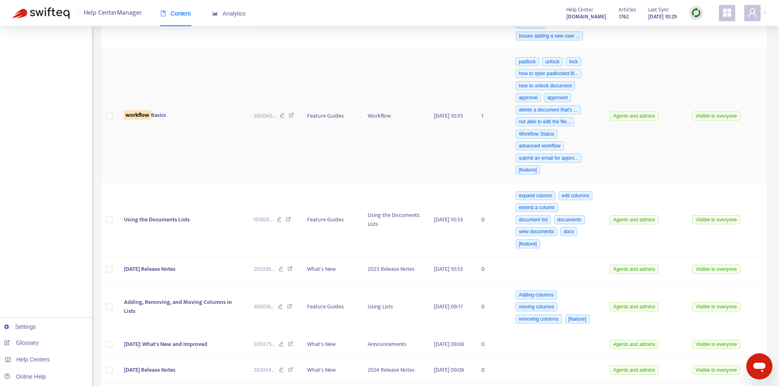
click at [138, 141] on td "workflow Basics" at bounding box center [182, 116] width 130 height 134
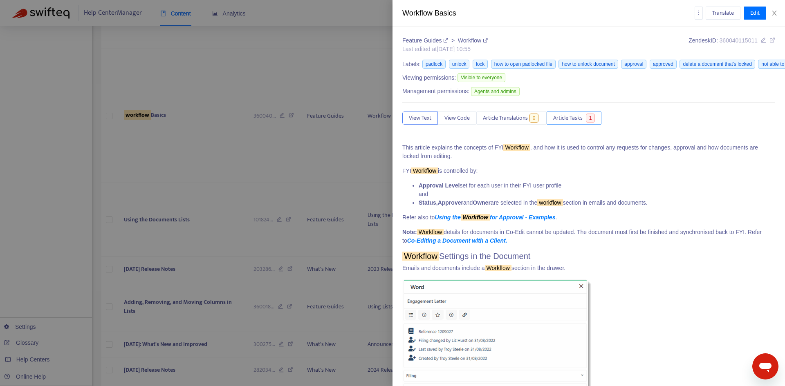
click at [583, 113] on button "Article Tasks 1" at bounding box center [574, 118] width 55 height 13
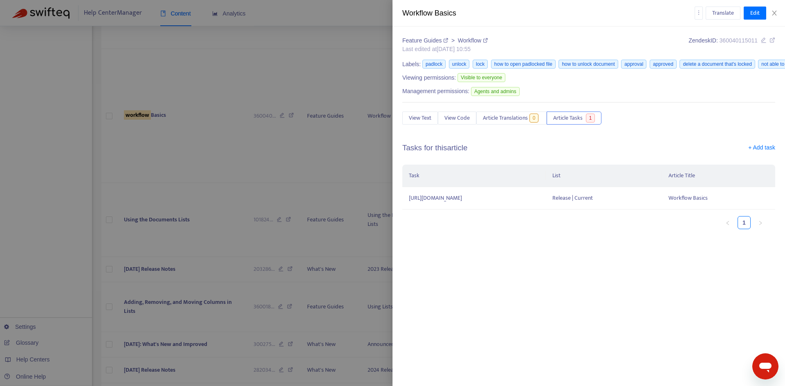
click at [777, 17] on div "Workflow Basics Translate Edit" at bounding box center [589, 13] width 393 height 27
click at [775, 16] on icon "close" at bounding box center [774, 13] width 7 height 7
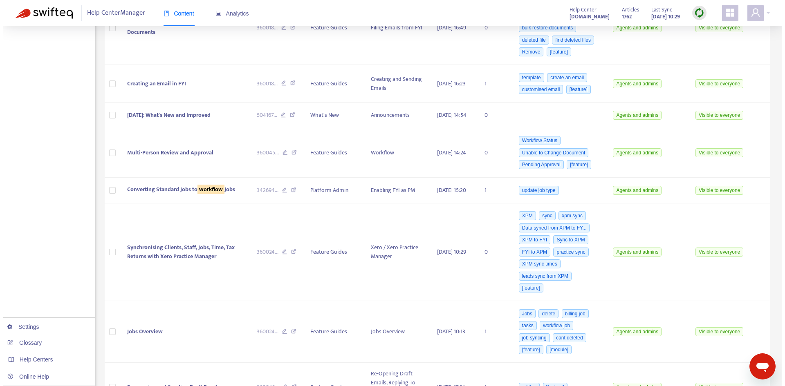
scroll to position [2780, 0]
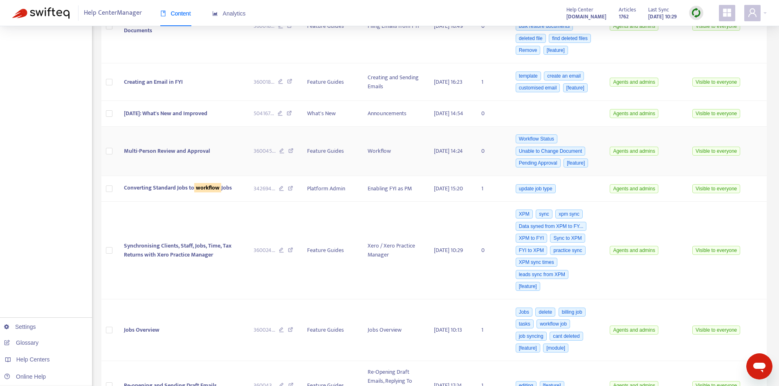
click at [210, 177] on td "Multi-Person Review and Approval" at bounding box center [182, 152] width 130 height 50
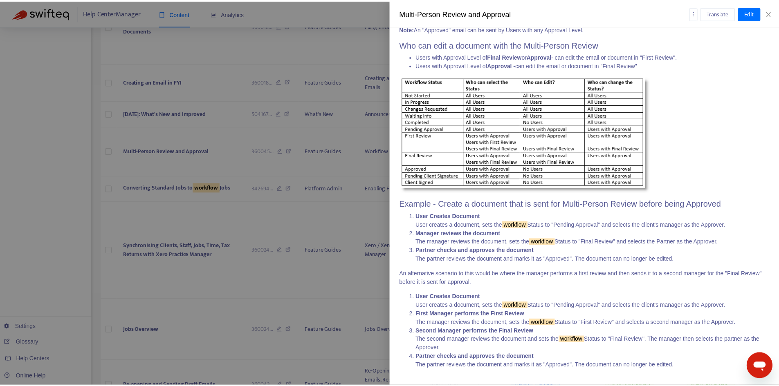
scroll to position [0, 0]
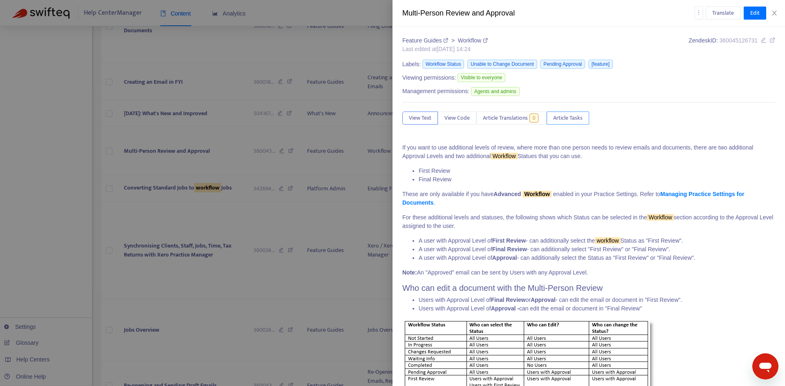
click at [585, 120] on button "Article Tasks" at bounding box center [568, 118] width 43 height 13
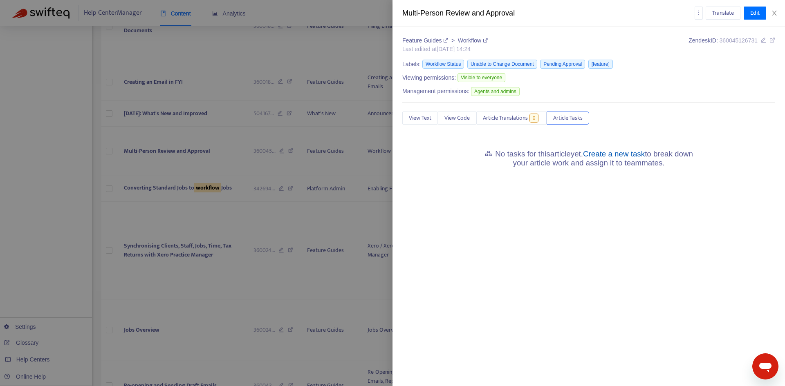
click at [609, 156] on link "Create a new task" at bounding box center [614, 154] width 62 height 9
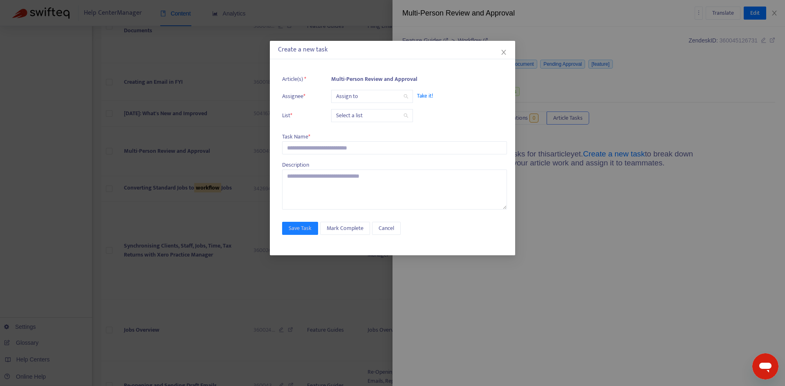
click at [353, 101] on input "search" at bounding box center [372, 96] width 72 height 12
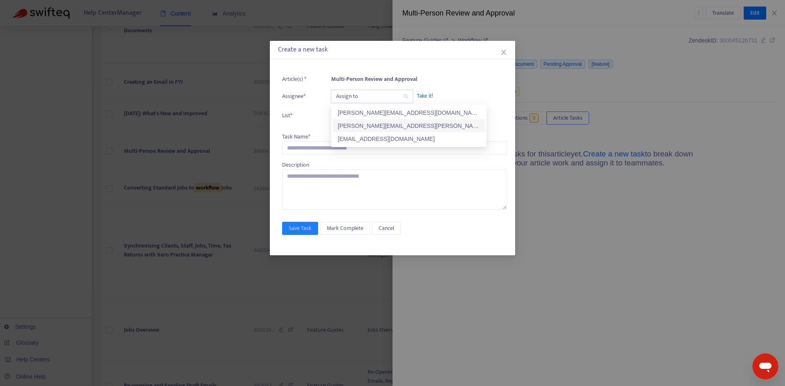
click at [359, 123] on div "[PERSON_NAME][EMAIL_ADDRESS][PERSON_NAME][DOMAIN_NAME]" at bounding box center [409, 125] width 142 height 9
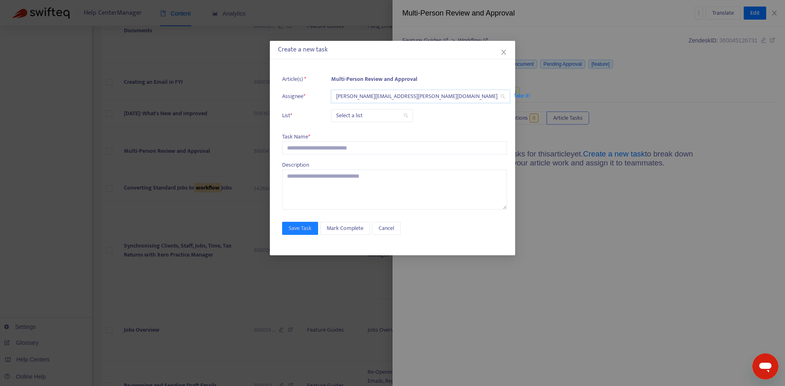
click at [353, 114] on input "search" at bounding box center [372, 116] width 72 height 12
drag, startPoint x: 358, startPoint y: 129, endPoint x: 345, endPoint y: 132, distance: 12.9
click at [358, 129] on div "Release | Current" at bounding box center [409, 132] width 142 height 9
click at [306, 149] on input "text" at bounding box center [394, 147] width 225 height 13
paste input "**********"
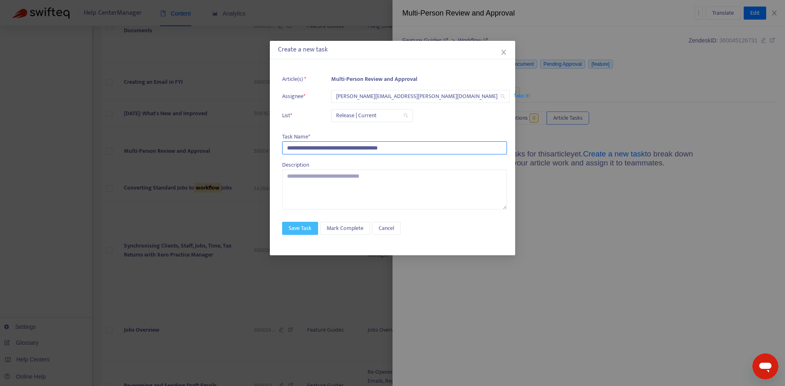
type input "**********"
click at [301, 229] on span "Save Task" at bounding box center [300, 228] width 23 height 9
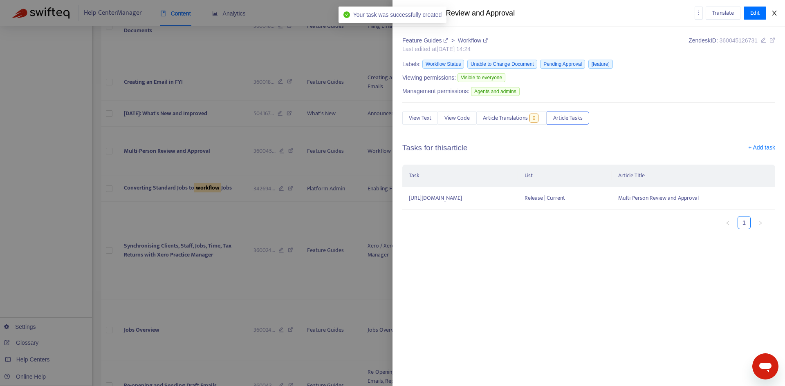
click at [774, 16] on icon "close" at bounding box center [774, 13] width 7 height 7
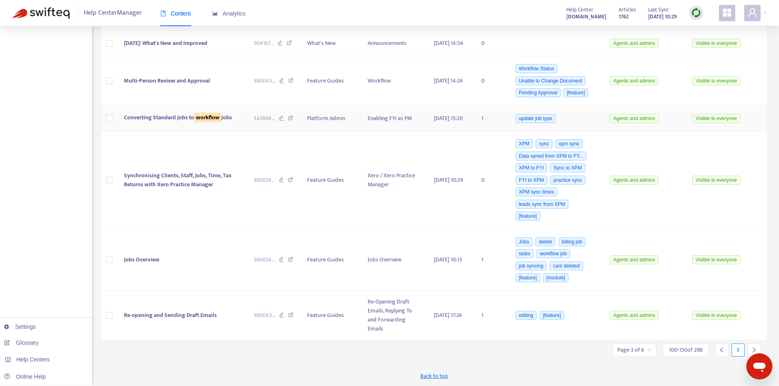
scroll to position [2939, 0]
click at [753, 349] on icon "right" at bounding box center [754, 351] width 6 height 6
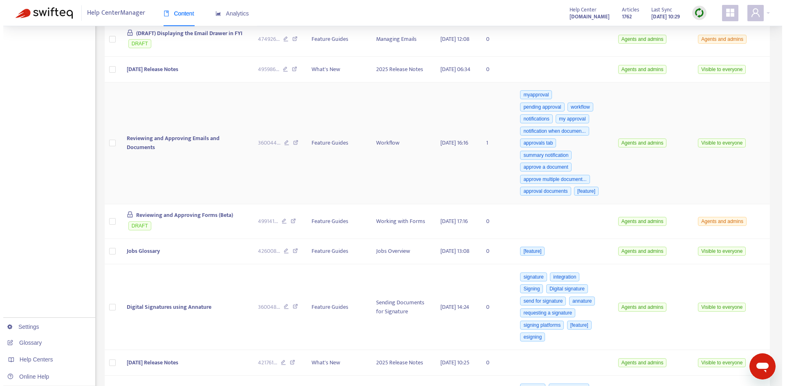
scroll to position [572, 0]
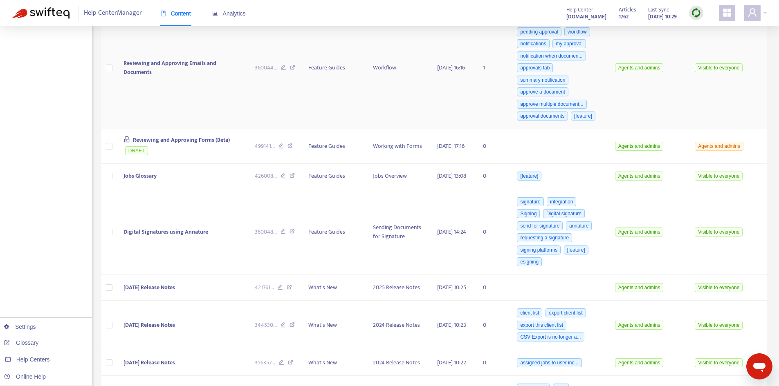
click at [150, 107] on td "Reviewing and Approving Emails and Documents" at bounding box center [182, 68] width 131 height 122
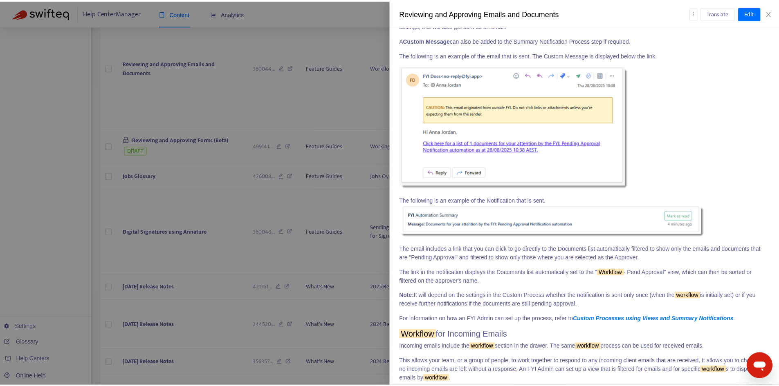
scroll to position [1713, 0]
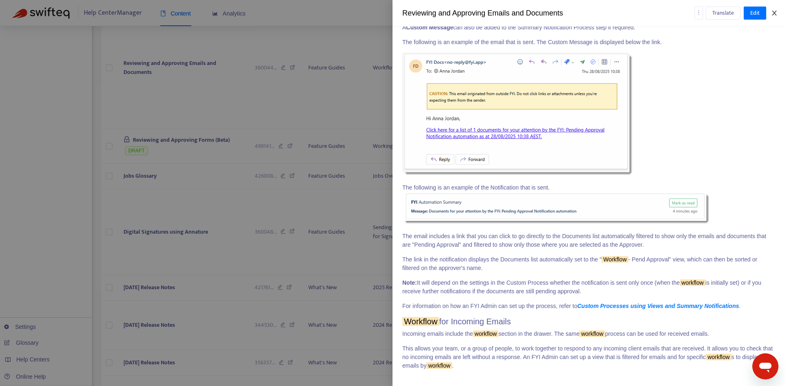
click at [773, 14] on icon "close" at bounding box center [774, 13] width 7 height 7
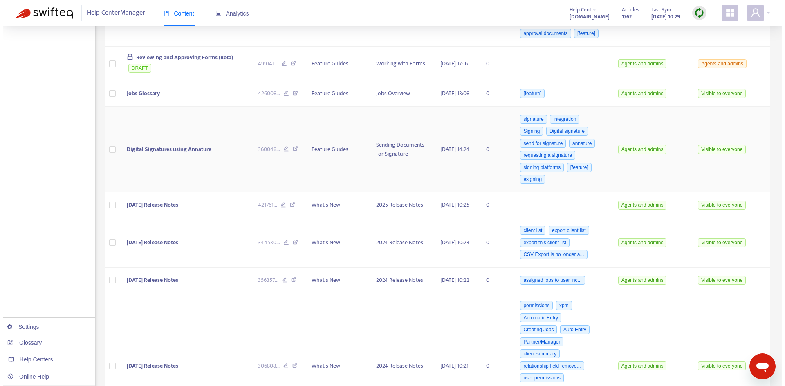
scroll to position [654, 0]
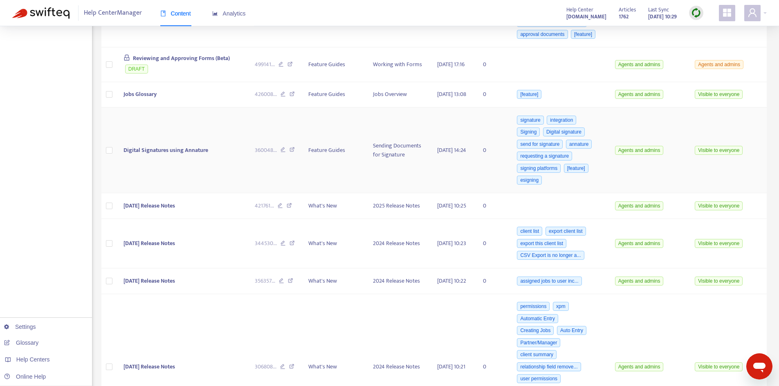
click at [138, 183] on td "Digital Signatures using Annature" at bounding box center [182, 151] width 131 height 86
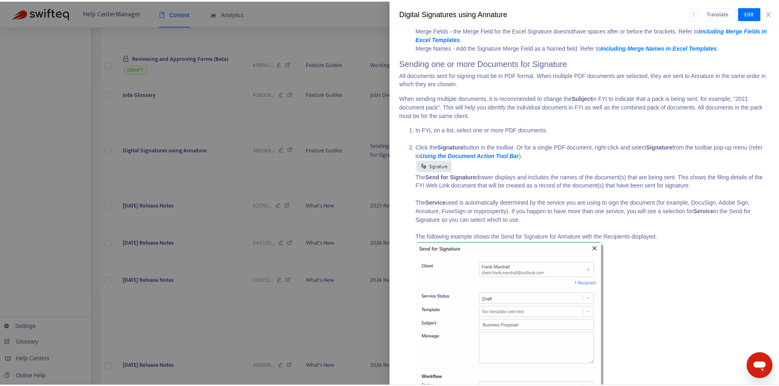
scroll to position [0, 0]
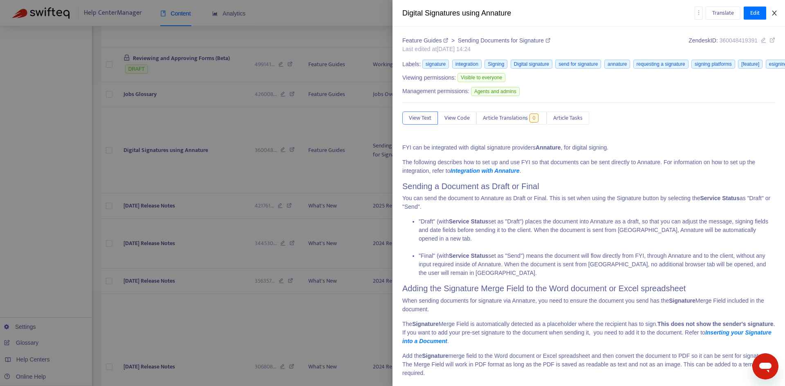
click at [776, 14] on icon "close" at bounding box center [774, 13] width 7 height 7
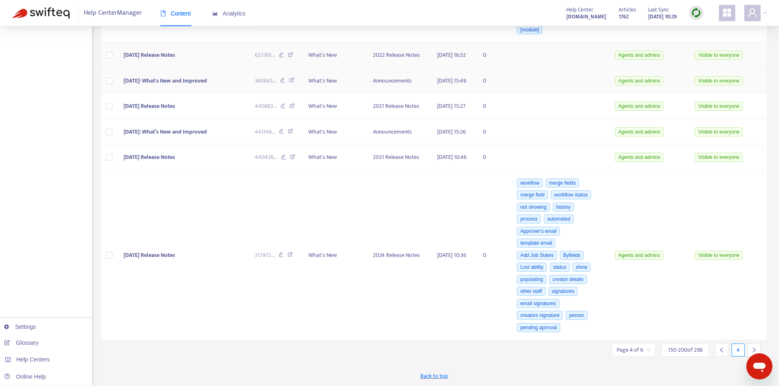
scroll to position [3692, 0]
click at [750, 349] on div at bounding box center [753, 350] width 13 height 13
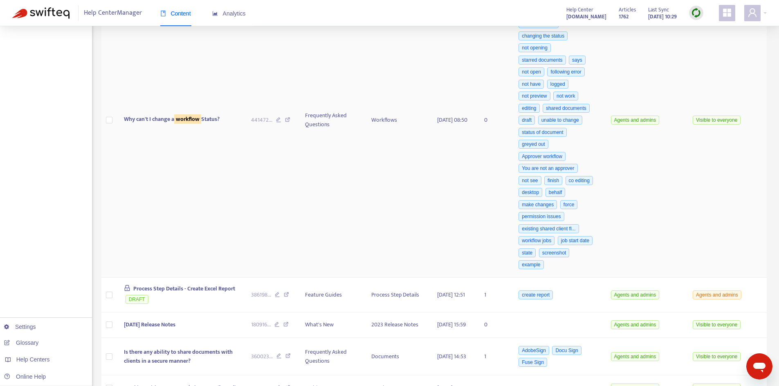
scroll to position [2111, 0]
click at [167, 124] on span "Why can't I change a workflow Status?" at bounding box center [172, 119] width 96 height 9
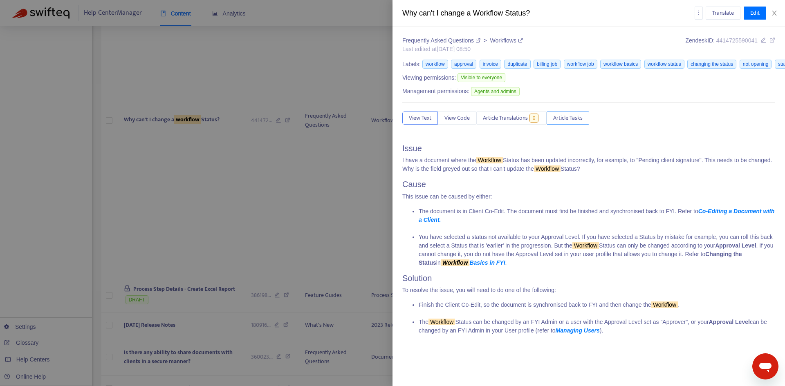
click at [583, 121] on span "Article Tasks" at bounding box center [567, 118] width 29 height 9
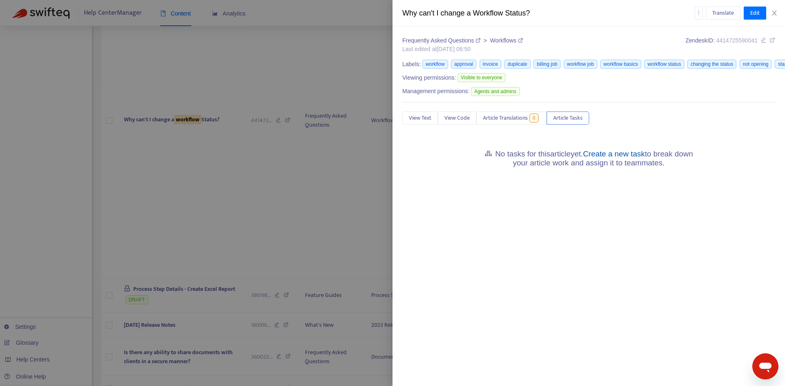
click at [626, 155] on link "Create a new task" at bounding box center [614, 154] width 62 height 9
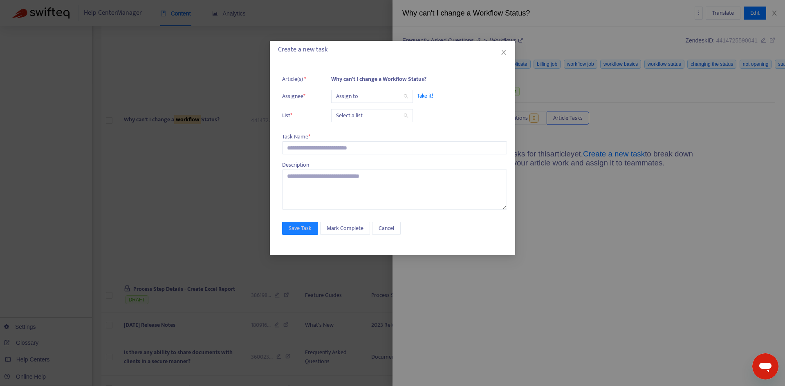
click at [352, 98] on input "search" at bounding box center [372, 96] width 72 height 12
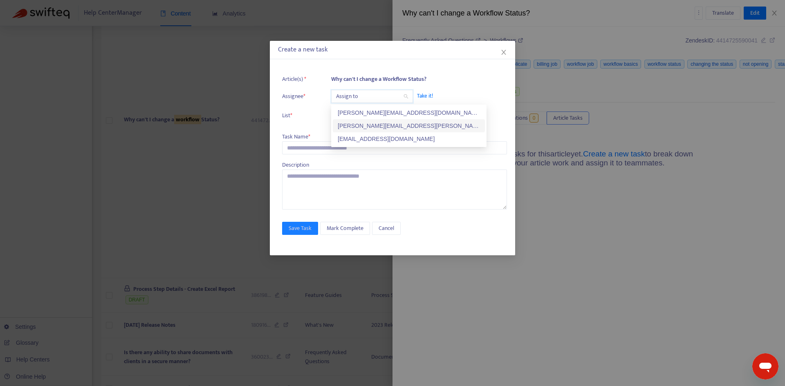
click at [355, 125] on div "[PERSON_NAME][EMAIL_ADDRESS][PERSON_NAME][DOMAIN_NAME]" at bounding box center [409, 125] width 142 height 9
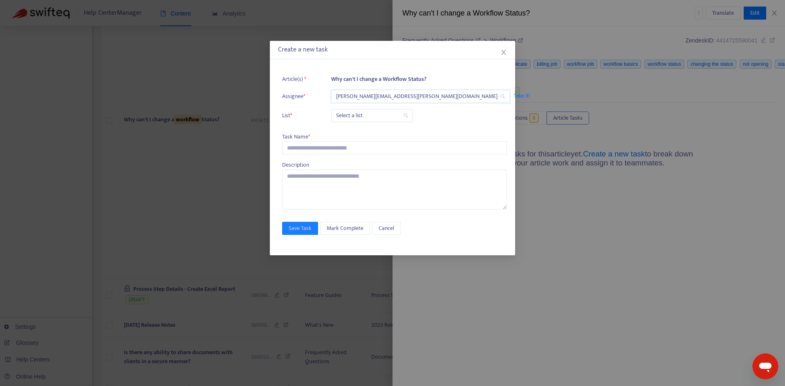
click at [350, 113] on input "search" at bounding box center [372, 116] width 72 height 12
click at [352, 126] on div "Release | Current" at bounding box center [409, 132] width 152 height 13
click at [315, 147] on input "text" at bounding box center [394, 147] width 225 height 13
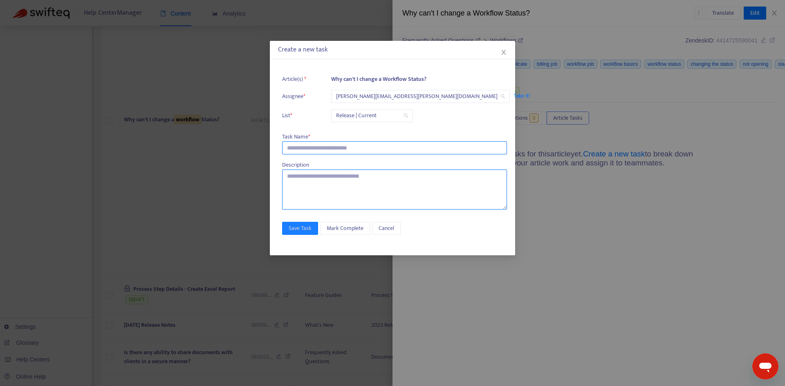
paste input "**********"
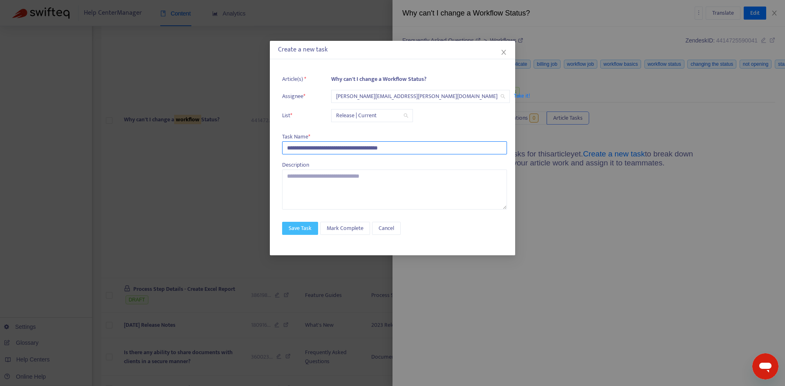
type input "**********"
click at [304, 232] on span "Save Task" at bounding box center [300, 228] width 23 height 9
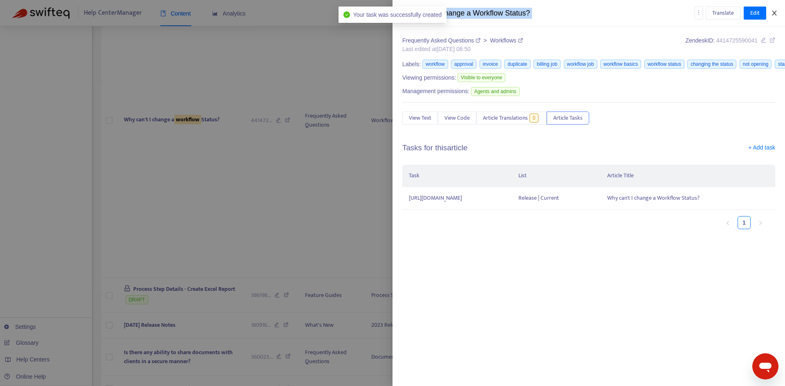
click at [774, 16] on div "Why can't I change a Workflow Status? Translate Edit" at bounding box center [589, 13] width 393 height 27
click at [771, 12] on icon "close" at bounding box center [774, 13] width 7 height 7
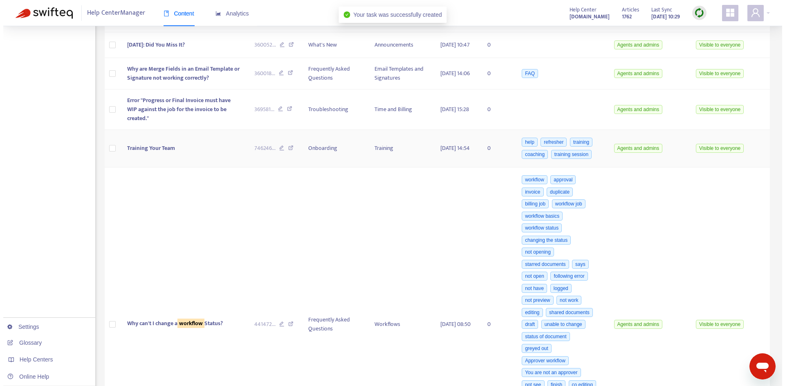
scroll to position [1906, 0]
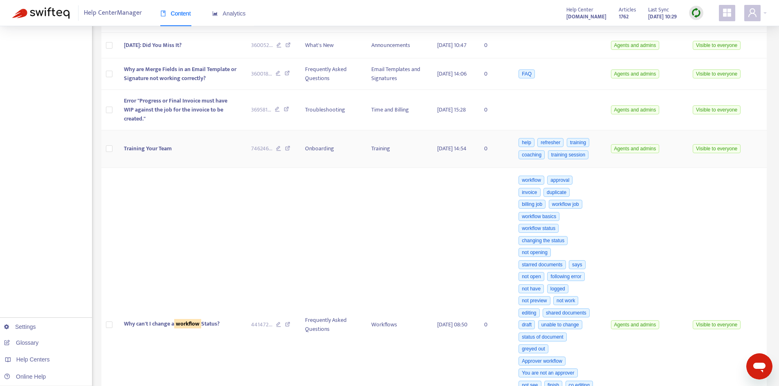
click at [160, 153] on span "Training Your Team" at bounding box center [148, 148] width 48 height 9
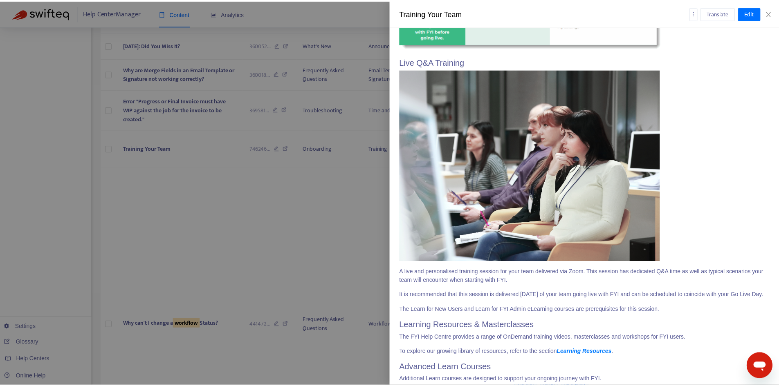
scroll to position [863, 0]
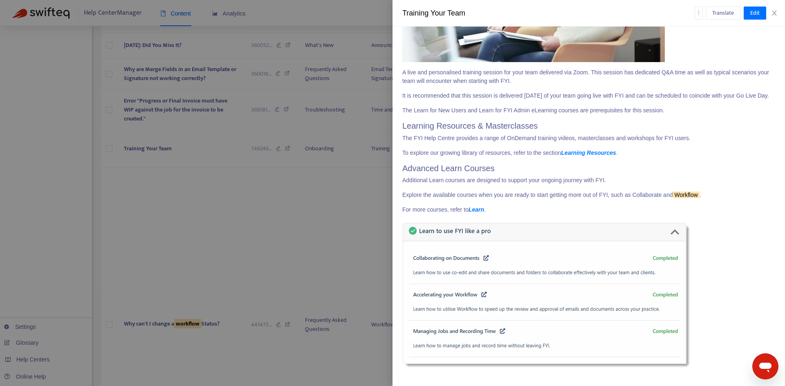
click at [781, 12] on div "Training Your Team Translate Edit" at bounding box center [589, 13] width 393 height 27
click at [778, 13] on button "Close" at bounding box center [774, 13] width 11 height 8
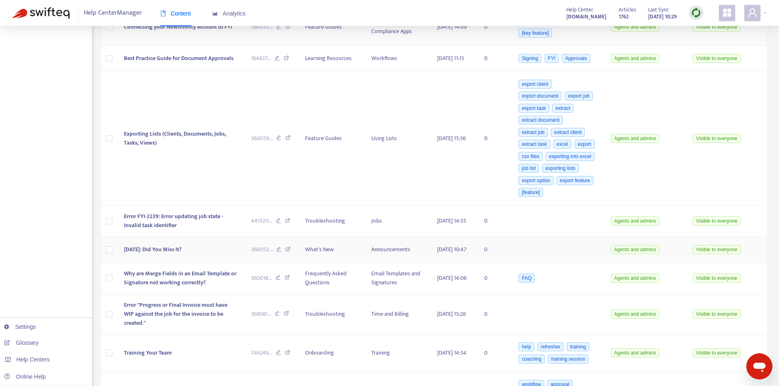
scroll to position [1661, 0]
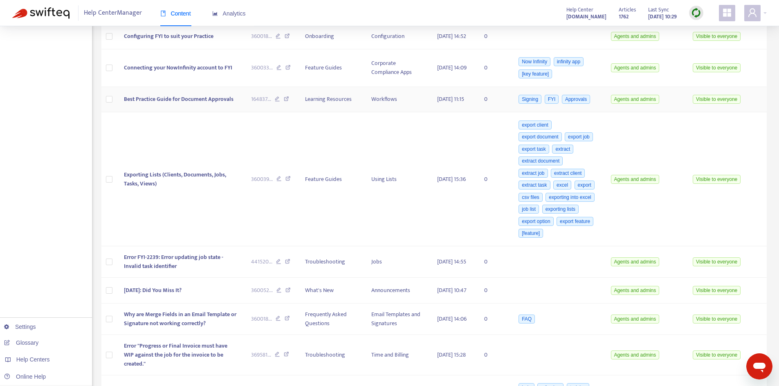
click at [178, 104] on span "Best Practice Guide for Document Approvals" at bounding box center [179, 98] width 110 height 9
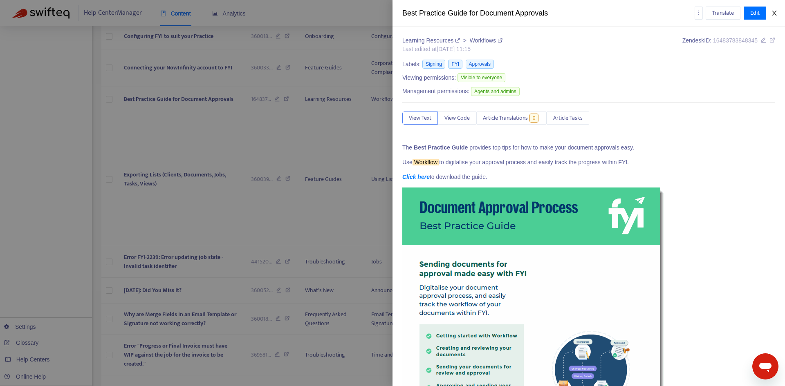
click at [773, 16] on button "Close" at bounding box center [774, 13] width 11 height 8
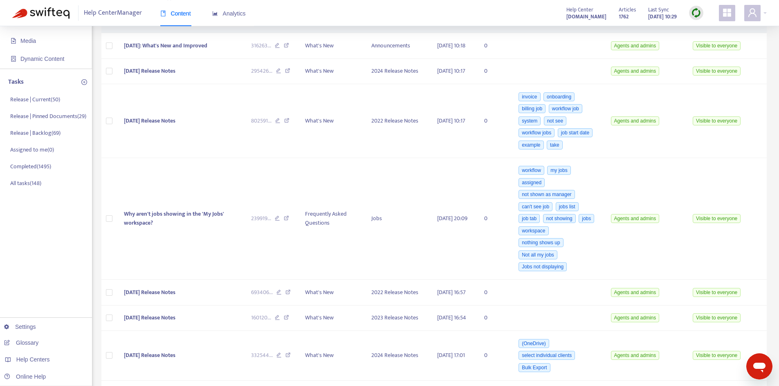
scroll to position [0, 0]
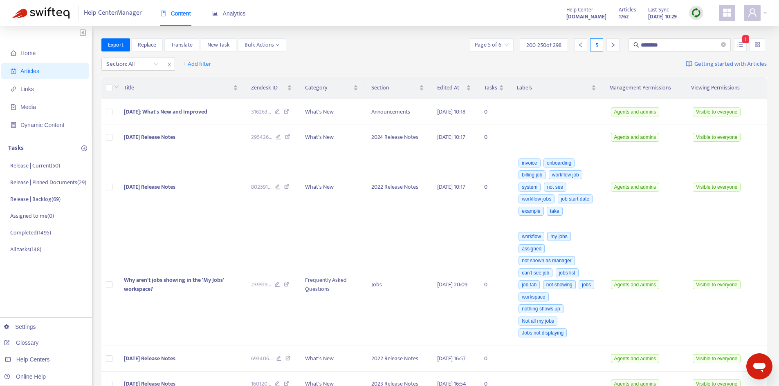
click at [615, 45] on icon "right" at bounding box center [613, 45] width 6 height 6
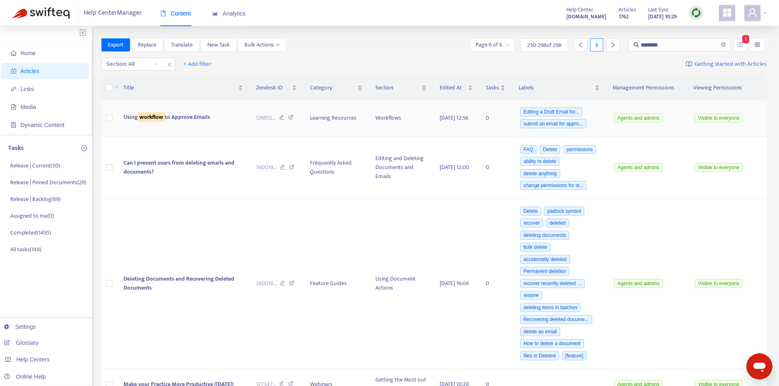
click at [204, 116] on span "Using workflow to Approve Emails" at bounding box center [166, 116] width 87 height 9
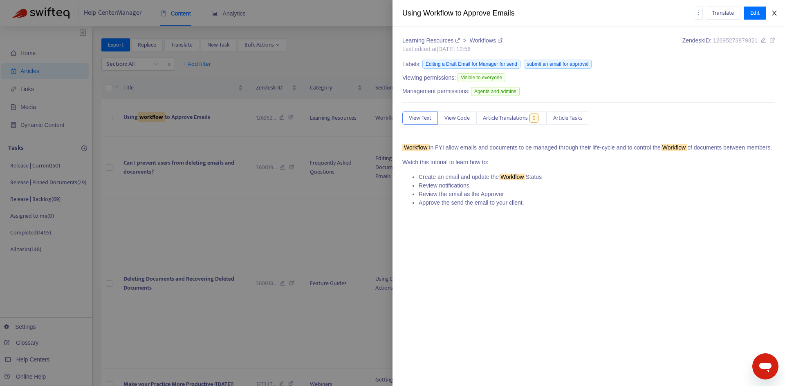
click at [774, 13] on icon "close" at bounding box center [774, 13] width 7 height 7
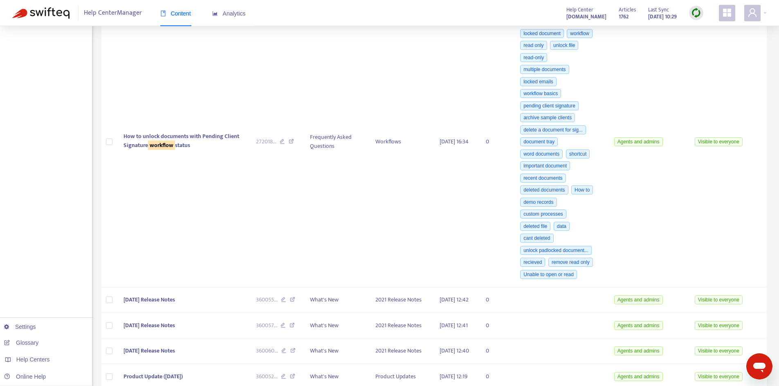
scroll to position [1145, 0]
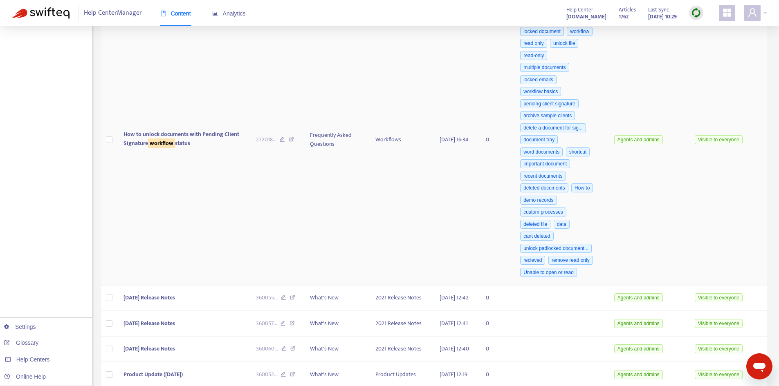
click at [175, 148] on sqkw "workflow" at bounding box center [161, 143] width 27 height 9
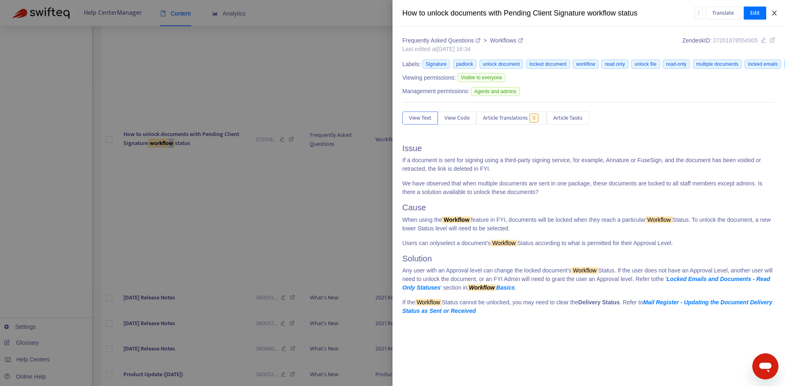
click at [778, 13] on button "Close" at bounding box center [774, 13] width 11 height 8
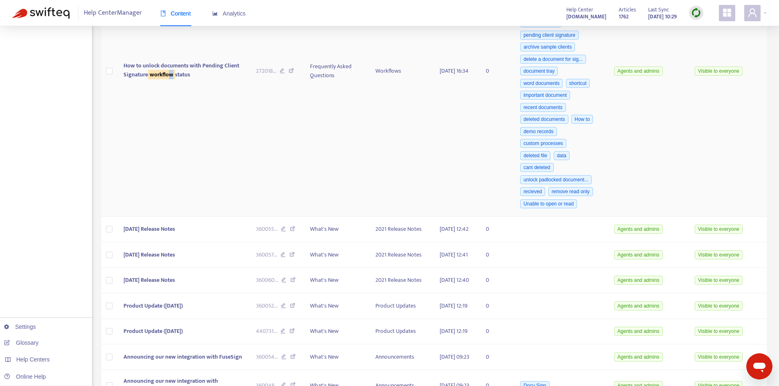
scroll to position [1227, 0]
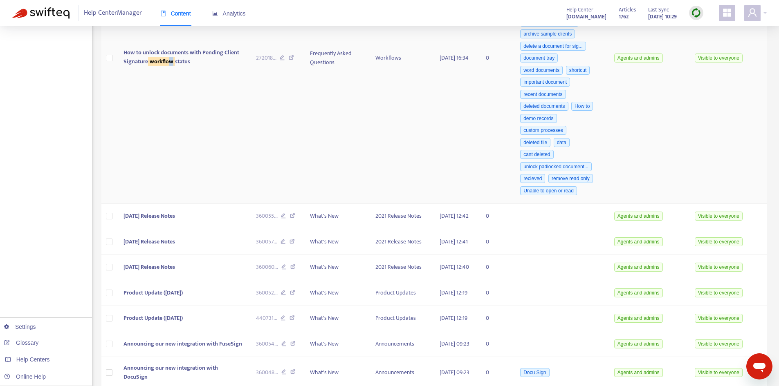
click at [175, 66] on sqkw "workflow" at bounding box center [161, 61] width 27 height 9
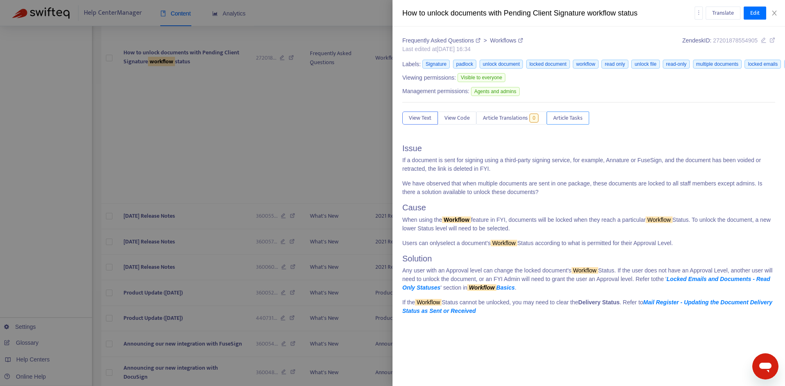
click at [570, 118] on span "Article Tasks" at bounding box center [567, 118] width 29 height 9
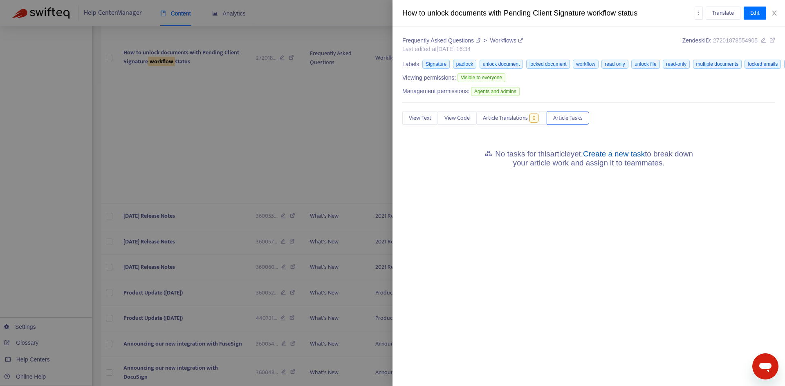
click at [601, 153] on link "Create a new task" at bounding box center [614, 154] width 62 height 9
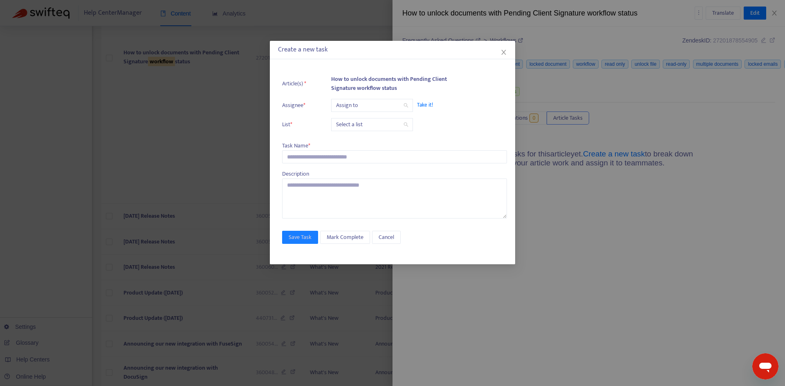
click at [363, 102] on input "search" at bounding box center [372, 105] width 72 height 12
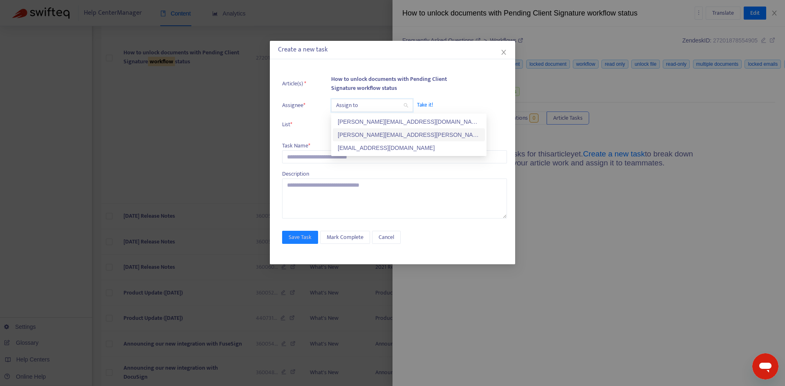
click at [368, 133] on div "[PERSON_NAME][EMAIL_ADDRESS][PERSON_NAME][DOMAIN_NAME]" at bounding box center [409, 134] width 142 height 9
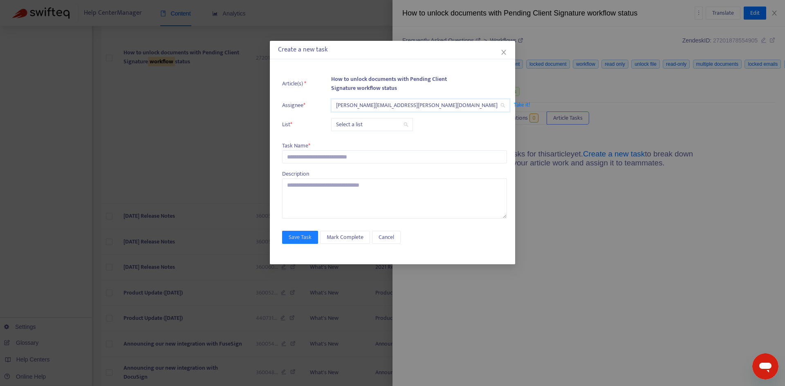
click at [361, 127] on input "search" at bounding box center [372, 125] width 72 height 12
click at [364, 144] on div "Release | Current" at bounding box center [409, 141] width 142 height 9
click at [310, 160] on input "text" at bounding box center [394, 156] width 225 height 13
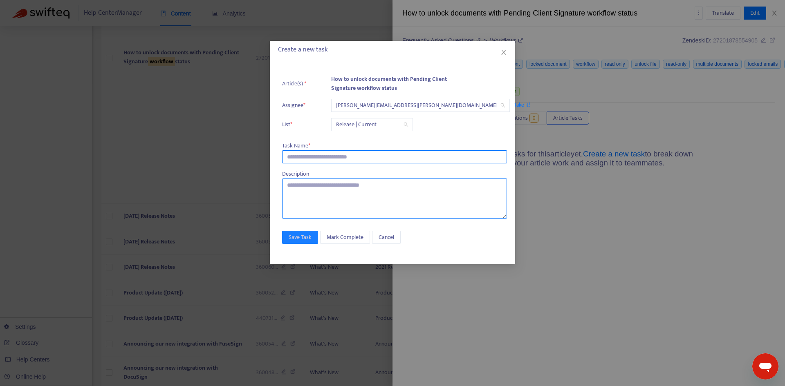
paste input "**********"
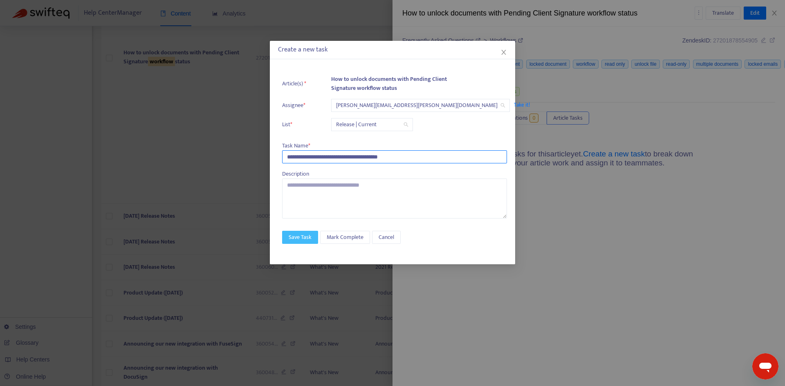
type input "**********"
click at [297, 233] on span "Save Task" at bounding box center [300, 237] width 23 height 9
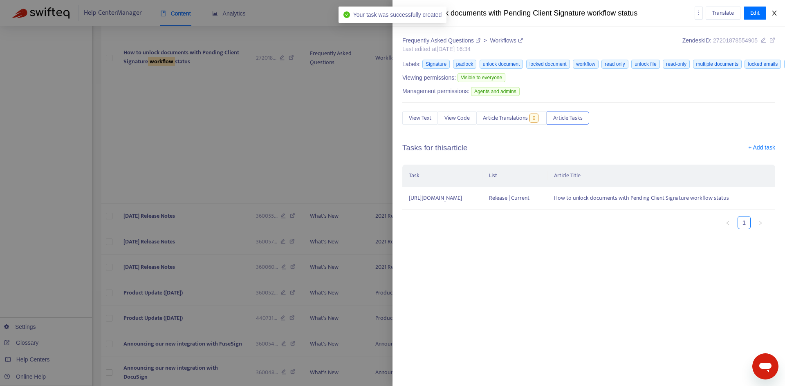
click at [780, 11] on button "Close" at bounding box center [774, 13] width 11 height 8
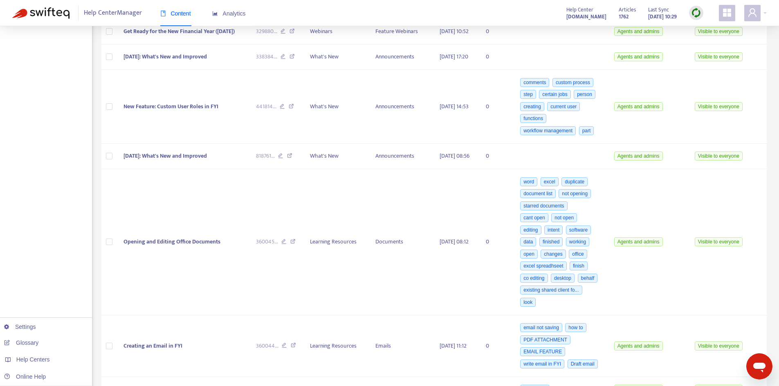
scroll to position [0, 0]
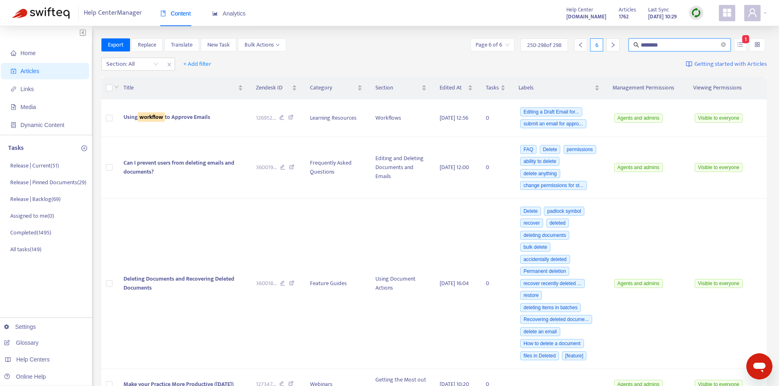
drag, startPoint x: 674, startPoint y: 43, endPoint x: 600, endPoint y: 43, distance: 73.6
click at [600, 43] on div "Page 6 of 6 250 - 298 of 298 6 ******** 1" at bounding box center [618, 44] width 298 height 13
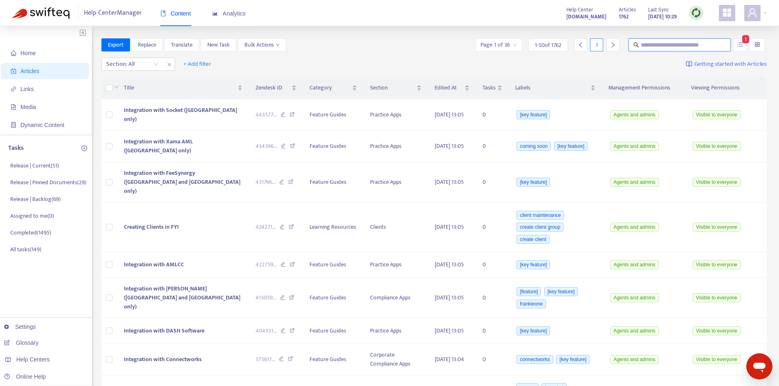
click at [657, 46] on input "text" at bounding box center [680, 44] width 79 height 9
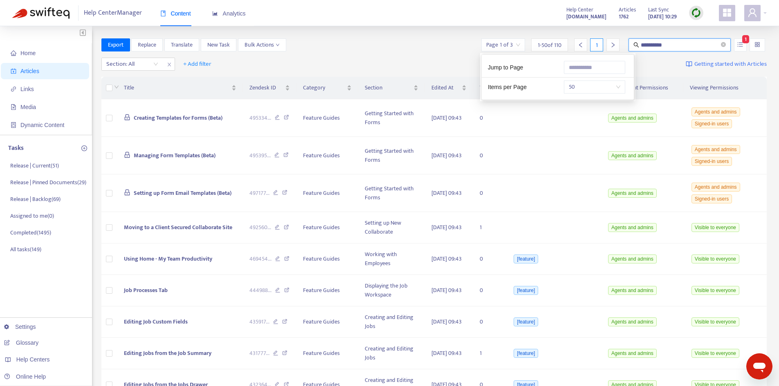
click at [523, 45] on div "Page 1 of 3" at bounding box center [503, 44] width 44 height 13
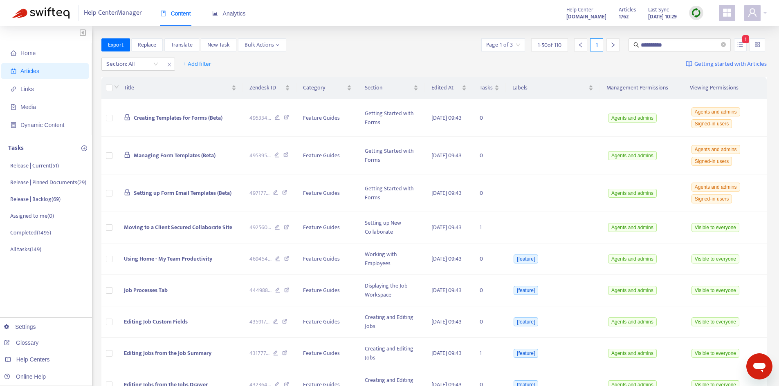
click at [412, 50] on div "**********" at bounding box center [434, 44] width 666 height 13
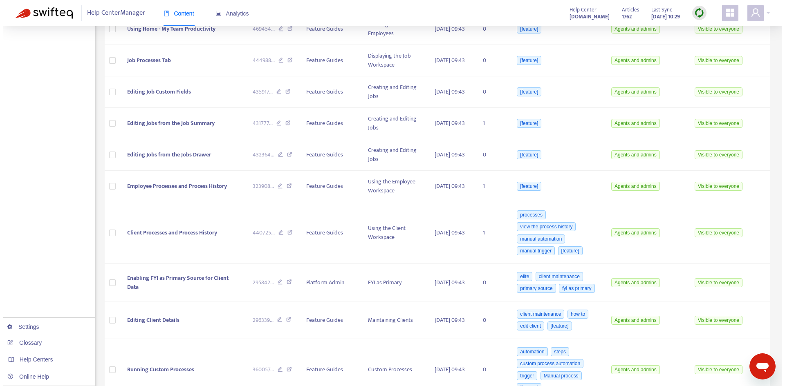
scroll to position [245, 0]
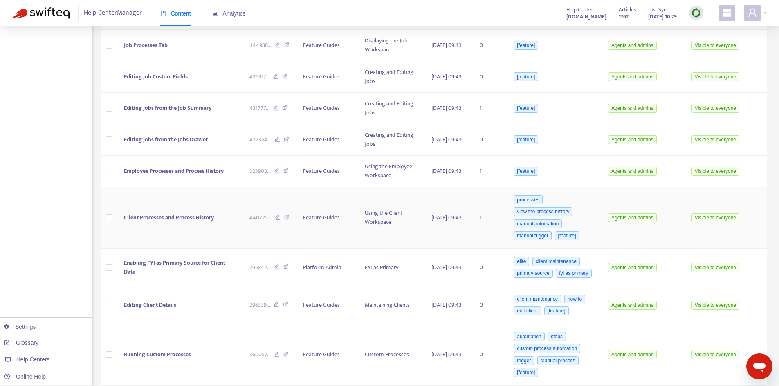
click at [183, 214] on span "Client Processes and Process History" at bounding box center [169, 217] width 90 height 9
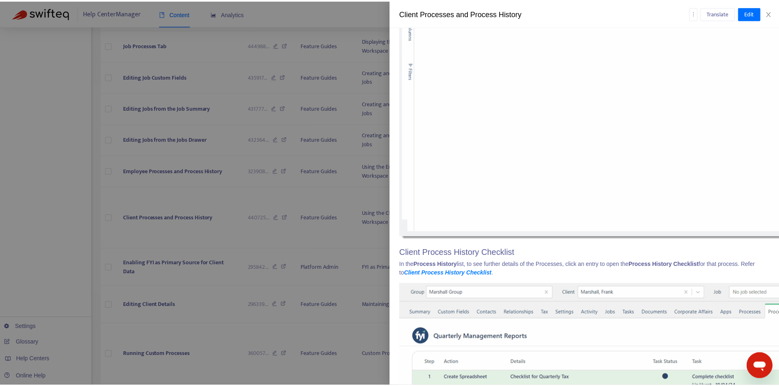
scroll to position [1390, 0]
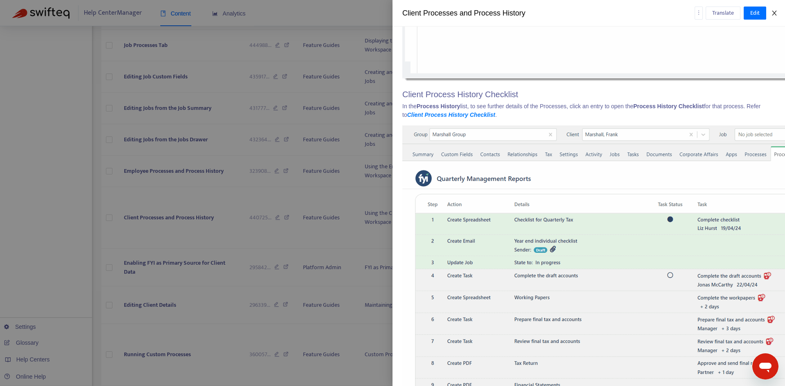
click at [772, 11] on icon "close" at bounding box center [774, 13] width 7 height 7
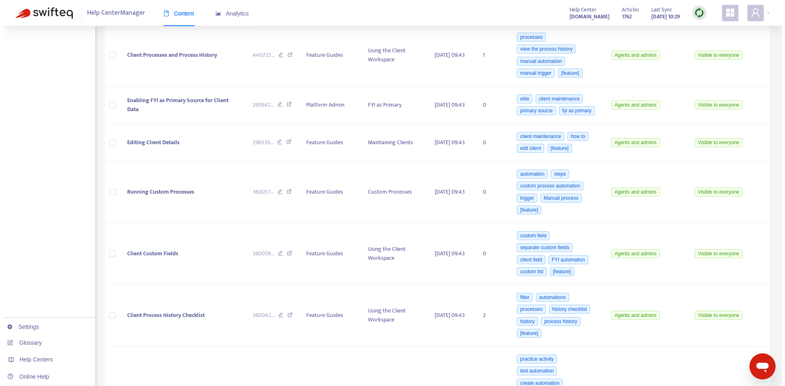
scroll to position [409, 0]
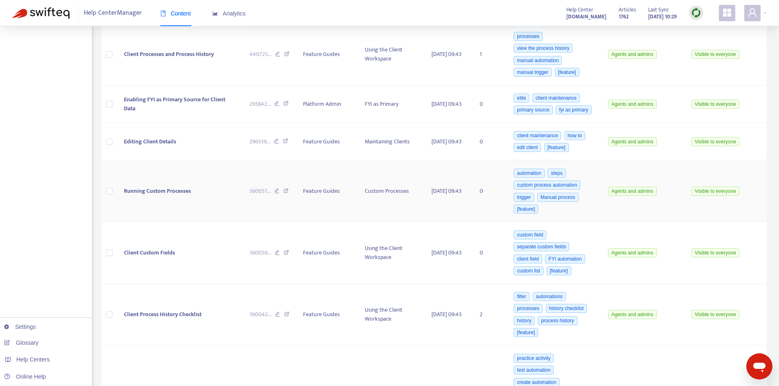
click at [148, 186] on td "Running Custom Processes" at bounding box center [180, 192] width 126 height 62
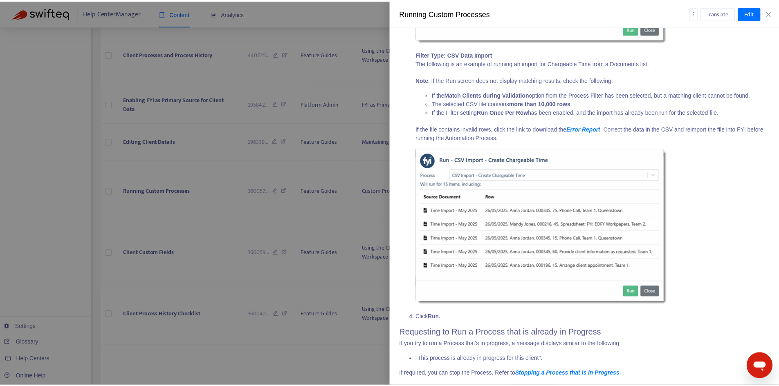
scroll to position [3462, 0]
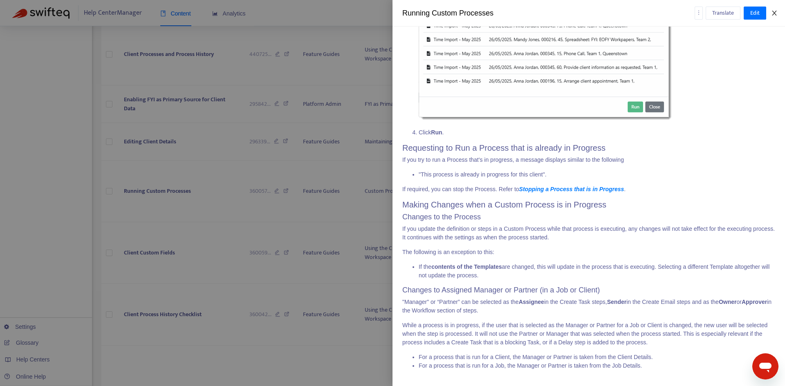
click at [778, 15] on button "Close" at bounding box center [774, 13] width 11 height 8
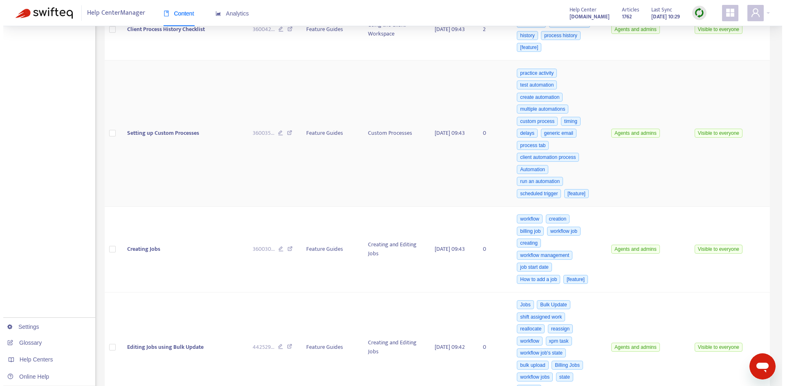
scroll to position [695, 0]
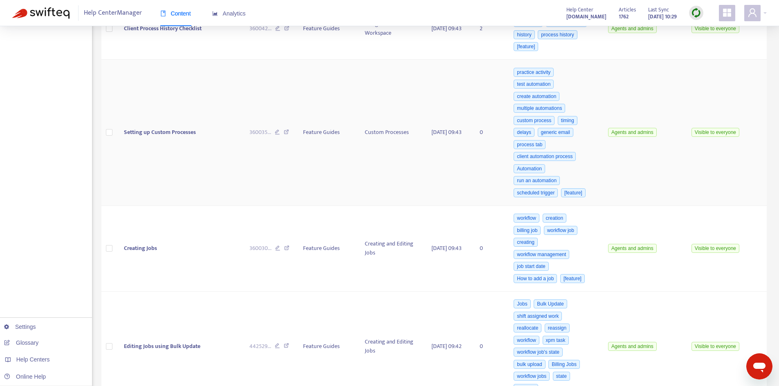
click at [165, 147] on td "Setting up Custom Processes" at bounding box center [180, 133] width 126 height 146
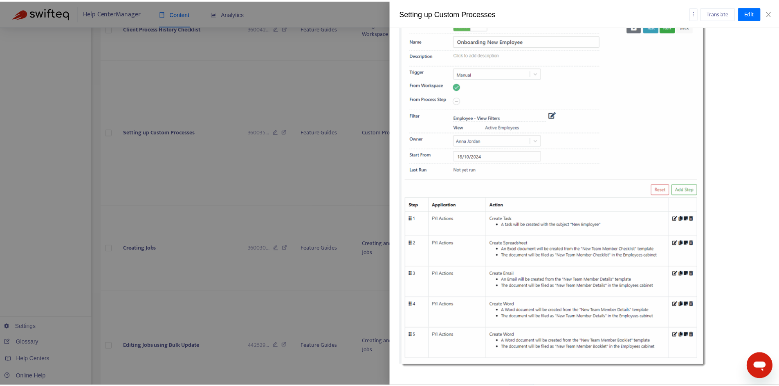
scroll to position [4928, 0]
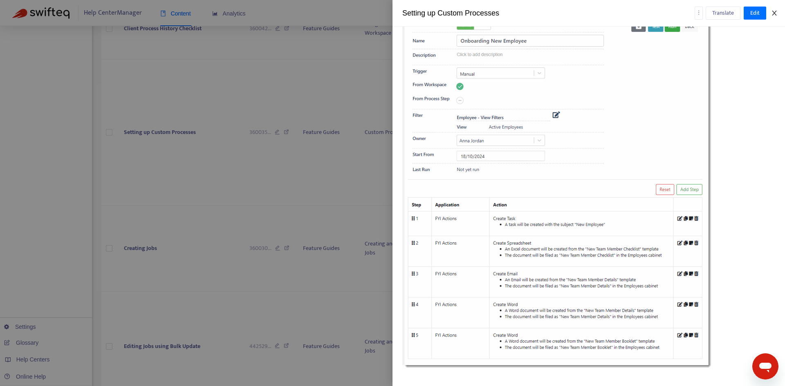
click at [773, 14] on icon "close" at bounding box center [774, 13] width 7 height 7
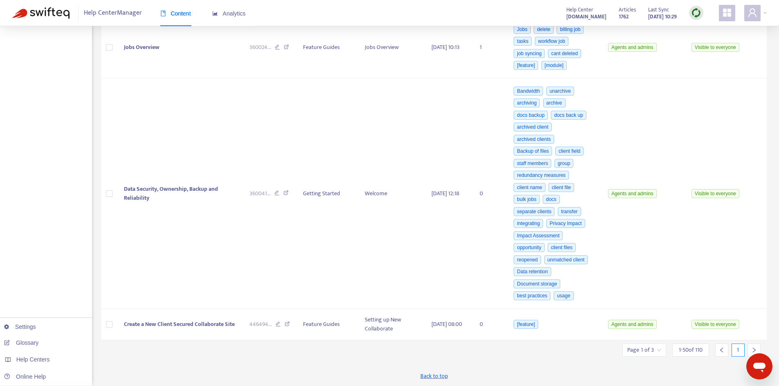
scroll to position [3779, 0]
click at [753, 346] on div at bounding box center [753, 350] width 13 height 13
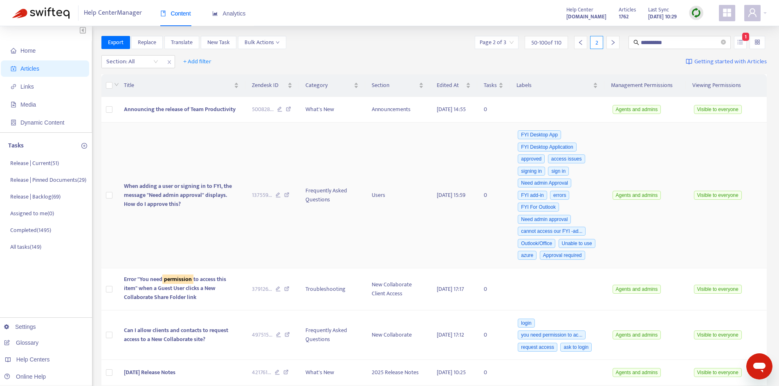
scroll to position [0, 0]
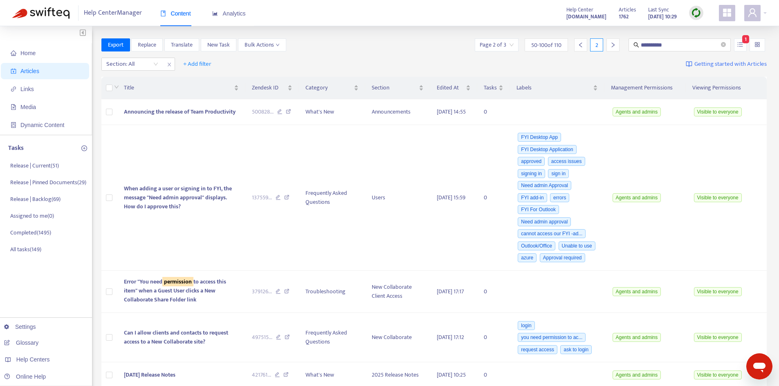
click at [615, 43] on icon "right" at bounding box center [613, 45] width 6 height 6
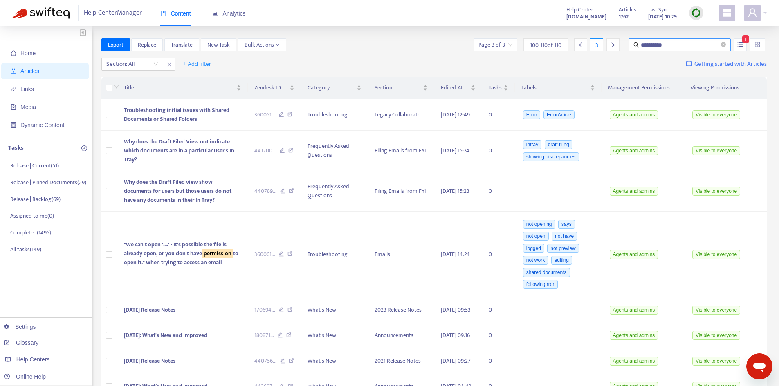
click at [673, 43] on input "**********" at bounding box center [680, 44] width 79 height 9
drag, startPoint x: 631, startPoint y: 46, endPoint x: 603, endPoint y: 49, distance: 28.0
click at [605, 49] on div "**********" at bounding box center [619, 44] width 295 height 13
paste input "*******"
type input "**********"
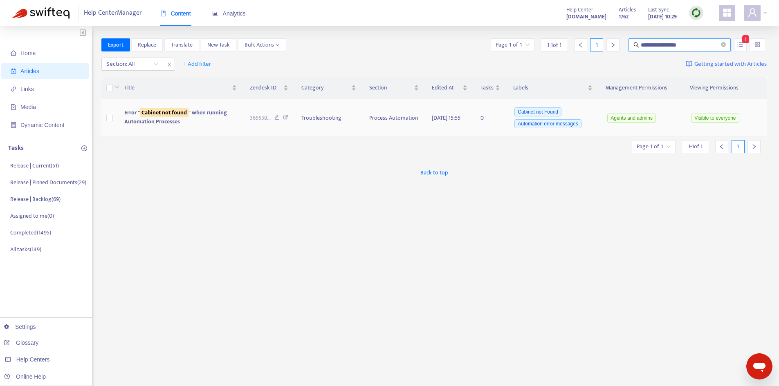
click at [199, 112] on span "Error " Cabinet not found " when running Automation Processes" at bounding box center [175, 117] width 103 height 18
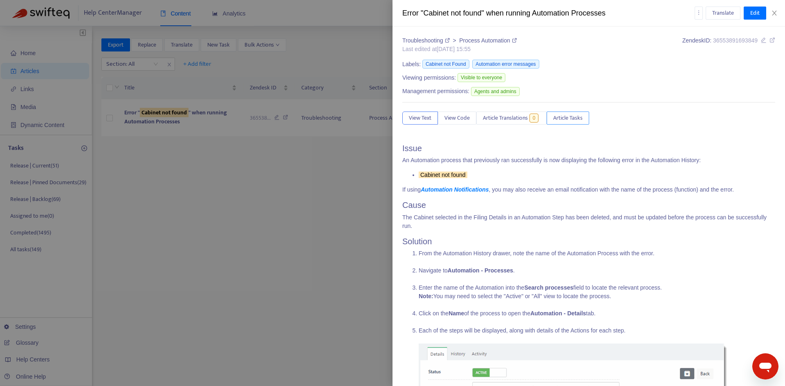
click at [569, 119] on span "Article Tasks" at bounding box center [567, 118] width 29 height 9
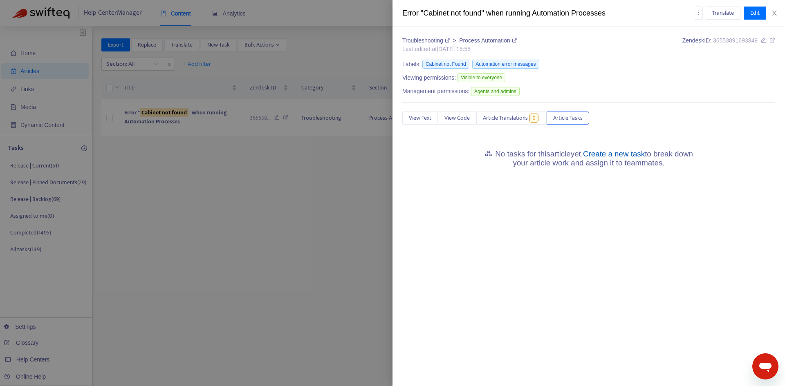
click at [623, 155] on link "Create a new task" at bounding box center [614, 154] width 62 height 9
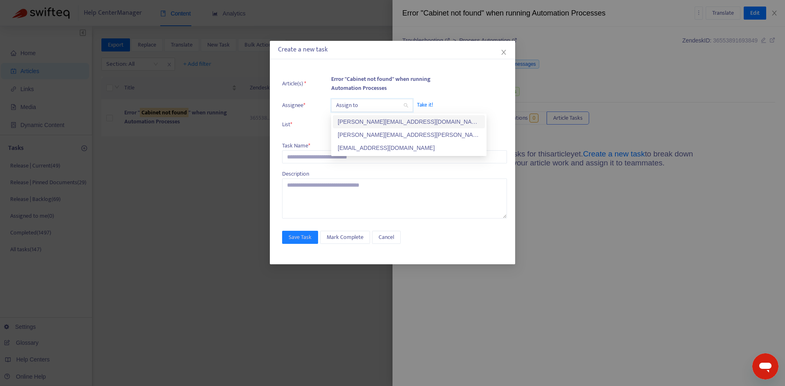
click at [363, 105] on input "search" at bounding box center [372, 105] width 72 height 12
click at [364, 132] on div "[PERSON_NAME][EMAIL_ADDRESS][PERSON_NAME][DOMAIN_NAME]" at bounding box center [409, 134] width 142 height 9
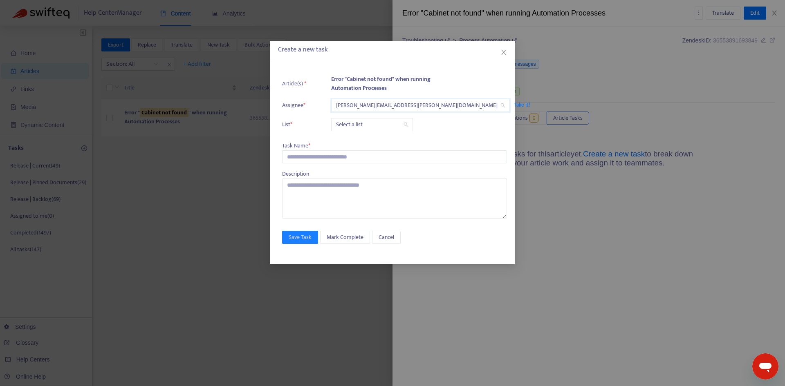
drag, startPoint x: 361, startPoint y: 123, endPoint x: 365, endPoint y: 135, distance: 12.2
click at [361, 123] on input "search" at bounding box center [372, 125] width 72 height 12
click at [367, 137] on div "Release | Current" at bounding box center [409, 141] width 142 height 9
click at [307, 157] on input "text" at bounding box center [394, 156] width 225 height 13
paste input "**********"
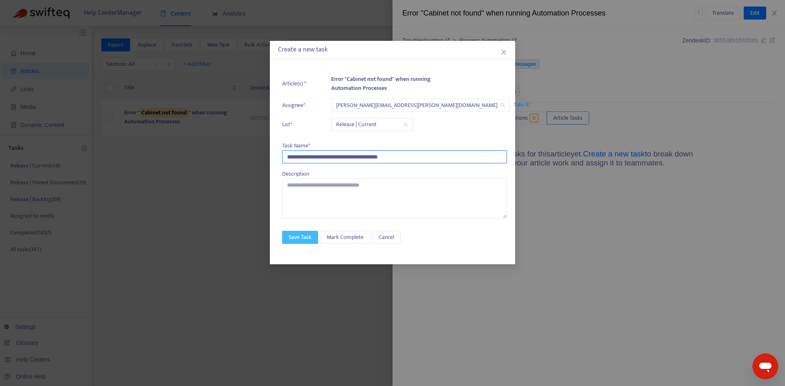
type input "**********"
click at [293, 235] on span "Save Task" at bounding box center [300, 237] width 23 height 9
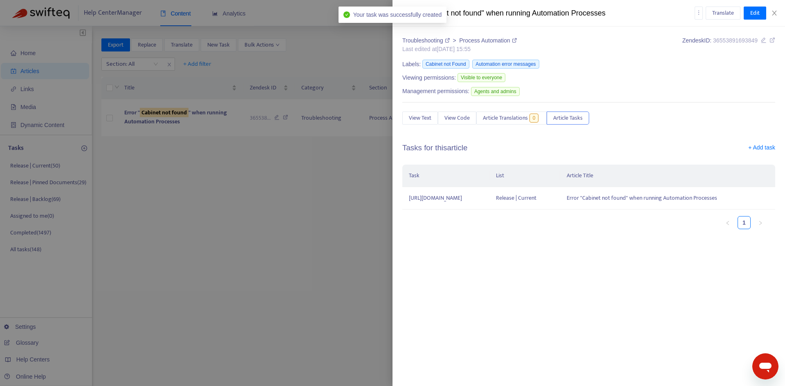
click at [775, 42] on icon at bounding box center [772, 40] width 6 height 6
click at [772, 11] on icon "close" at bounding box center [774, 13] width 7 height 7
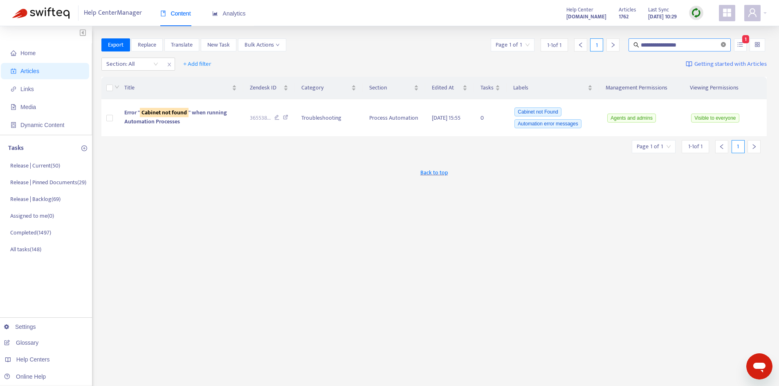
click at [723, 46] on icon "close-circle" at bounding box center [723, 44] width 5 height 5
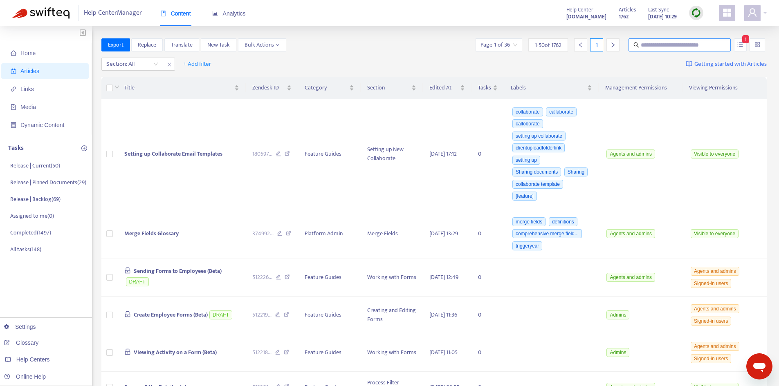
click at [657, 40] on input "text" at bounding box center [680, 44] width 79 height 9
click at [671, 43] on input "text" at bounding box center [680, 44] width 79 height 9
type input "****"
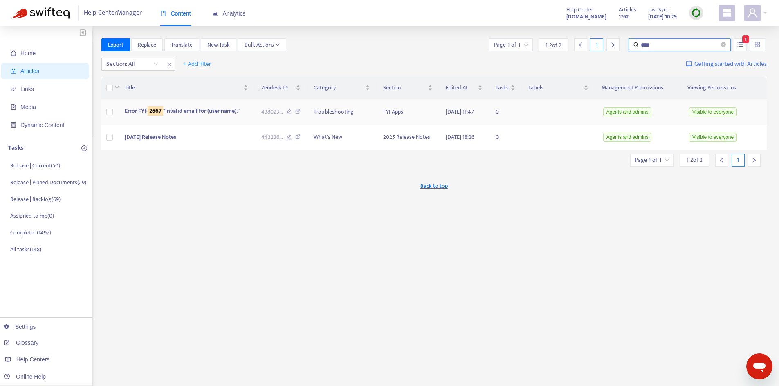
click at [181, 111] on span "Error FYI- 2667 "Invalid email for (user name)."" at bounding box center [182, 110] width 115 height 9
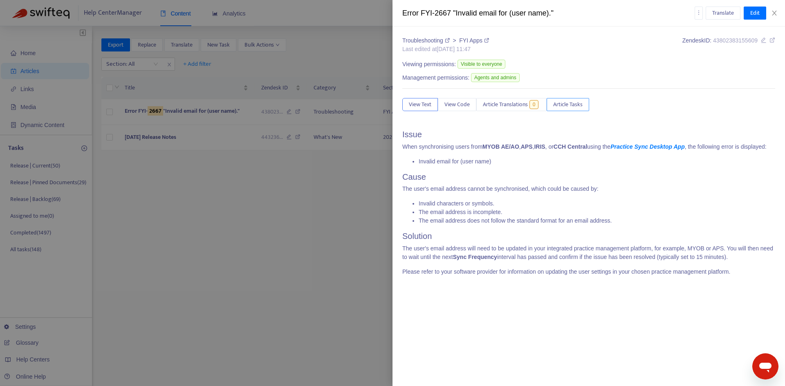
click at [577, 105] on span "Article Tasks" at bounding box center [567, 104] width 29 height 9
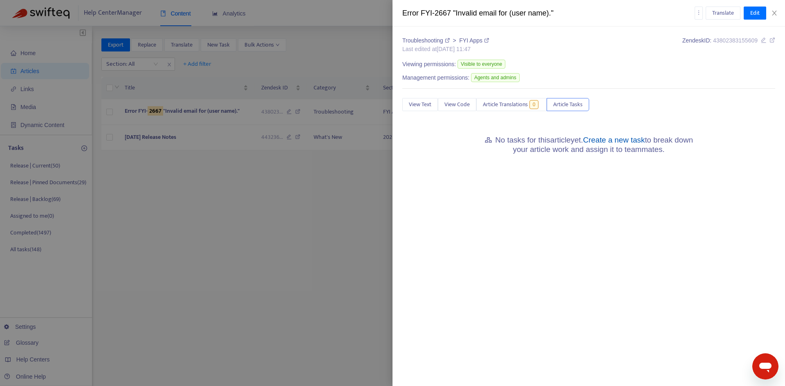
click at [629, 144] on link "Create a new task" at bounding box center [614, 140] width 62 height 9
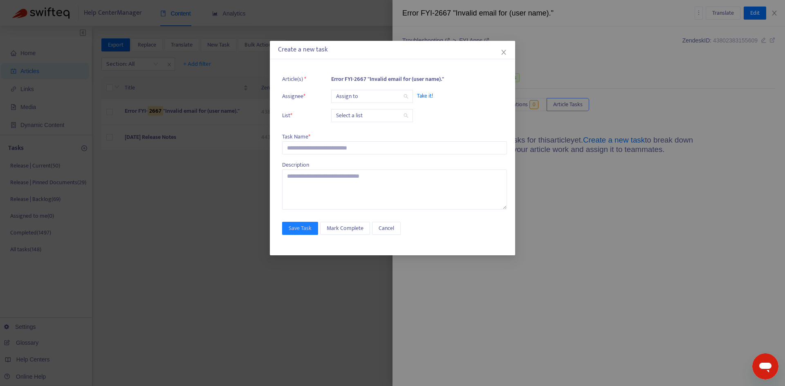
click at [359, 97] on input "search" at bounding box center [372, 96] width 72 height 12
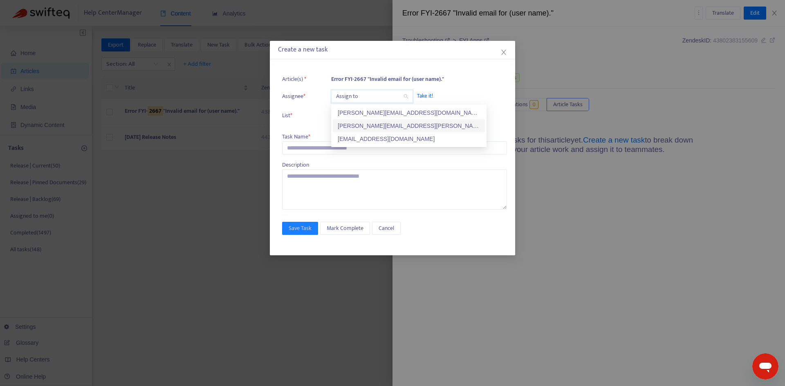
click at [356, 125] on div "[PERSON_NAME][EMAIL_ADDRESS][PERSON_NAME][DOMAIN_NAME]" at bounding box center [409, 125] width 142 height 9
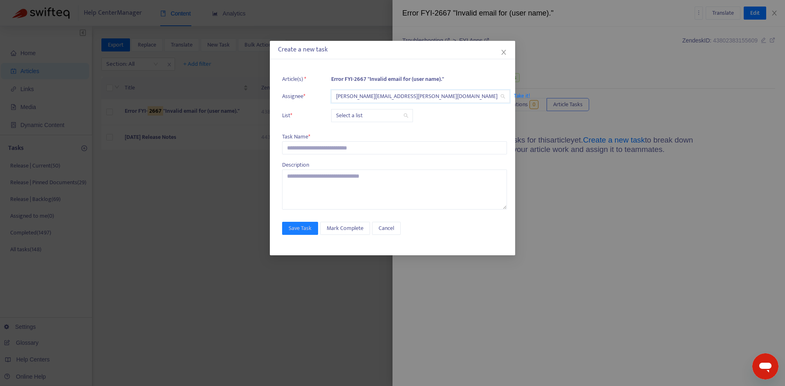
click at [352, 114] on input "search" at bounding box center [372, 116] width 72 height 12
click at [352, 128] on div "Release | Current" at bounding box center [409, 132] width 142 height 9
click at [303, 150] on input "text" at bounding box center [394, 147] width 225 height 13
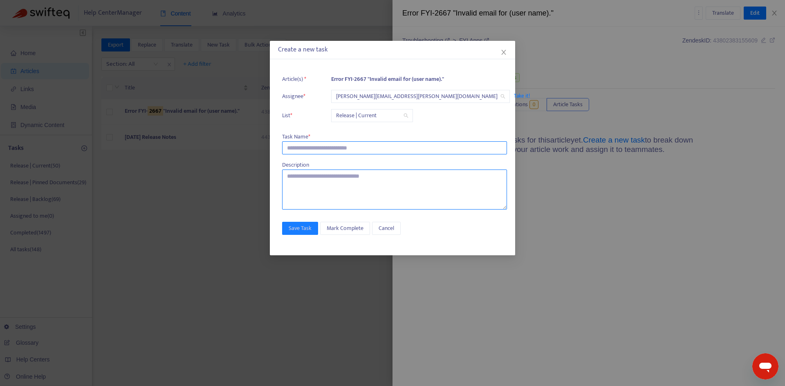
paste input "**********"
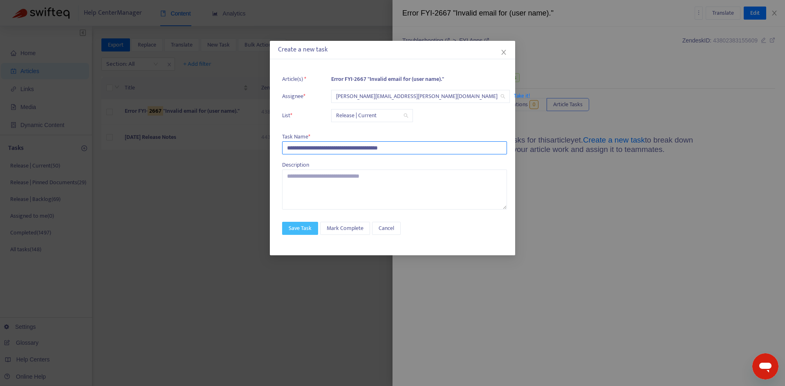
type input "**********"
click at [309, 227] on span "Save Task" at bounding box center [300, 228] width 23 height 9
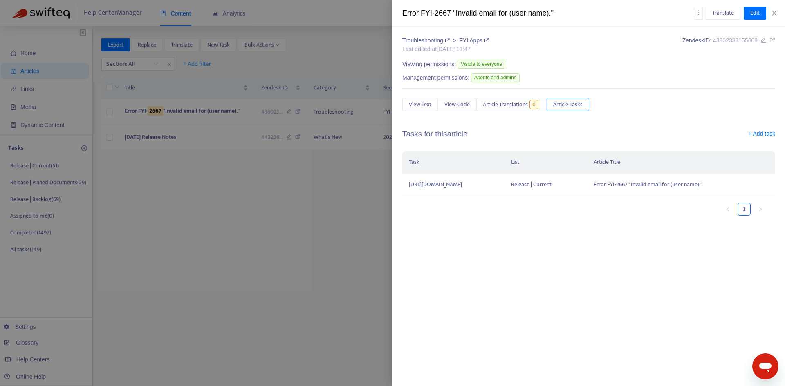
click at [576, 103] on span "Article Tasks" at bounding box center [567, 104] width 29 height 9
click at [589, 104] on button "Article Tasks" at bounding box center [568, 104] width 43 height 13
click at [563, 102] on span "Article Tasks" at bounding box center [567, 104] width 29 height 9
click at [572, 104] on span "Article Tasks" at bounding box center [567, 104] width 29 height 9
click at [768, 137] on link "+ Add task" at bounding box center [761, 136] width 27 height 12
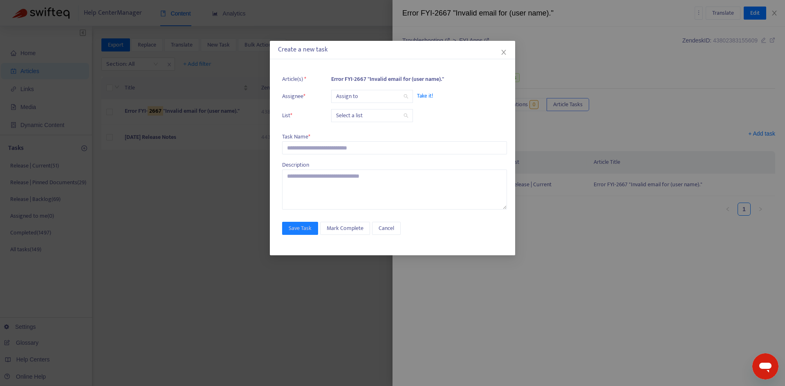
click at [351, 94] on input "search" at bounding box center [372, 96] width 72 height 12
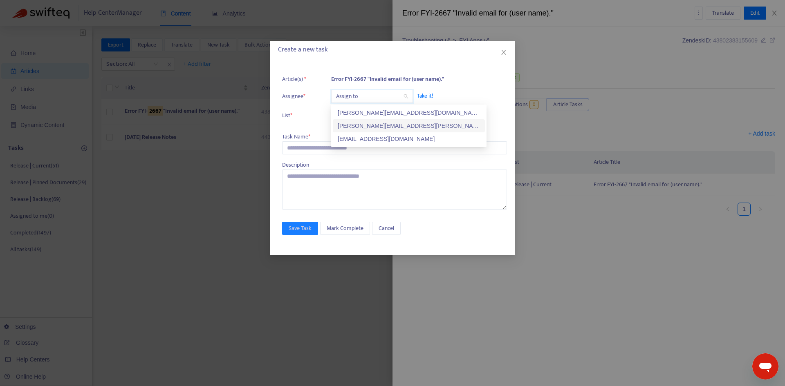
click at [354, 124] on div "[PERSON_NAME][EMAIL_ADDRESS][PERSON_NAME][DOMAIN_NAME]" at bounding box center [409, 125] width 142 height 9
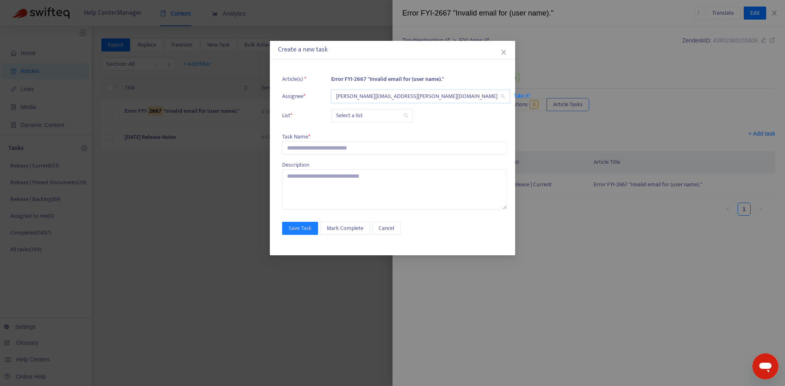
click at [347, 117] on input "search" at bounding box center [372, 116] width 72 height 12
drag, startPoint x: 352, startPoint y: 132, endPoint x: 330, endPoint y: 140, distance: 23.9
click at [352, 132] on div "Release | Current" at bounding box center [409, 132] width 142 height 9
click at [319, 147] on input "text" at bounding box center [394, 147] width 225 height 13
paste input "**********"
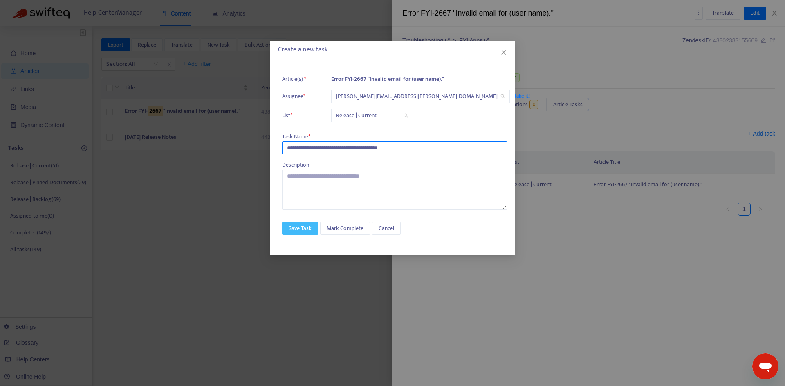
type input "**********"
click at [301, 223] on button "Save Task" at bounding box center [300, 228] width 36 height 13
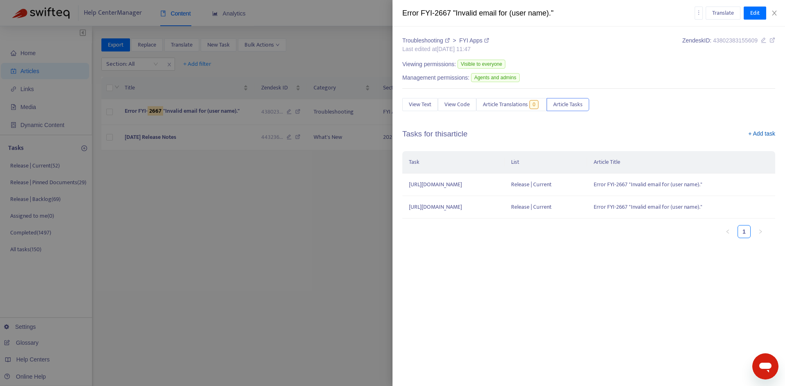
click at [762, 135] on link "+ Add task" at bounding box center [761, 136] width 27 height 12
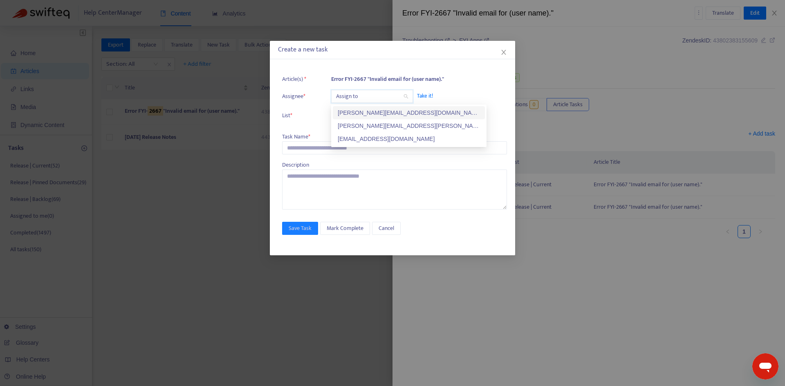
click at [344, 92] on input "search" at bounding box center [372, 96] width 72 height 12
click at [344, 123] on div "[PERSON_NAME][EMAIL_ADDRESS][PERSON_NAME][DOMAIN_NAME]" at bounding box center [409, 125] width 142 height 9
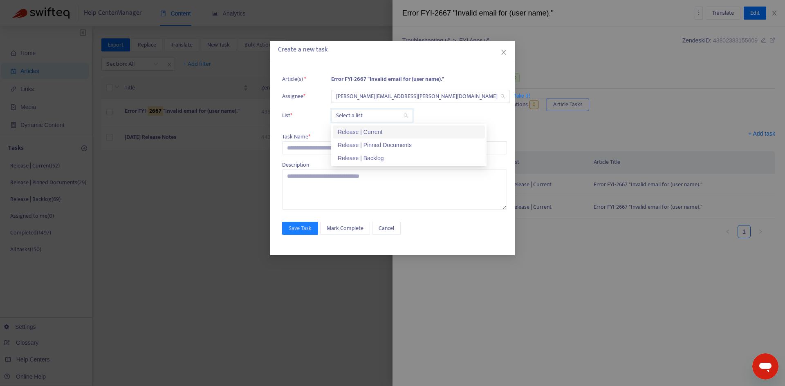
click at [342, 112] on input "search" at bounding box center [372, 116] width 72 height 12
click at [345, 129] on div "Release | Current" at bounding box center [409, 132] width 142 height 9
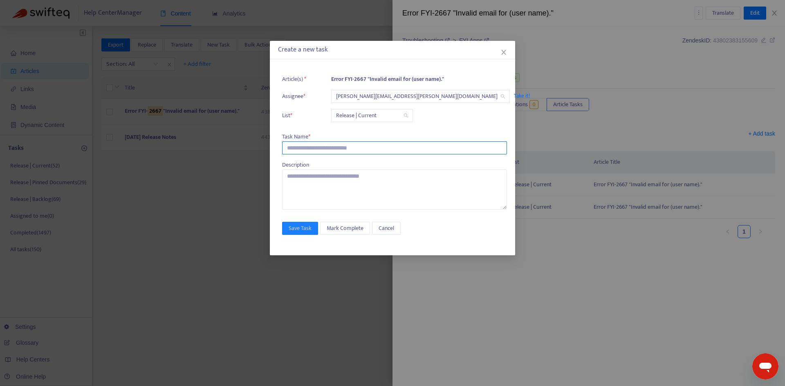
drag, startPoint x: 322, startPoint y: 147, endPoint x: 321, endPoint y: 154, distance: 6.7
click at [322, 148] on input "text" at bounding box center [394, 147] width 225 height 13
paste input "**********"
type input "**********"
click at [307, 223] on button "Save Task" at bounding box center [300, 228] width 36 height 13
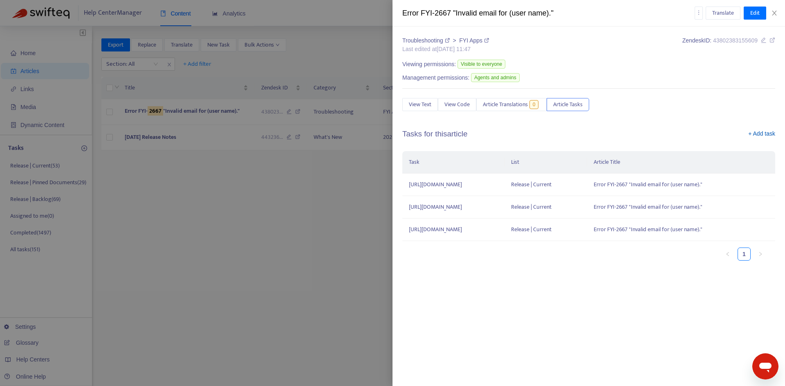
click at [765, 134] on link "+ Add task" at bounding box center [761, 136] width 27 height 12
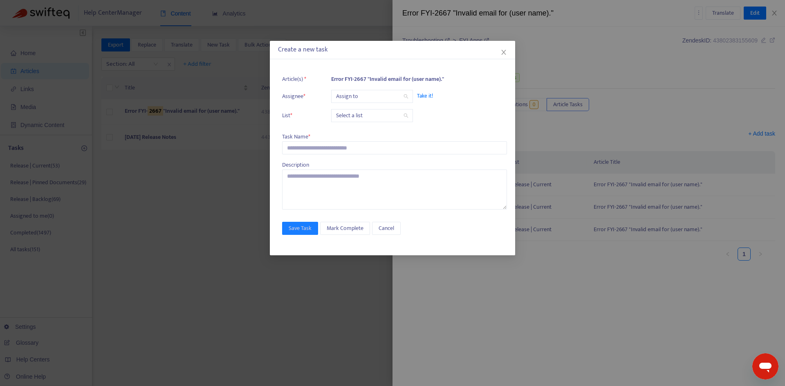
click at [361, 99] on input "search" at bounding box center [372, 96] width 72 height 12
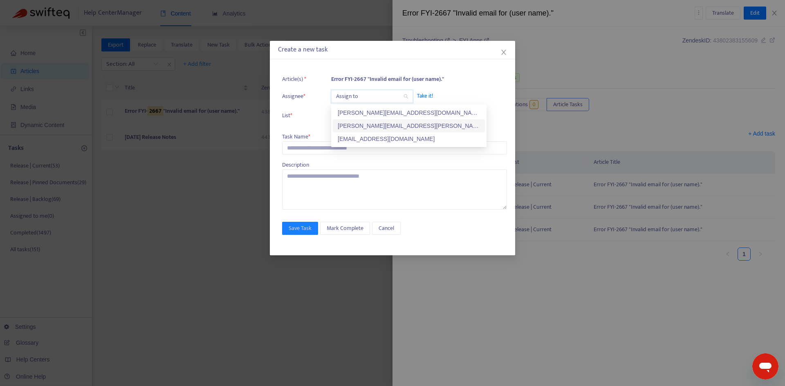
click at [359, 125] on div "[PERSON_NAME][EMAIL_ADDRESS][PERSON_NAME][DOMAIN_NAME]" at bounding box center [409, 125] width 142 height 9
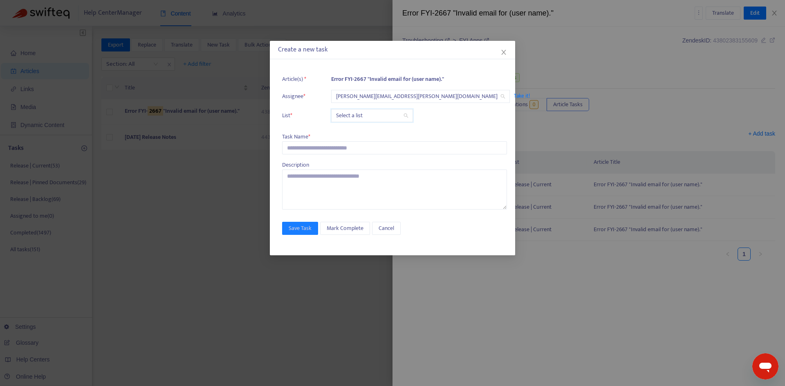
click at [354, 110] on input "search" at bounding box center [372, 116] width 72 height 12
click at [354, 132] on div "Release | Current" at bounding box center [409, 132] width 142 height 9
click at [316, 152] on input "text" at bounding box center [394, 147] width 225 height 13
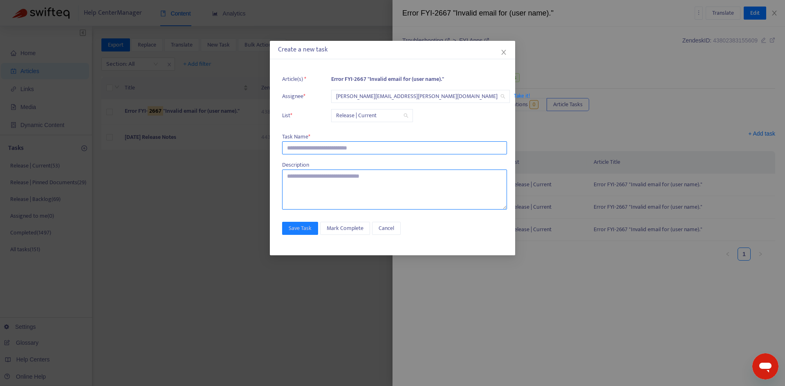
paste input "**********"
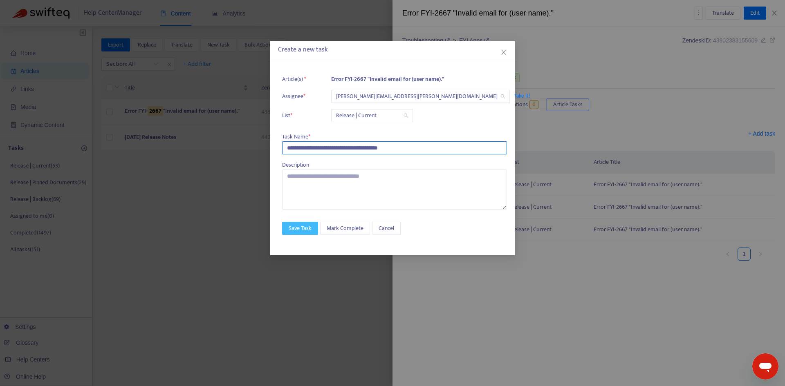
type input "**********"
click at [298, 229] on span "Save Task" at bounding box center [300, 228] width 23 height 9
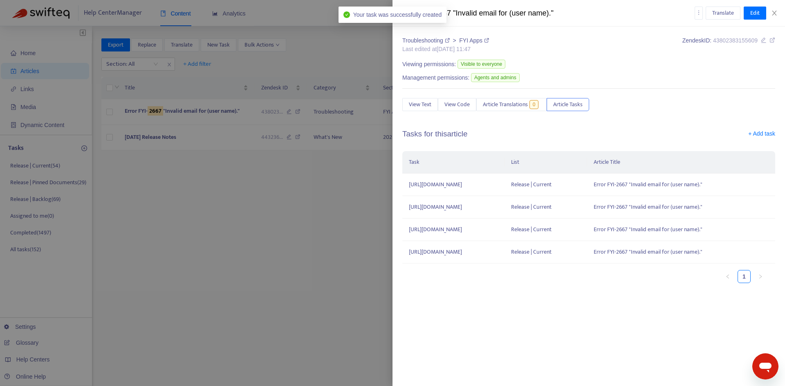
click at [774, 42] on icon at bounding box center [772, 40] width 6 height 6
click at [775, 15] on icon "close" at bounding box center [774, 13] width 7 height 7
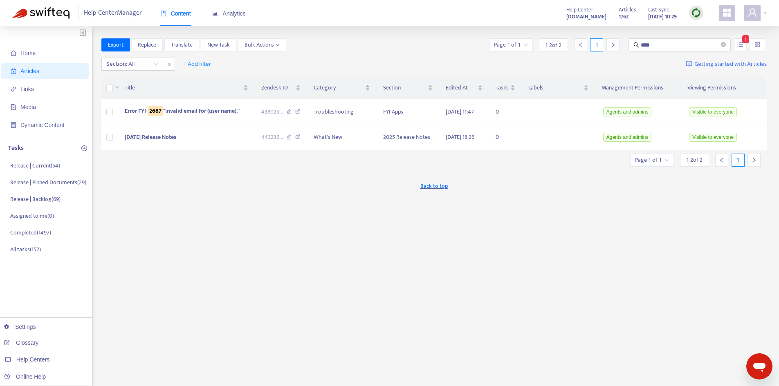
drag, startPoint x: 627, startPoint y: 46, endPoint x: 619, endPoint y: 47, distance: 8.3
click at [619, 47] on div "Page 1 of 1 1 - 2 of 2 1 **** 1" at bounding box center [626, 44] width 279 height 13
type input "****"
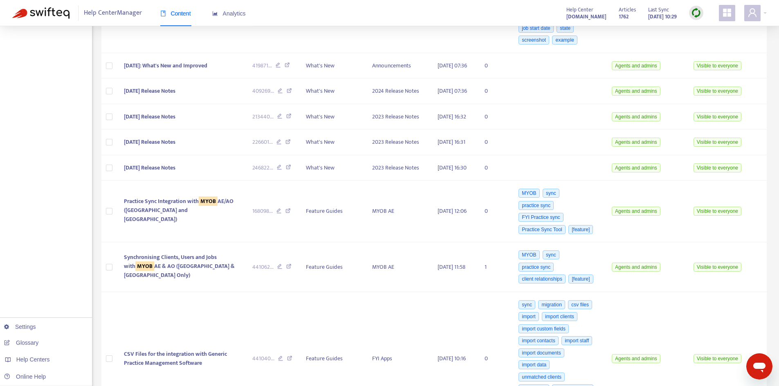
scroll to position [2617, 0]
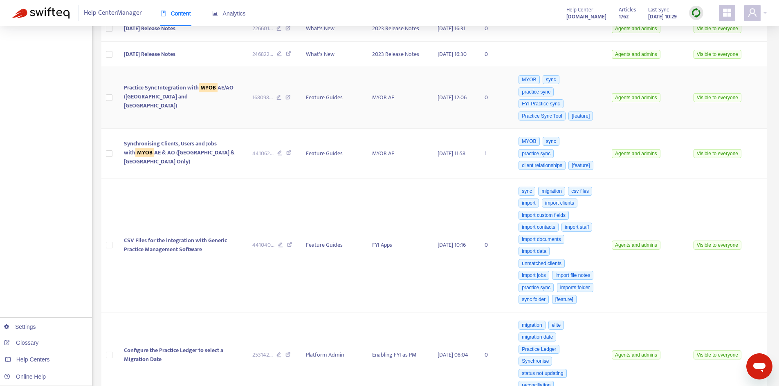
click at [173, 110] on span "Practice Sync Integration with MYOB AE/AO ([GEOGRAPHIC_DATA] and [GEOGRAPHIC_DA…" at bounding box center [179, 96] width 110 height 27
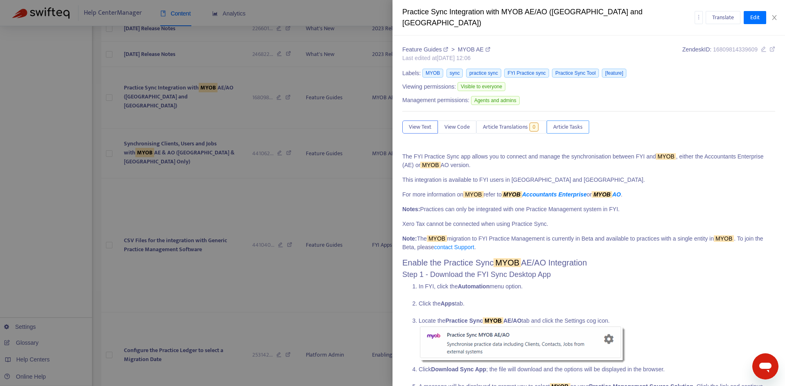
click at [589, 121] on button "Article Tasks" at bounding box center [568, 127] width 43 height 13
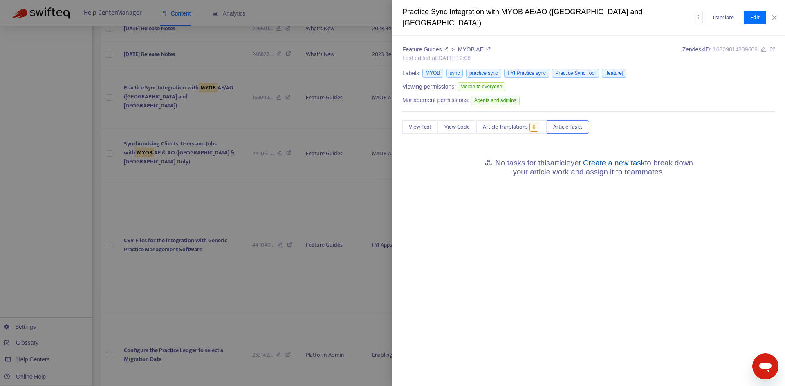
click at [630, 159] on link "Create a new task" at bounding box center [614, 163] width 62 height 9
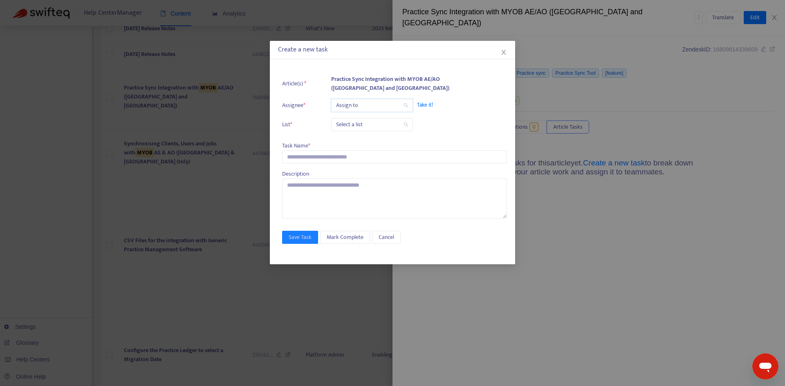
click at [362, 104] on input "search" at bounding box center [372, 105] width 72 height 12
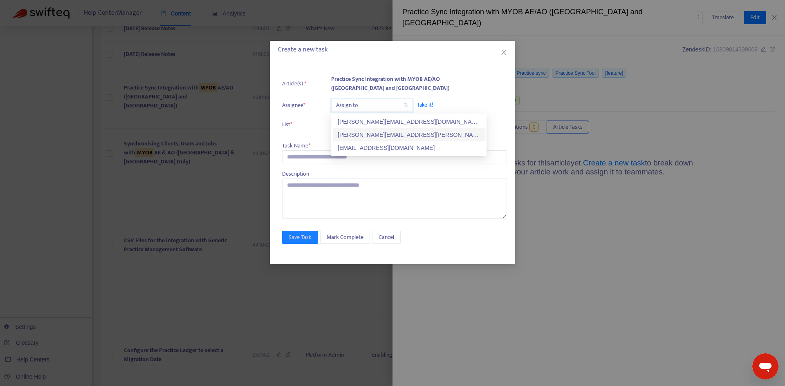
click at [364, 132] on div "[PERSON_NAME][EMAIL_ADDRESS][PERSON_NAME][DOMAIN_NAME]" at bounding box center [409, 134] width 142 height 9
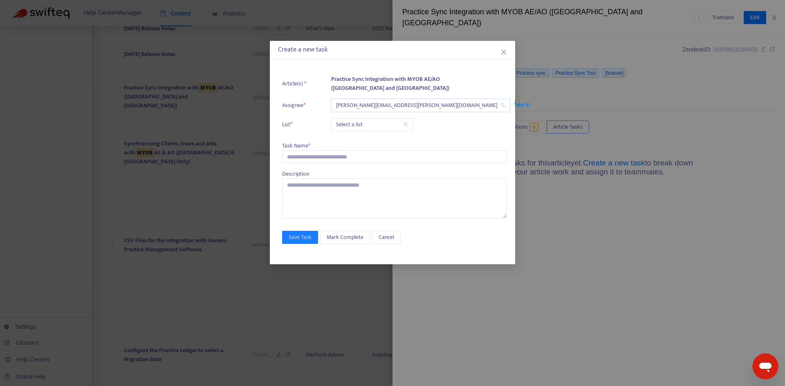
click at [360, 123] on input "search" at bounding box center [372, 125] width 72 height 12
click at [359, 140] on div "Release | Current" at bounding box center [409, 141] width 142 height 9
click at [317, 152] on input "text" at bounding box center [394, 156] width 225 height 13
paste input "**********"
type input "**********"
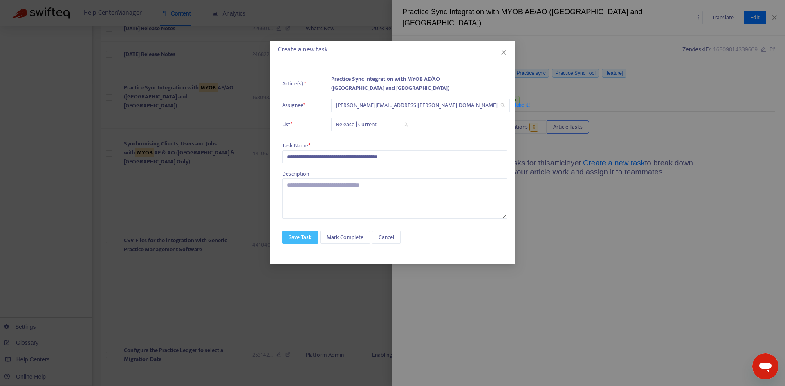
click at [306, 232] on button "Save Task" at bounding box center [300, 237] width 36 height 13
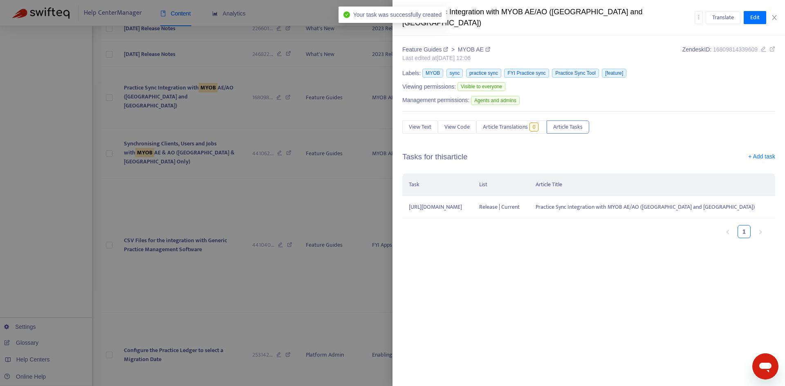
click at [775, 17] on div "Translate Edit" at bounding box center [735, 17] width 81 height 13
click at [770, 14] on button "Close" at bounding box center [774, 18] width 11 height 8
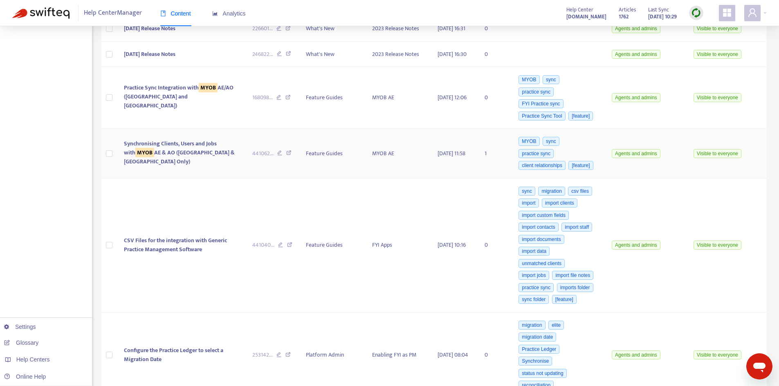
click at [197, 166] on span "Synchronising Clients, Users and Jobs with MYOB AE & AO ([GEOGRAPHIC_DATA] & [G…" at bounding box center [179, 152] width 111 height 27
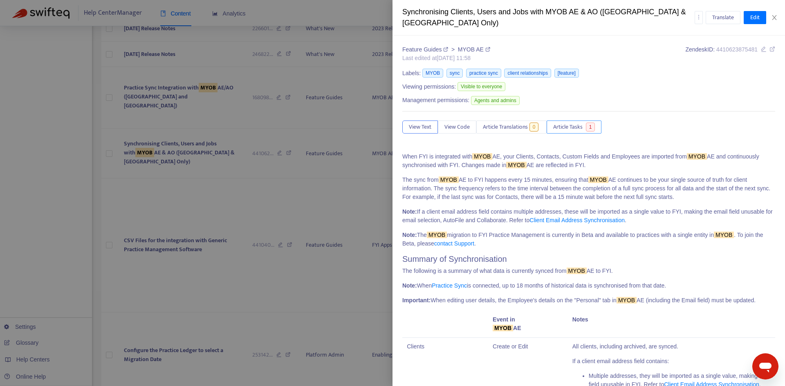
click at [563, 129] on span "Article Tasks" at bounding box center [567, 127] width 29 height 9
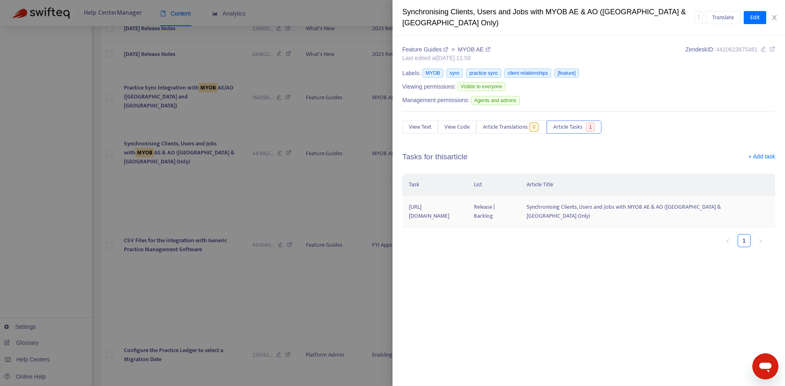
click at [467, 207] on td "[URL][DOMAIN_NAME]" at bounding box center [434, 211] width 65 height 31
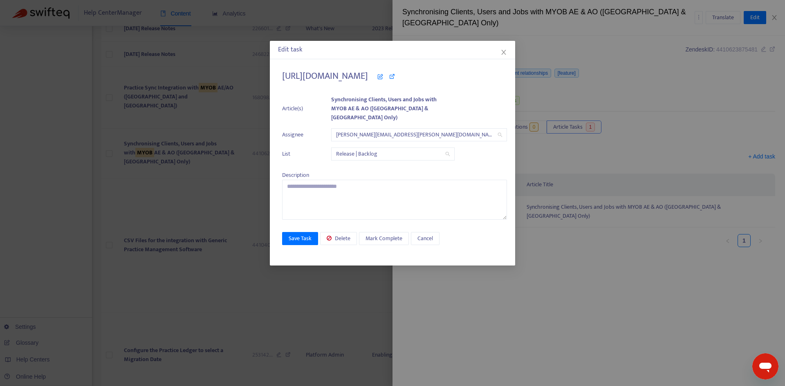
click at [385, 149] on span "Release | Backlog" at bounding box center [393, 154] width 114 height 12
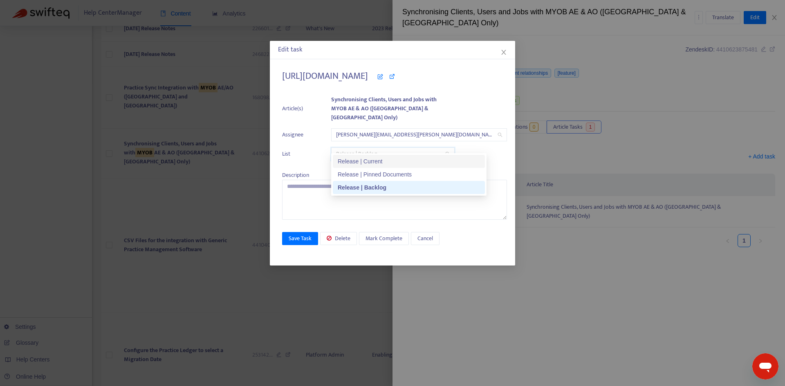
click at [378, 161] on div "Release | Current" at bounding box center [409, 161] width 142 height 9
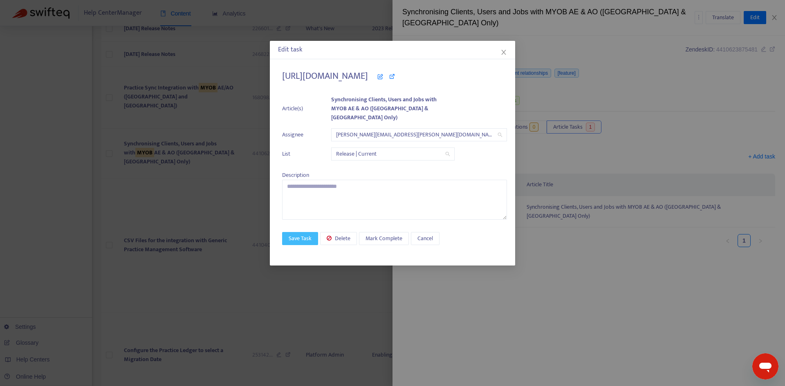
click at [304, 234] on span "Save Task" at bounding box center [300, 238] width 23 height 9
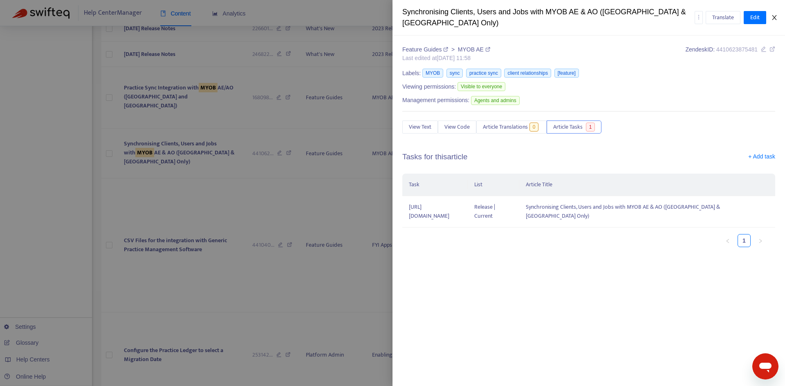
click at [778, 18] on button "Close" at bounding box center [774, 18] width 11 height 8
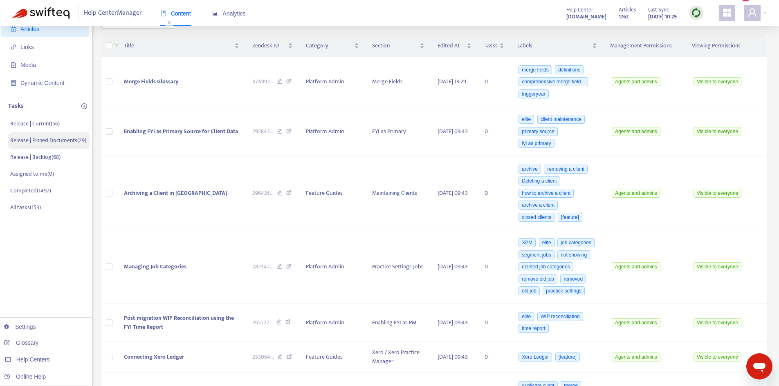
scroll to position [41, 0]
click at [38, 159] on p "Release | Backlog ( 68 )" at bounding box center [35, 159] width 50 height 9
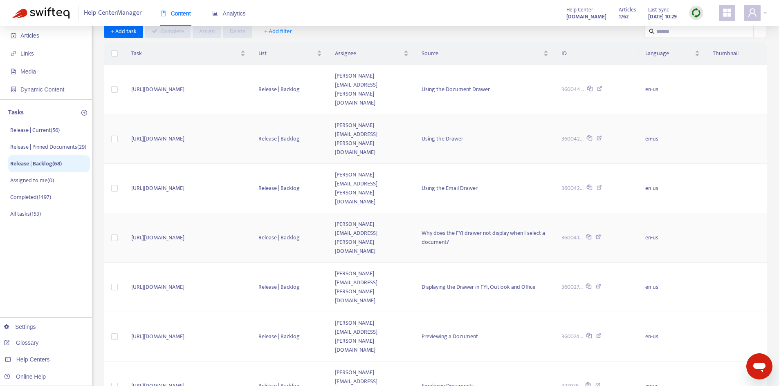
scroll to position [0, 0]
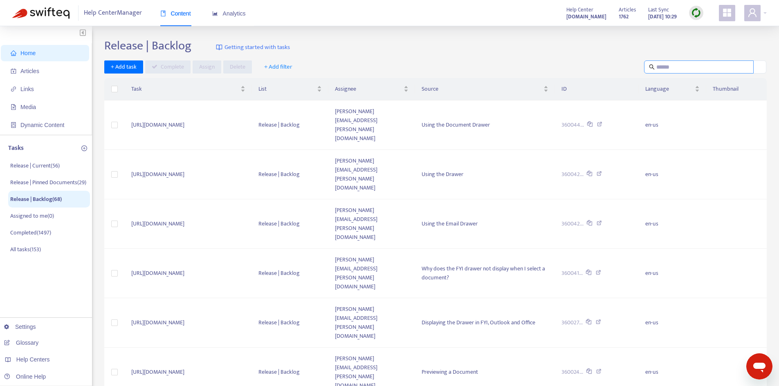
click at [684, 66] on input "text" at bounding box center [699, 67] width 86 height 9
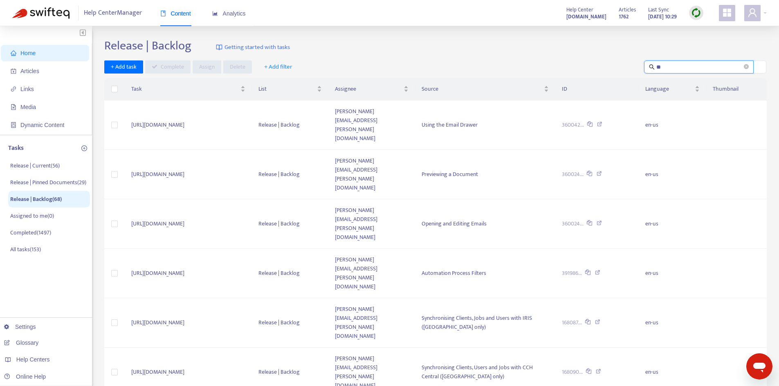
type input "*"
type input "*****"
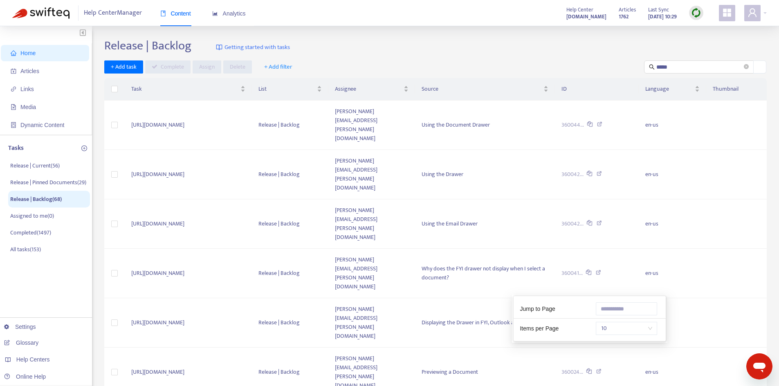
click at [641, 330] on span "10" at bounding box center [627, 329] width 52 height 12
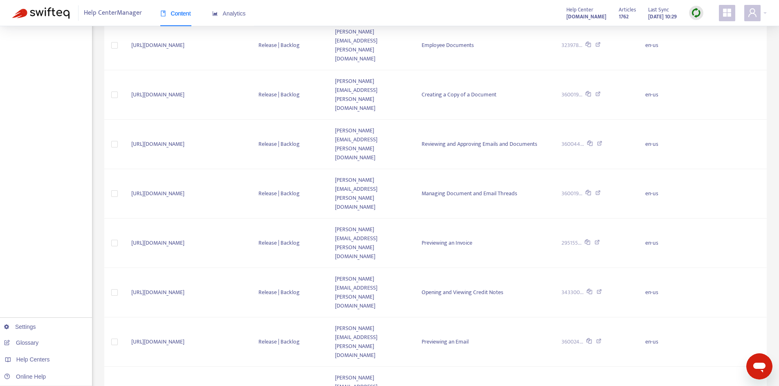
scroll to position [377, 0]
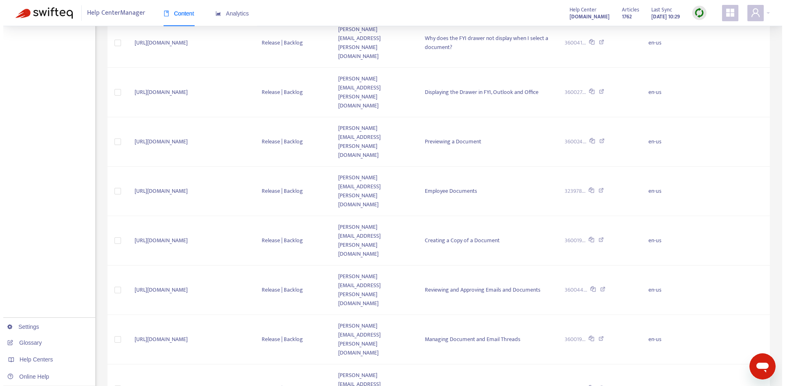
scroll to position [0, 0]
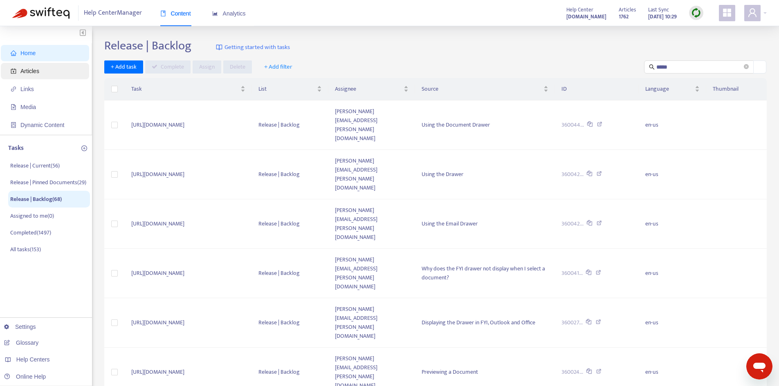
click at [34, 72] on span "Articles" at bounding box center [29, 71] width 19 height 7
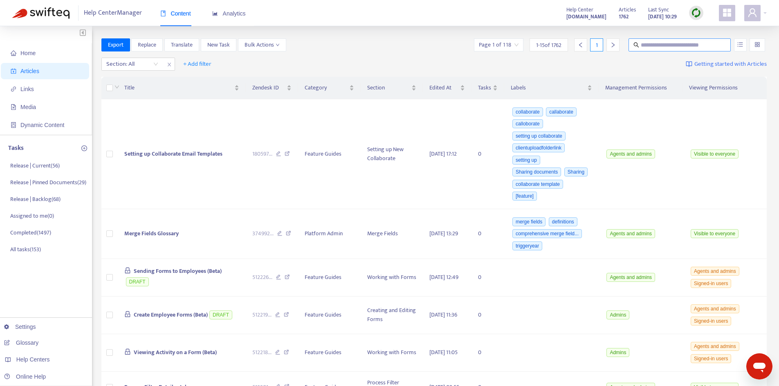
click at [675, 40] on input "text" at bounding box center [680, 44] width 79 height 9
type input "****"
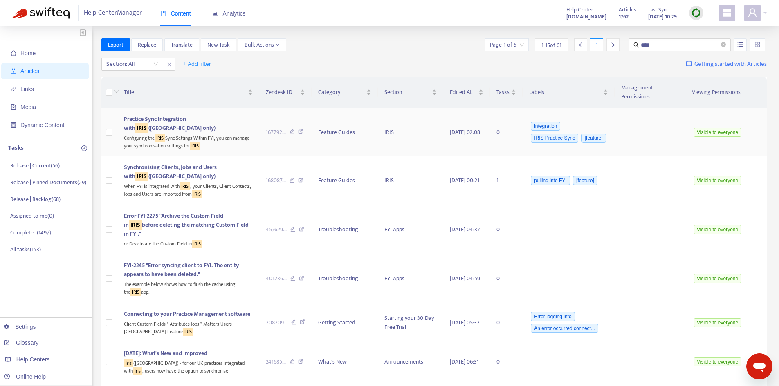
drag, startPoint x: 141, startPoint y: 125, endPoint x: 146, endPoint y: 125, distance: 4.5
click at [141, 125] on span "Practice Sync Integration with IRIS ([GEOGRAPHIC_DATA] only)" at bounding box center [170, 123] width 92 height 18
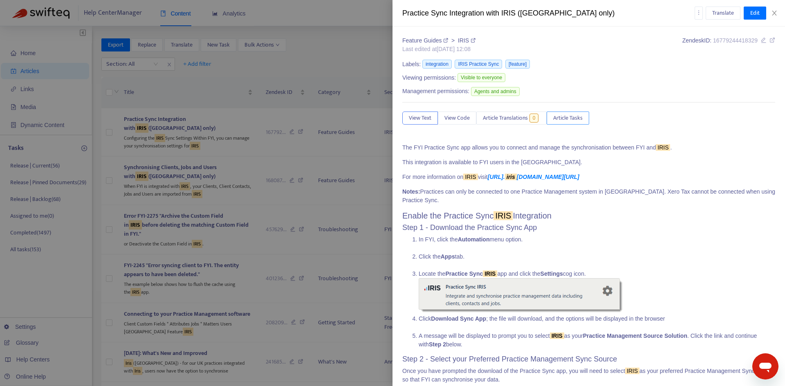
click at [572, 118] on span "Article Tasks" at bounding box center [567, 118] width 29 height 9
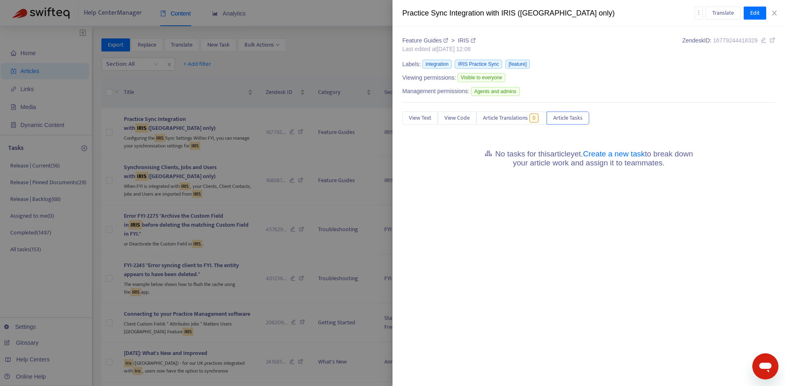
click at [607, 159] on h5 "No tasks for this article yet. Create a new task to break down your article wor…" at bounding box center [588, 159] width 225 height 18
click at [591, 155] on link "Create a new task" at bounding box center [614, 154] width 62 height 9
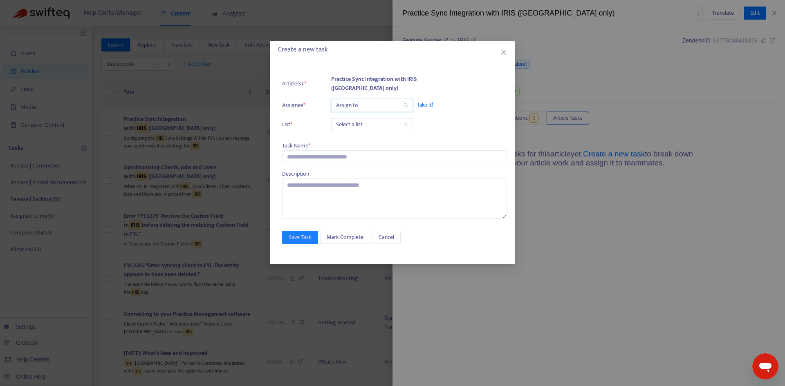
click at [360, 104] on input "search" at bounding box center [372, 105] width 72 height 12
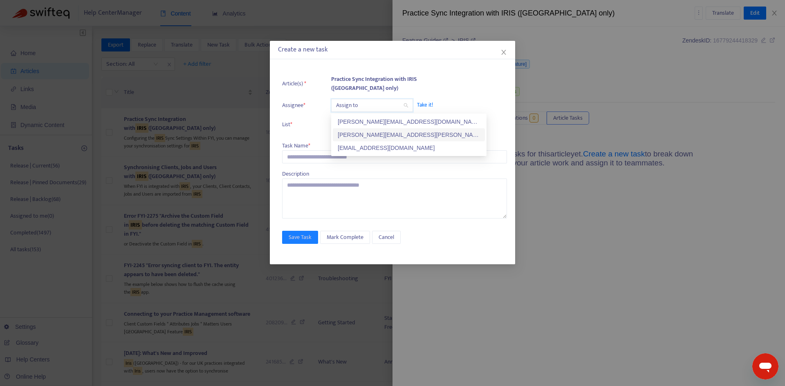
click at [357, 131] on div "[PERSON_NAME][EMAIL_ADDRESS][PERSON_NAME][DOMAIN_NAME]" at bounding box center [409, 134] width 142 height 9
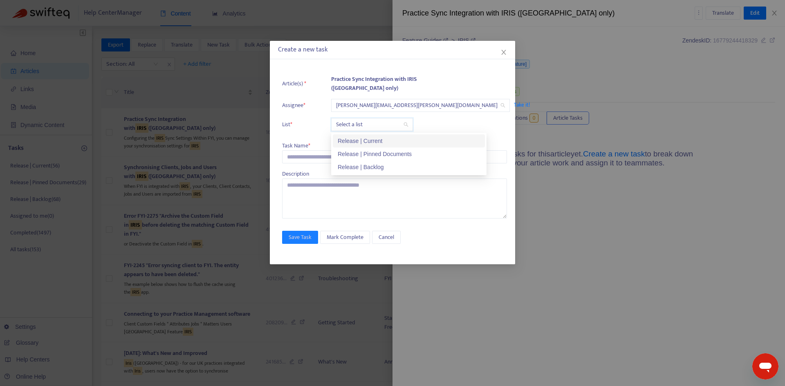
click at [348, 123] on input "search" at bounding box center [372, 125] width 72 height 12
drag, startPoint x: 350, startPoint y: 139, endPoint x: 331, endPoint y: 146, distance: 19.9
click at [349, 139] on div "Release | Current" at bounding box center [409, 141] width 142 height 9
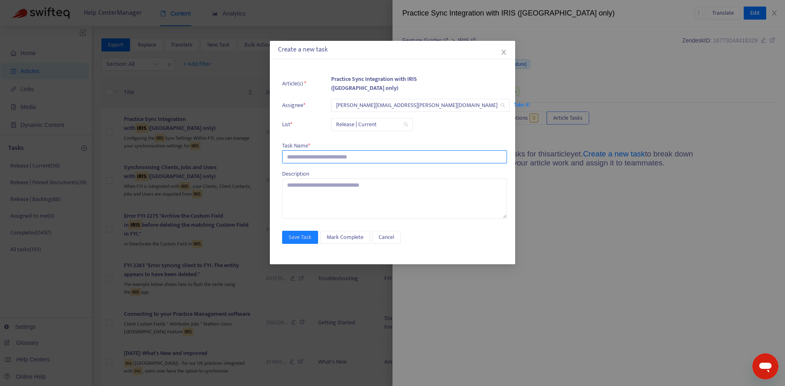
click at [319, 153] on input "text" at bounding box center [394, 156] width 225 height 13
paste input "**********"
type input "**********"
click at [301, 235] on span "Save Task" at bounding box center [300, 237] width 23 height 9
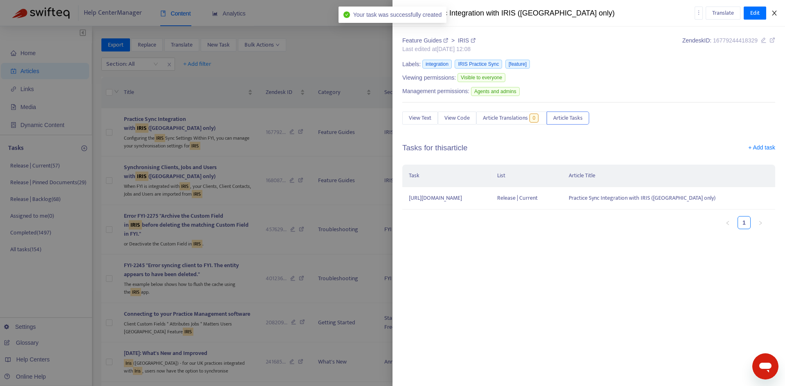
click at [778, 10] on button "Close" at bounding box center [774, 13] width 11 height 8
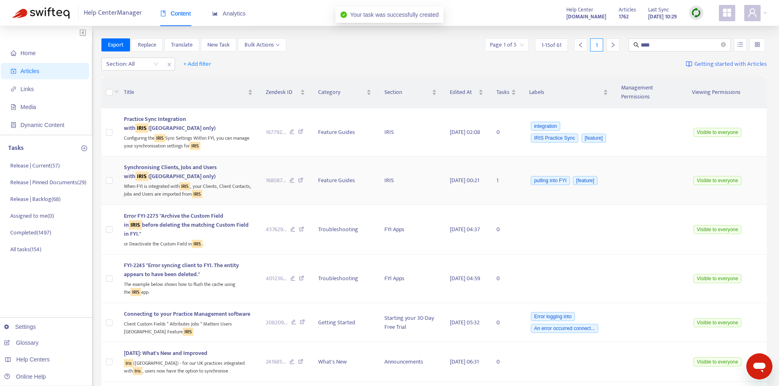
click at [199, 164] on span "Synchronising Clients, Jobs and Users with IRIS ([GEOGRAPHIC_DATA] only)" at bounding box center [170, 172] width 93 height 18
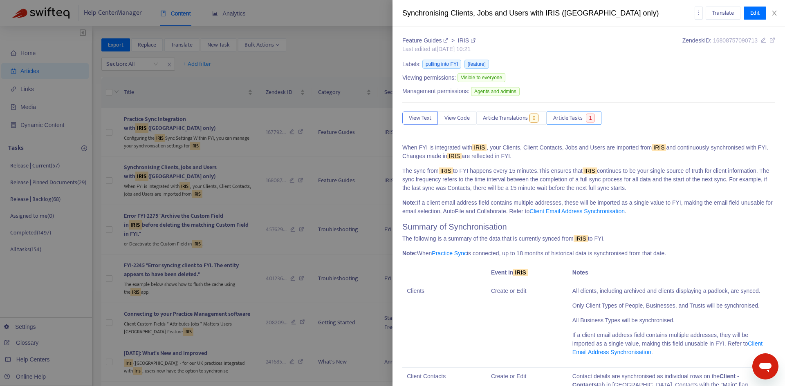
click at [579, 118] on span "Article Tasks" at bounding box center [567, 118] width 29 height 9
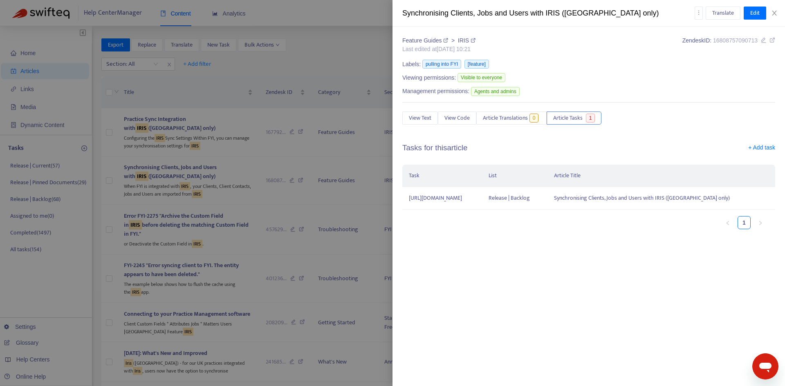
click at [772, 141] on div "Feature Guides > IRIS Last edited at [DATE] 10:21 Zendesk ID: 16808757090713 La…" at bounding box center [588, 136] width 373 height 200
click at [767, 147] on link "+ Add task" at bounding box center [761, 150] width 27 height 12
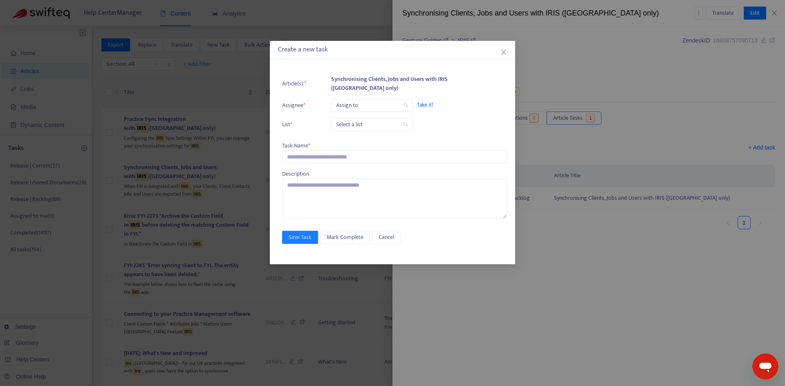
click at [361, 106] on input "search" at bounding box center [372, 105] width 72 height 12
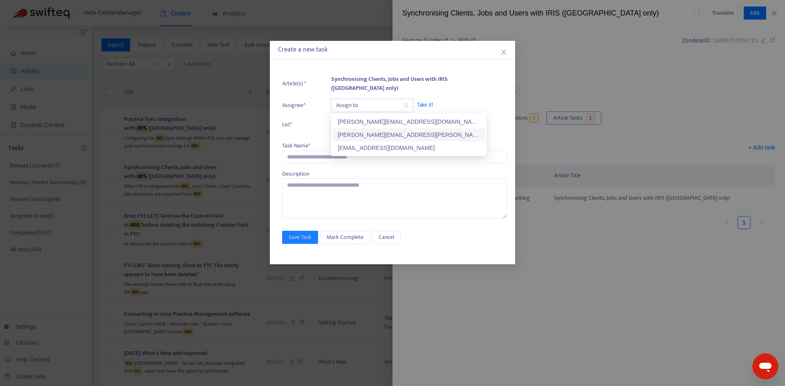
click at [364, 133] on div "[PERSON_NAME][EMAIL_ADDRESS][PERSON_NAME][DOMAIN_NAME]" at bounding box center [409, 134] width 142 height 9
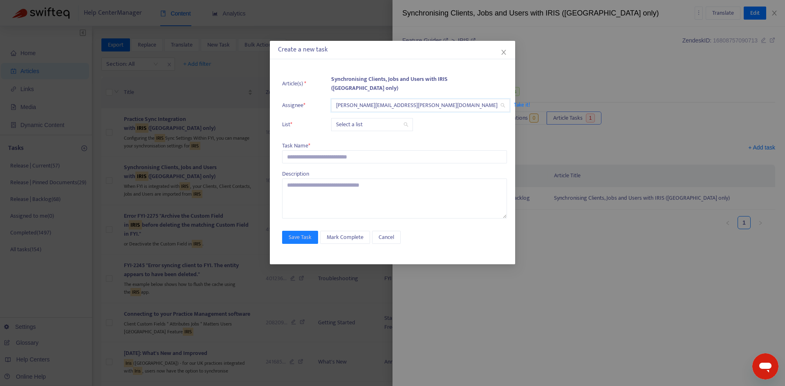
click at [351, 126] on input "search" at bounding box center [372, 125] width 72 height 12
paste input "**********"
type input "**********"
click at [368, 144] on div "Release | Current" at bounding box center [409, 141] width 142 height 9
click at [305, 156] on input "text" at bounding box center [394, 156] width 225 height 13
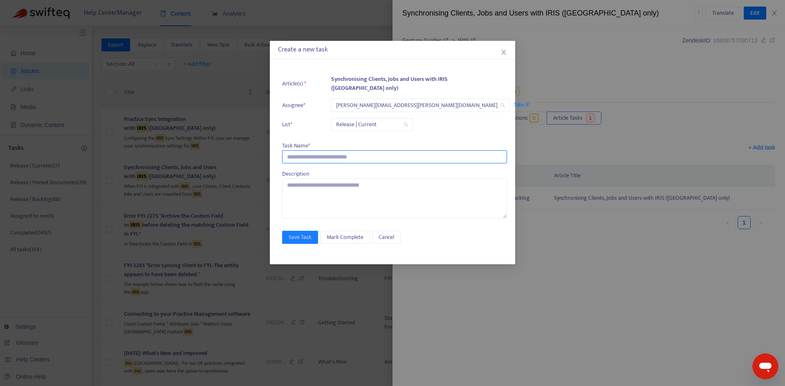
paste input "**********"
type input "**********"
click at [295, 242] on span "Save Task" at bounding box center [300, 237] width 23 height 9
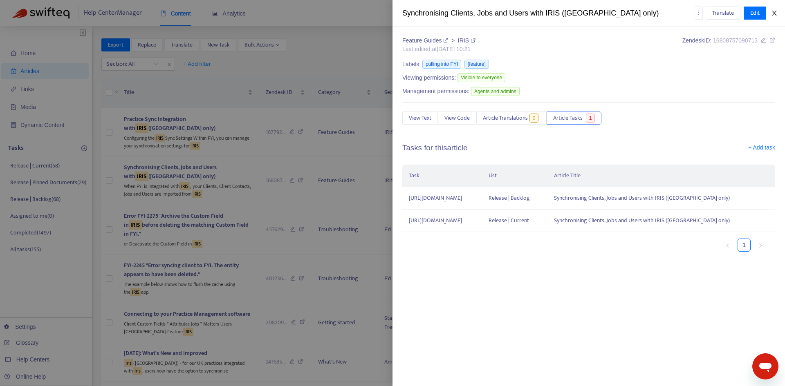
click at [776, 13] on icon "close" at bounding box center [774, 13] width 7 height 7
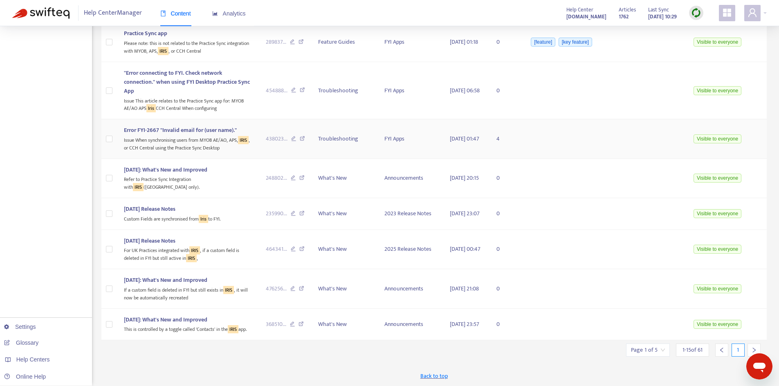
scroll to position [434, 0]
click at [661, 352] on input "search" at bounding box center [648, 350] width 34 height 12
click at [637, 355] on span "15" at bounding box center [628, 361] width 52 height 12
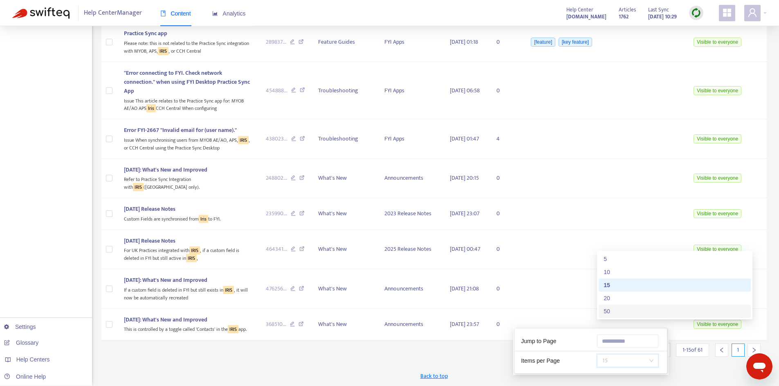
click at [612, 314] on div "50" at bounding box center [674, 311] width 142 height 9
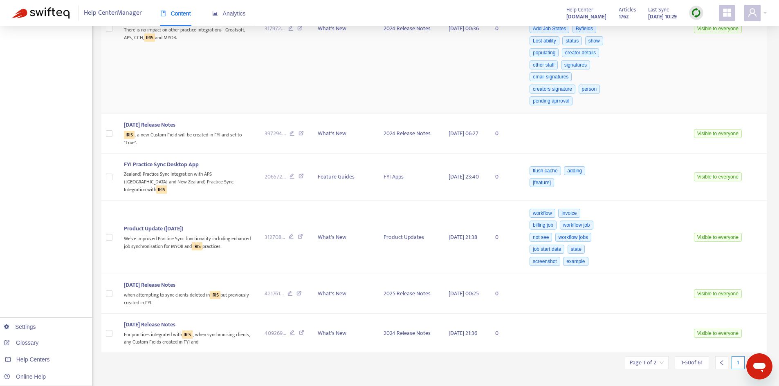
scroll to position [2929, 0]
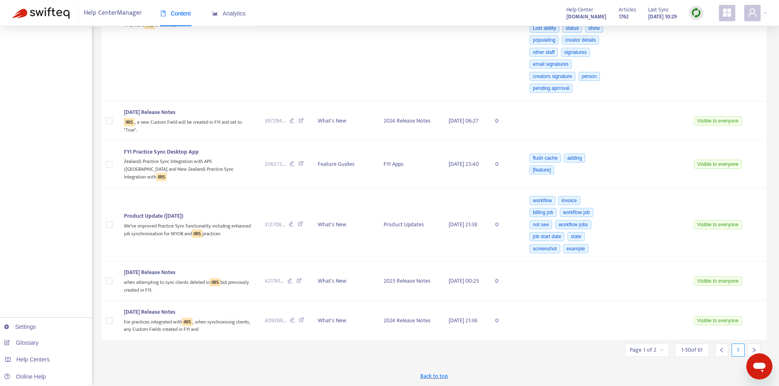
click at [751, 350] on div at bounding box center [753, 350] width 13 height 13
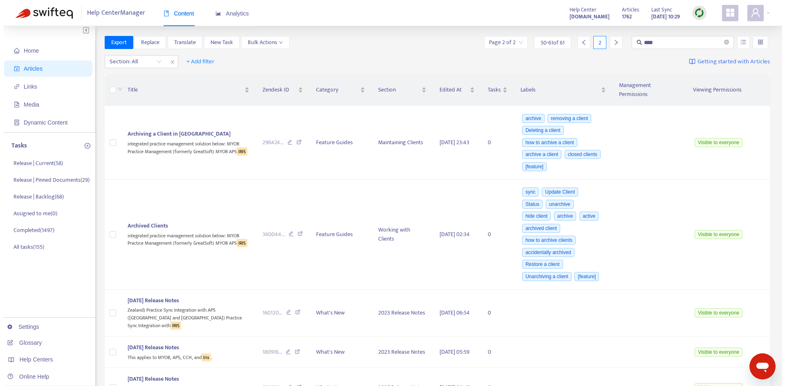
scroll to position [0, 0]
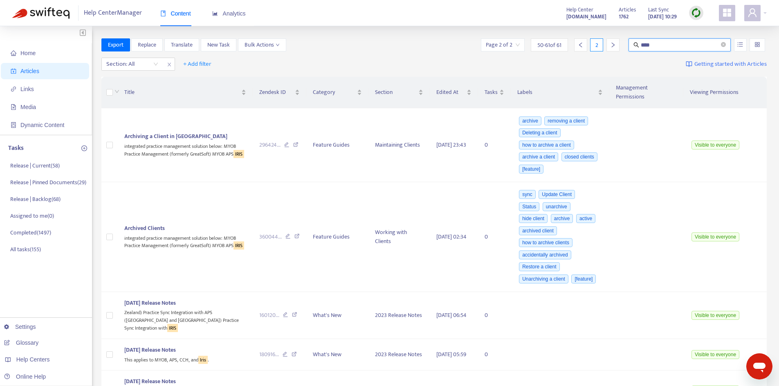
drag, startPoint x: 660, startPoint y: 42, endPoint x: 614, endPoint y: 42, distance: 45.8
click at [614, 42] on div "Page 2 of 2 50 - 61 of 61 2 ****" at bounding box center [622, 44] width 287 height 13
type input "***"
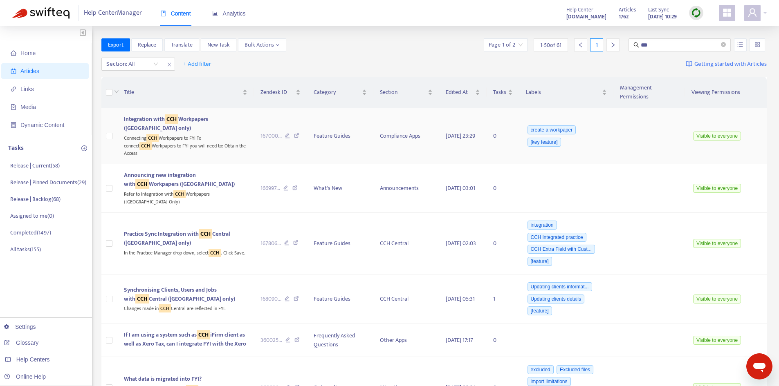
drag, startPoint x: 159, startPoint y: 119, endPoint x: 153, endPoint y: 119, distance: 5.7
click at [159, 119] on span "Integration with CCH Workpapers ([GEOGRAPHIC_DATA] only)" at bounding box center [166, 123] width 84 height 18
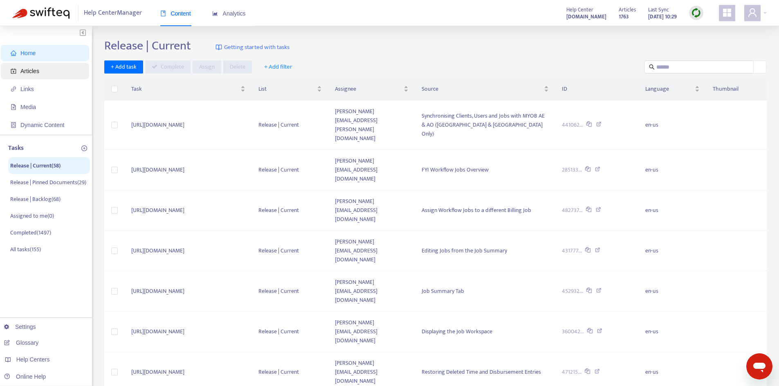
click at [35, 76] on span "Articles" at bounding box center [47, 71] width 72 height 16
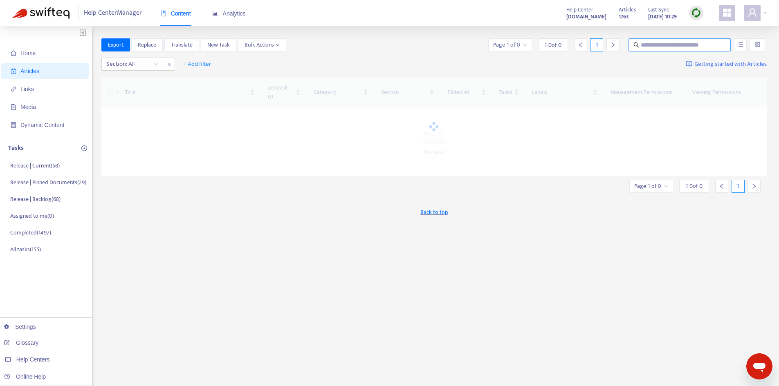
click at [654, 49] on span at bounding box center [679, 44] width 102 height 13
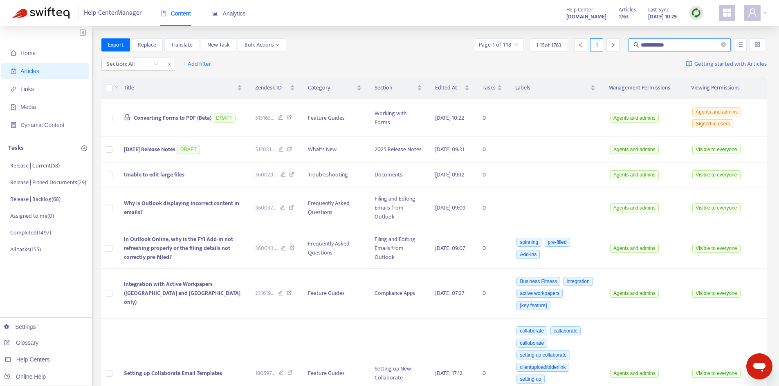
type input "**********"
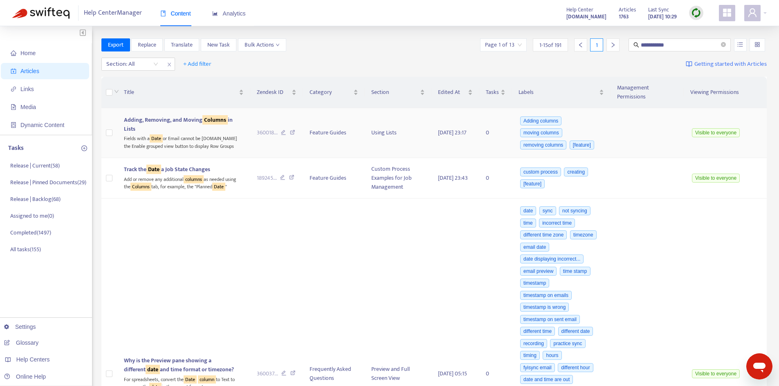
click at [153, 115] on span "Adding, Removing, and Moving Columns in Lists" at bounding box center [178, 124] width 109 height 18
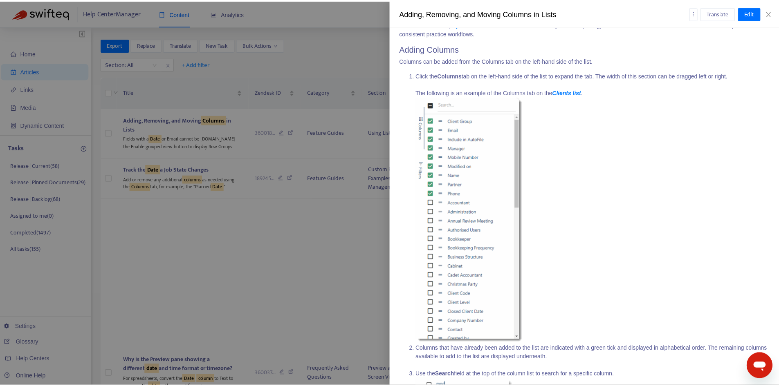
scroll to position [368, 0]
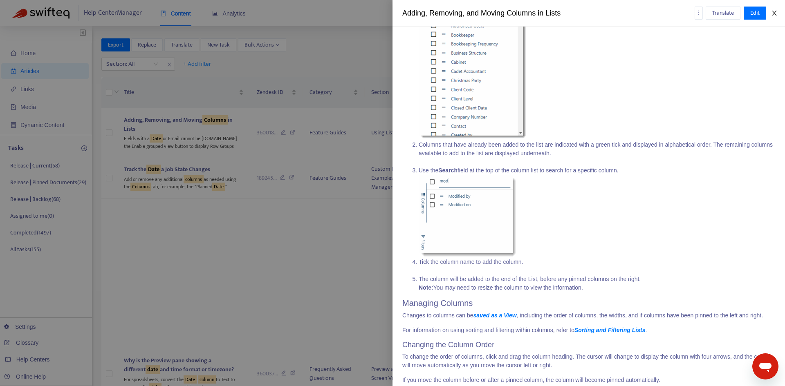
click at [776, 14] on icon "close" at bounding box center [774, 13] width 7 height 7
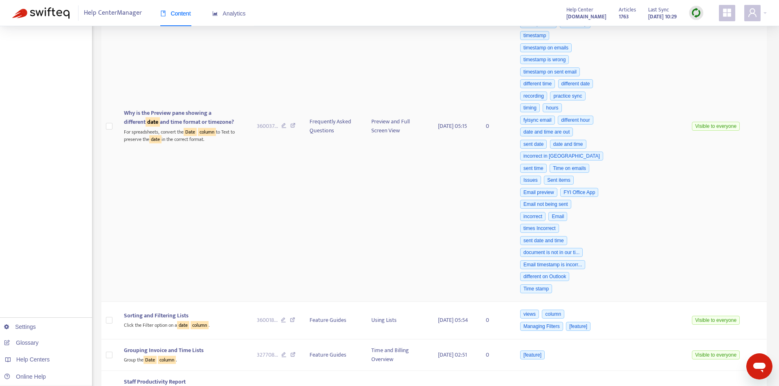
scroll to position [245, 0]
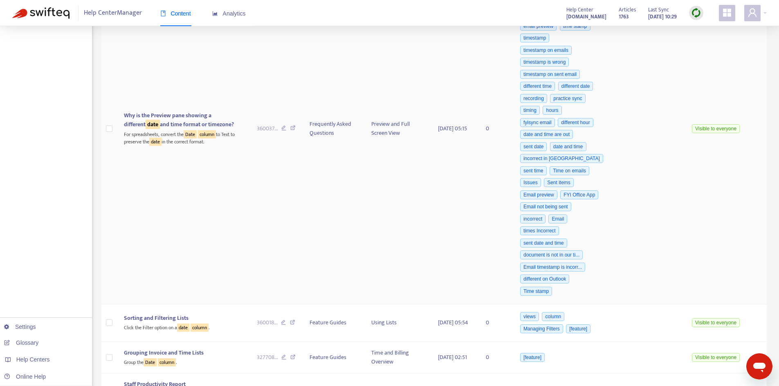
click at [188, 135] on div "For spreadsheets, convert the Date column to Text to preserve the date in the c…" at bounding box center [183, 137] width 119 height 17
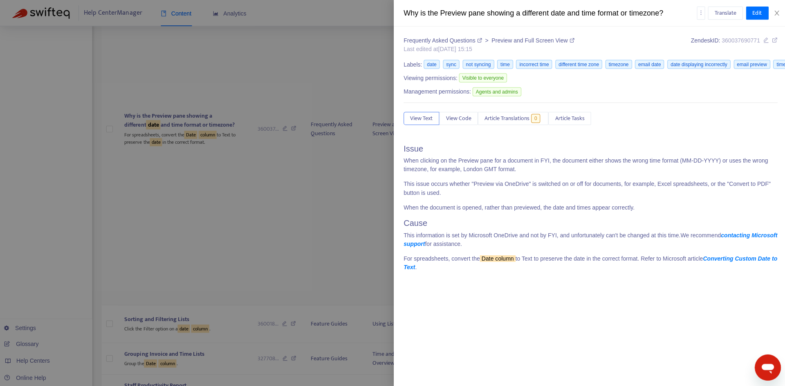
click at [178, 112] on div at bounding box center [392, 193] width 785 height 386
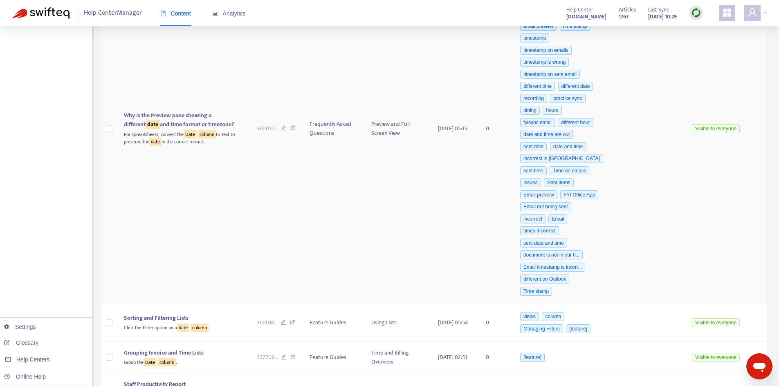
click at [178, 112] on span "Why is the Preview pane showing a different date and time format or timezone?" at bounding box center [179, 120] width 110 height 18
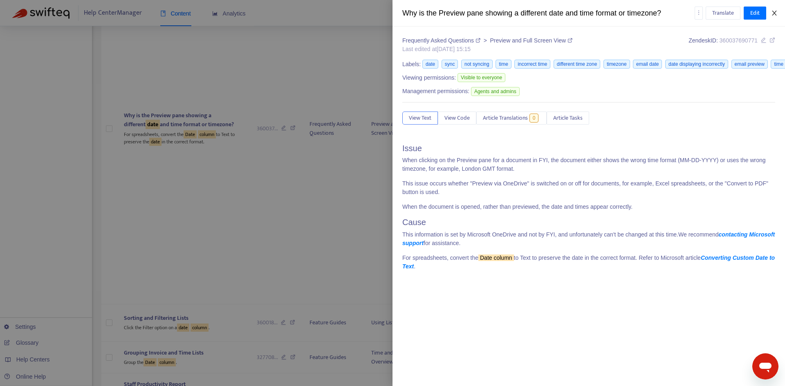
click at [776, 16] on button "Close" at bounding box center [774, 13] width 11 height 8
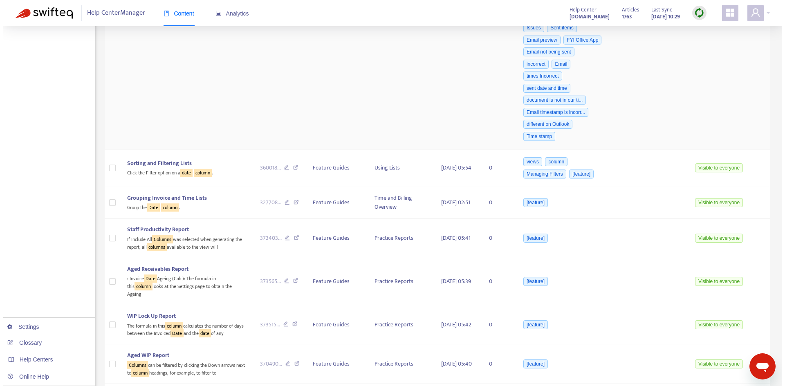
scroll to position [409, 0]
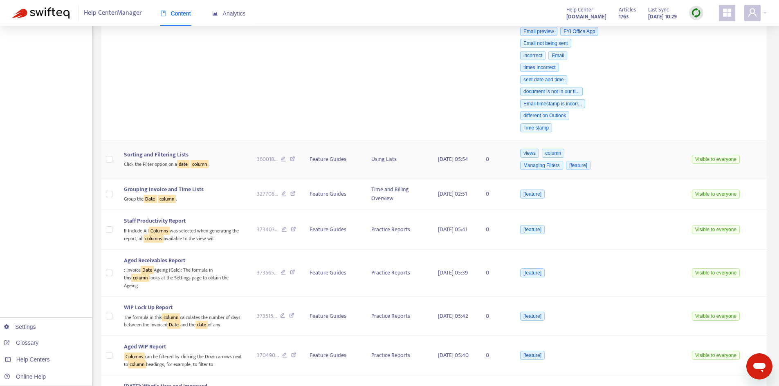
click at [211, 150] on div "Sorting and Filtering Lists" at bounding box center [183, 154] width 119 height 9
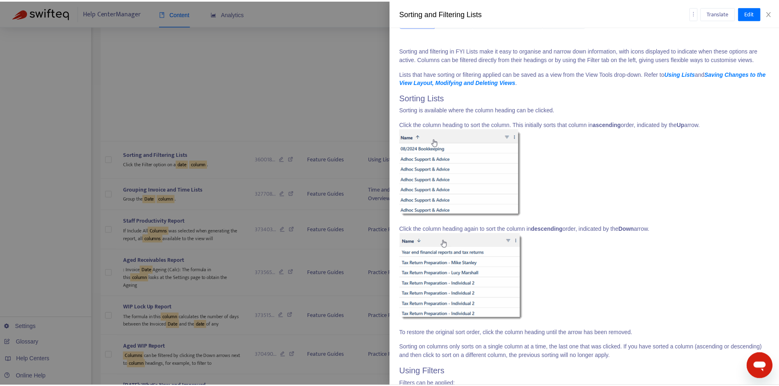
scroll to position [0, 0]
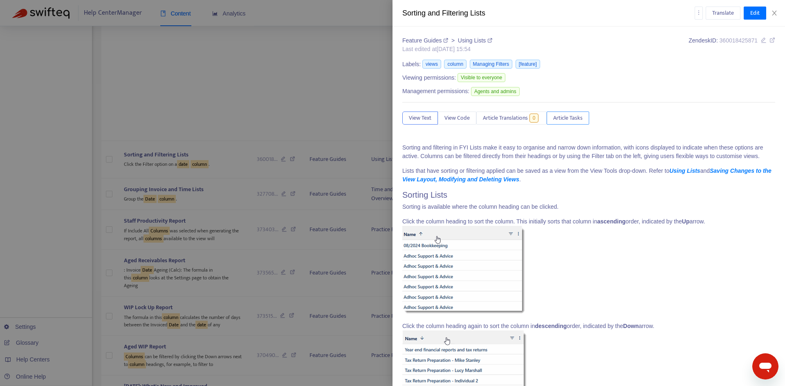
click at [573, 117] on span "Article Tasks" at bounding box center [567, 118] width 29 height 9
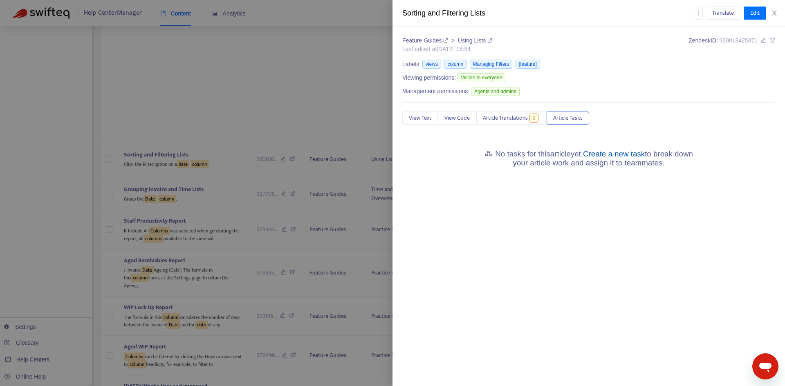
click at [624, 153] on link "Create a new task" at bounding box center [614, 154] width 62 height 9
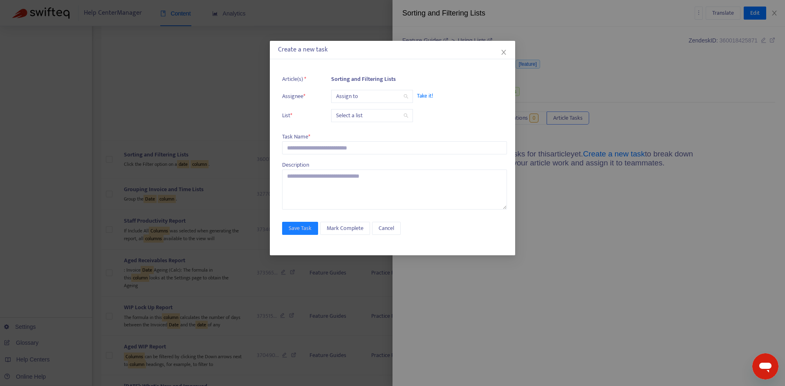
click at [358, 93] on input "search" at bounding box center [372, 96] width 72 height 12
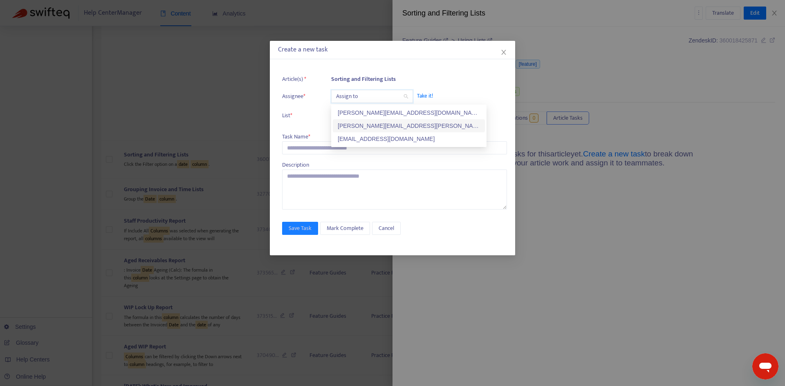
click at [358, 122] on div "[PERSON_NAME][EMAIL_ADDRESS][PERSON_NAME][DOMAIN_NAME]" at bounding box center [409, 125] width 142 height 9
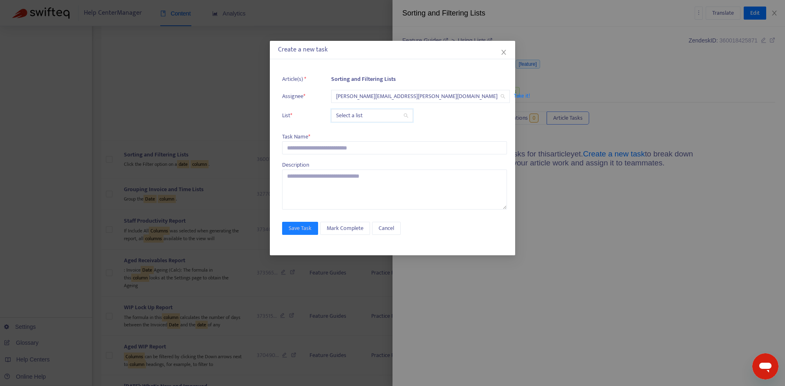
drag, startPoint x: 353, startPoint y: 116, endPoint x: 354, endPoint y: 123, distance: 7.9
click at [353, 116] on input "search" at bounding box center [372, 116] width 72 height 12
drag, startPoint x: 357, startPoint y: 134, endPoint x: 340, endPoint y: 126, distance: 19.6
click at [357, 134] on div "Release | Current" at bounding box center [409, 132] width 142 height 9
click at [357, 149] on input "text" at bounding box center [394, 147] width 225 height 13
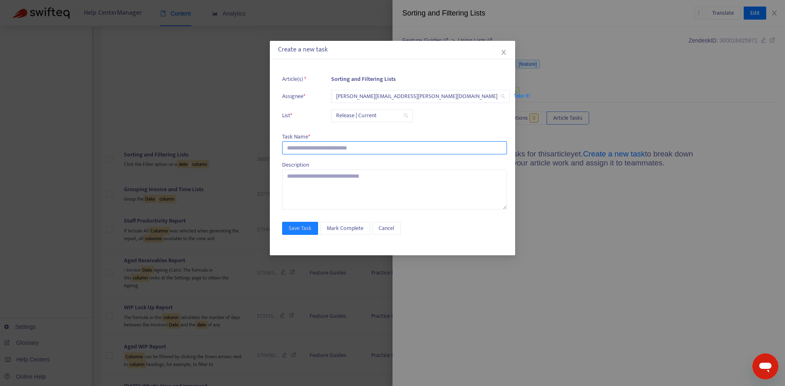
paste input "**********"
type input "**********"
click at [306, 232] on span "Save Task" at bounding box center [300, 228] width 23 height 9
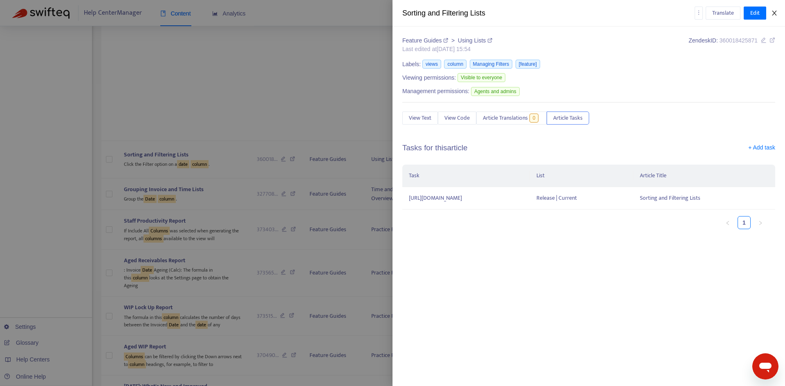
click at [773, 16] on button "Close" at bounding box center [774, 13] width 11 height 8
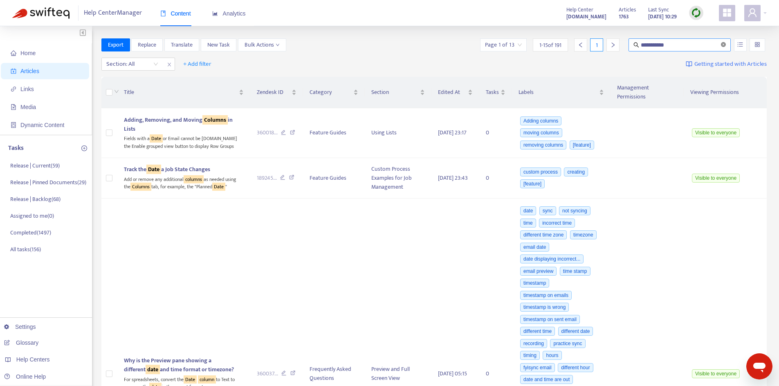
click at [723, 44] on icon "close-circle" at bounding box center [723, 44] width 5 height 5
